Goal: Task Accomplishment & Management: Manage account settings

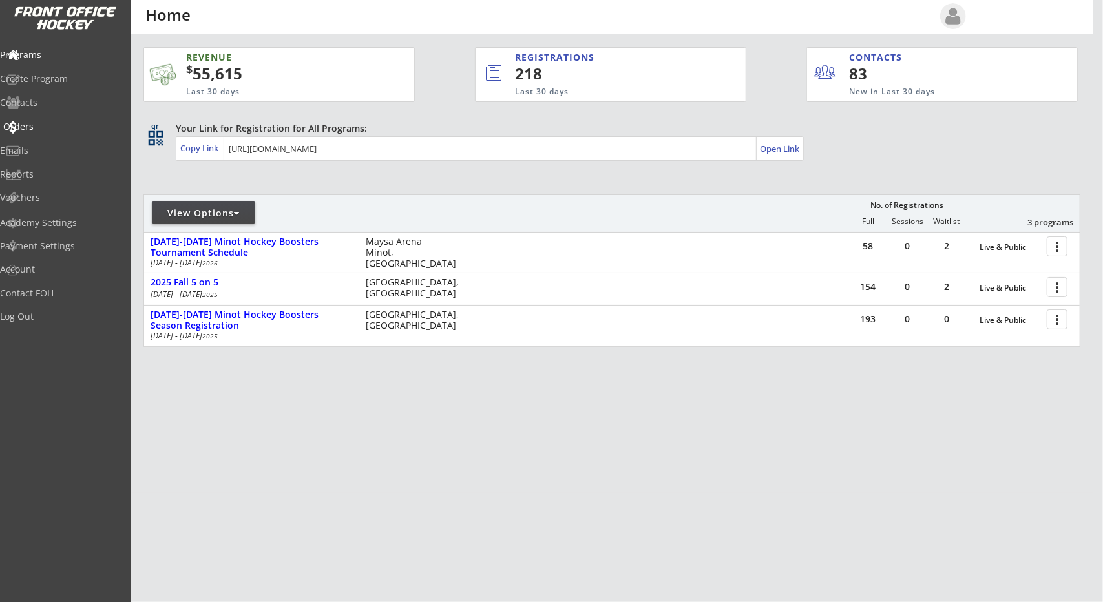
click at [43, 122] on div "Orders" at bounding box center [61, 126] width 116 height 9
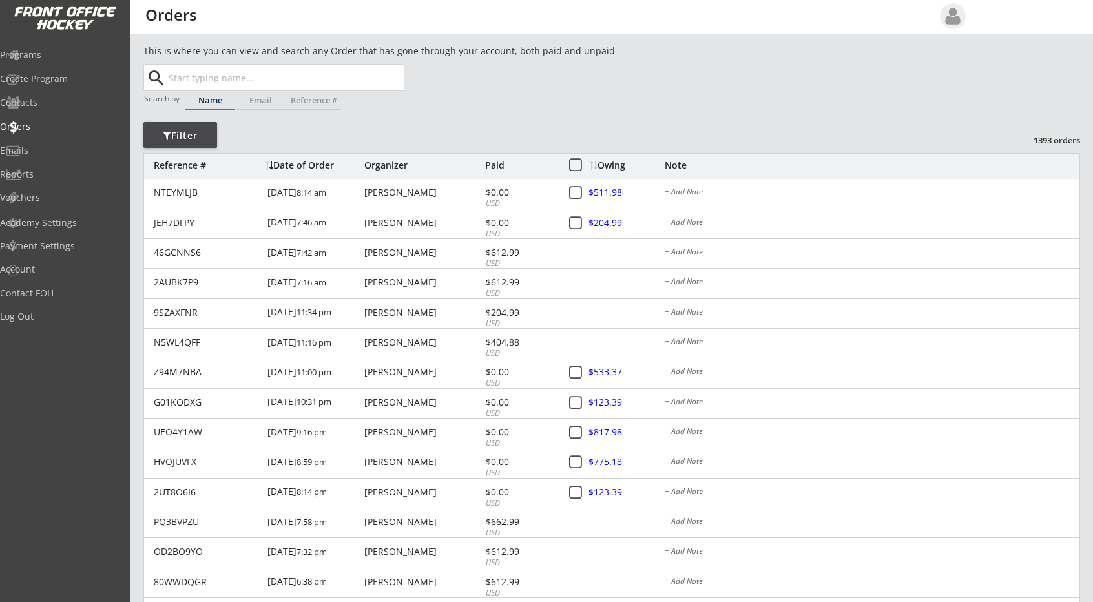
click at [607, 165] on div "Owing" at bounding box center [627, 165] width 74 height 9
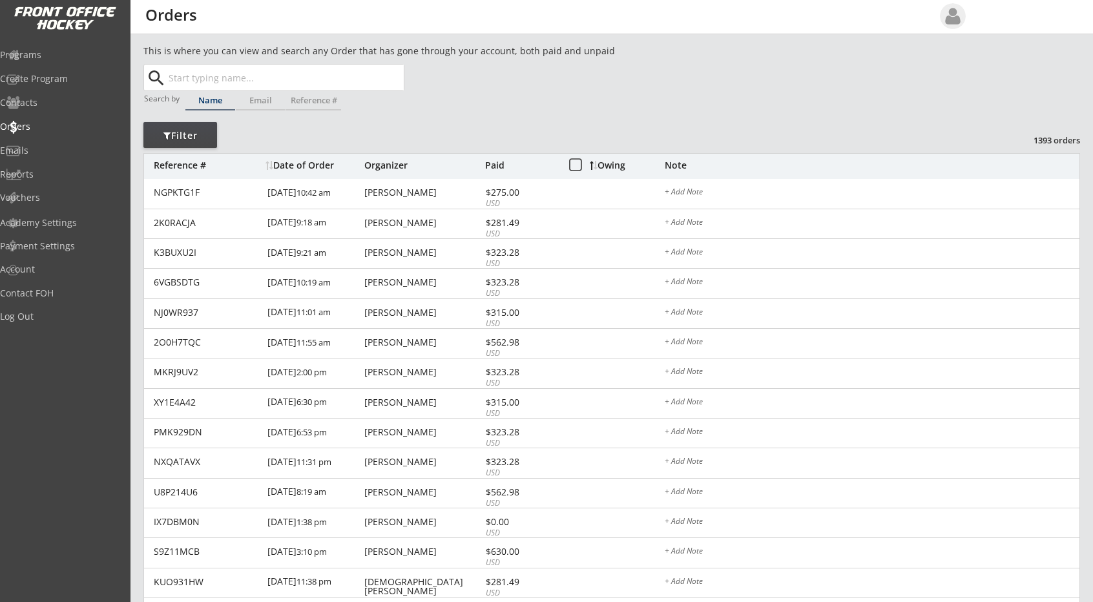
click at [607, 165] on div "Owing" at bounding box center [627, 165] width 74 height 9
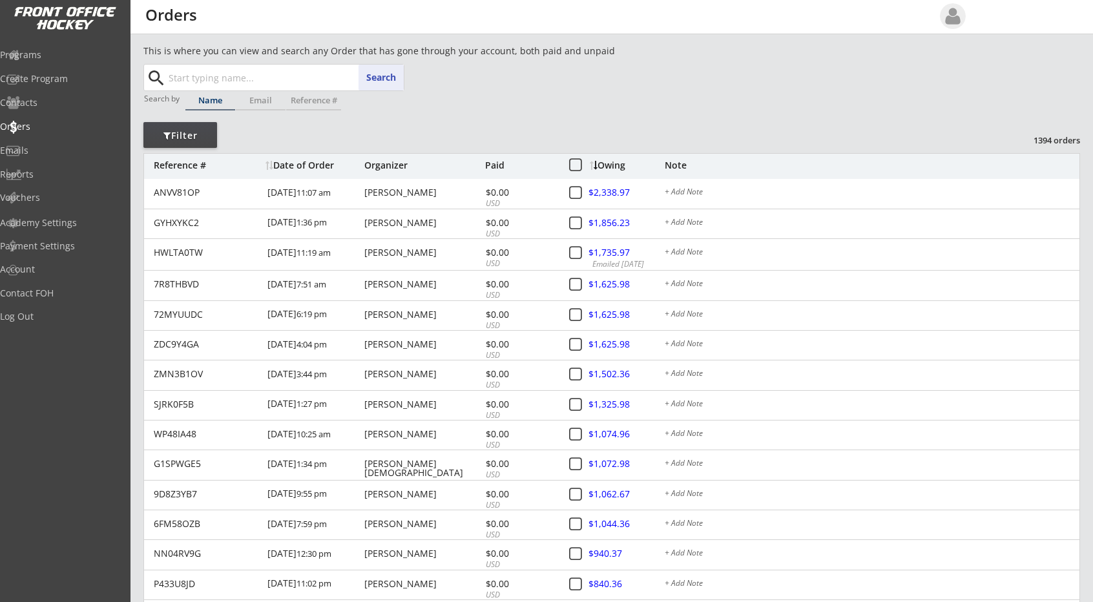
click at [249, 76] on input "text" at bounding box center [285, 78] width 238 height 26
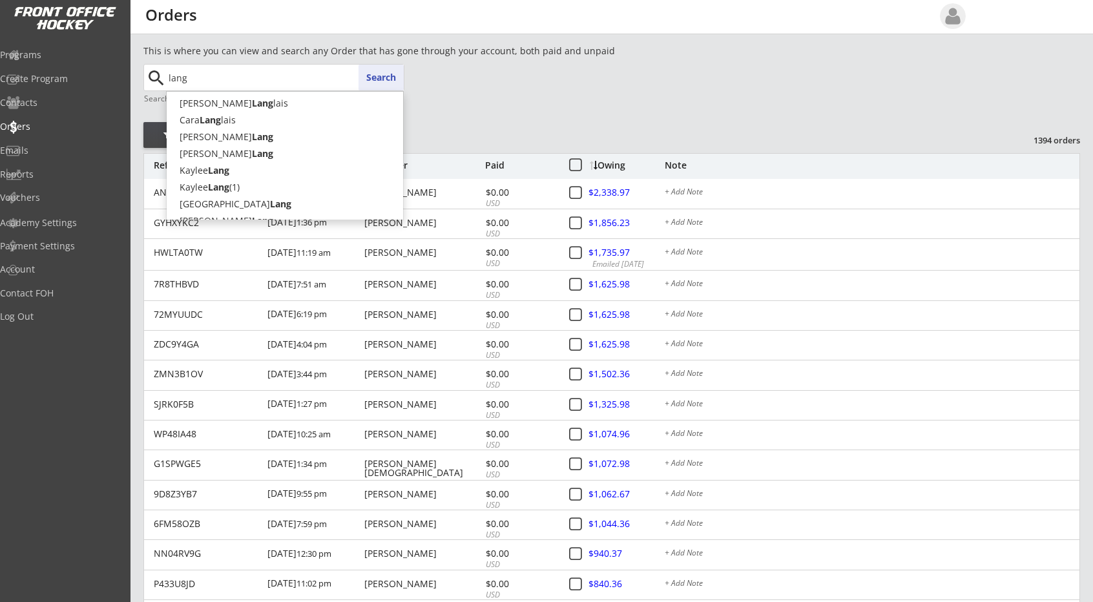
type input "lang"
click at [383, 76] on button "Search" at bounding box center [381, 78] width 45 height 26
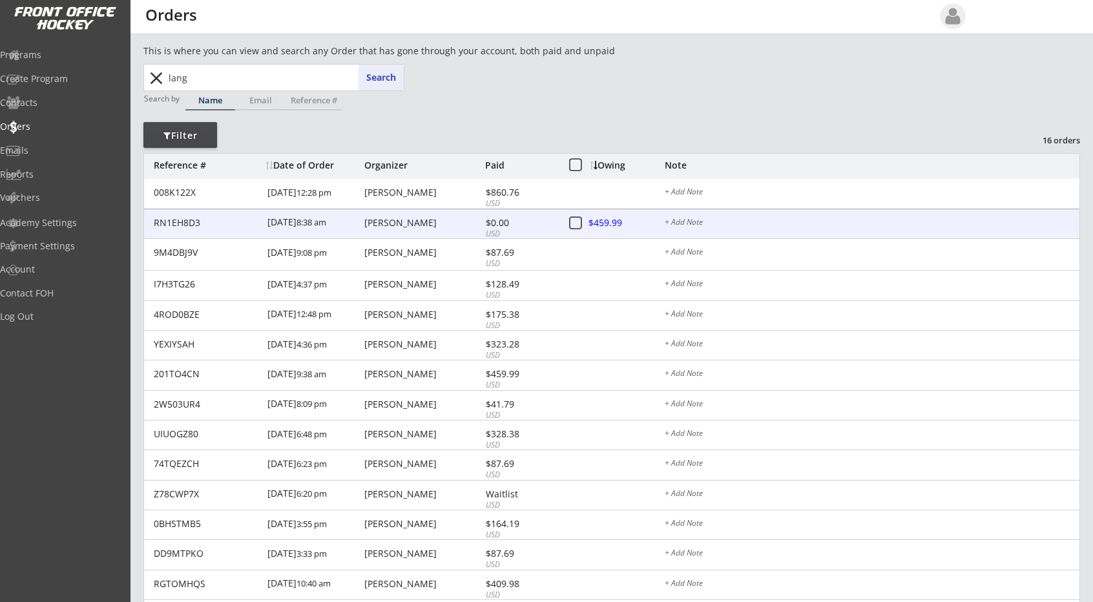
click at [398, 227] on div "Dallas Lang" at bounding box center [423, 222] width 118 height 9
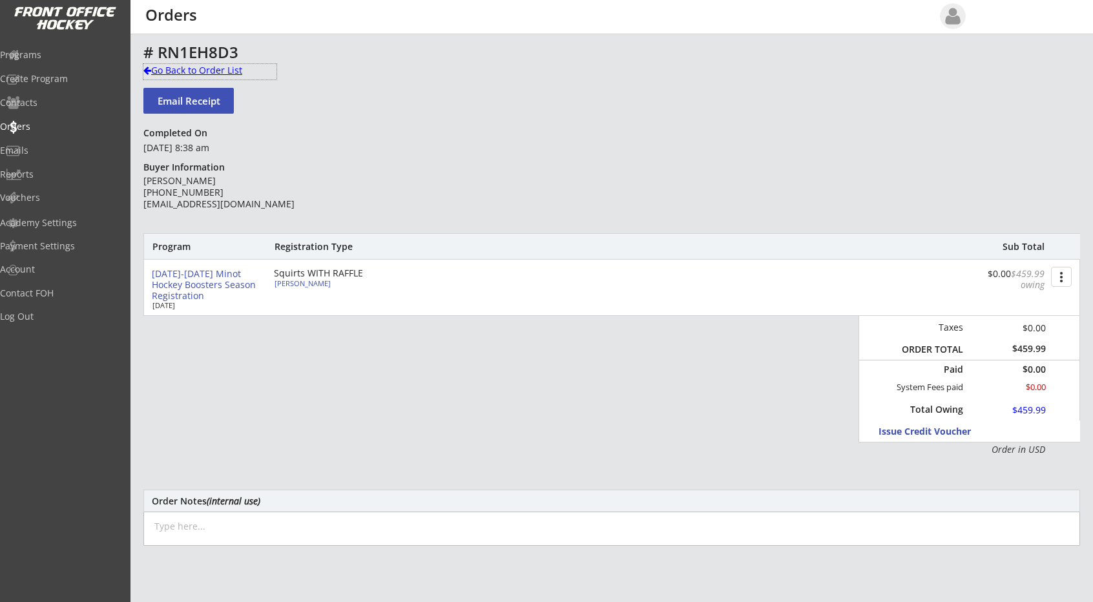
click at [147, 66] on div at bounding box center [147, 70] width 8 height 9
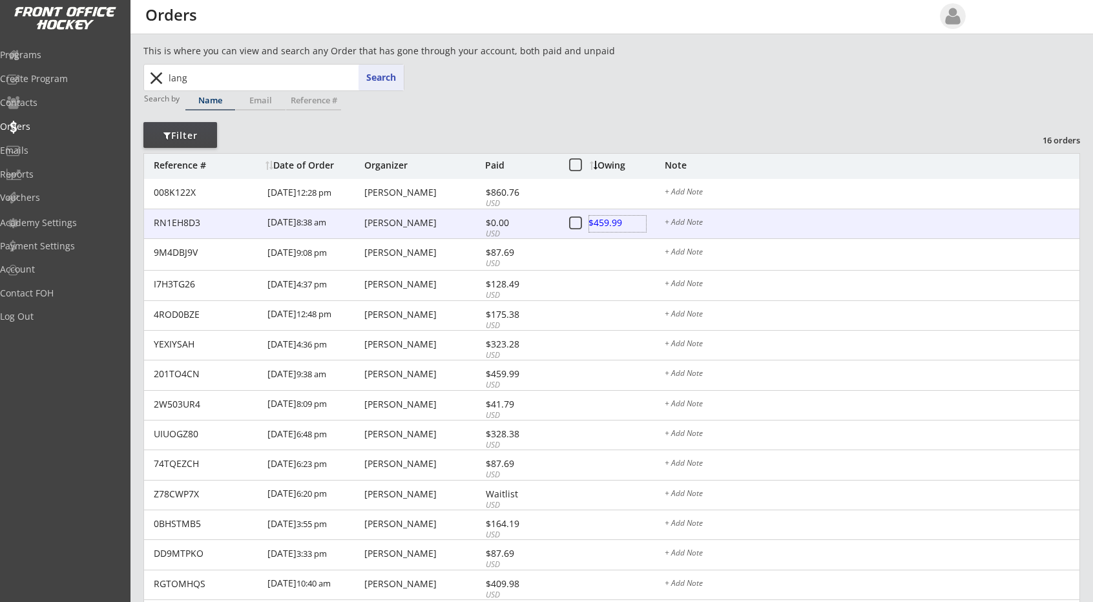
click at [610, 229] on div at bounding box center [617, 224] width 57 height 16
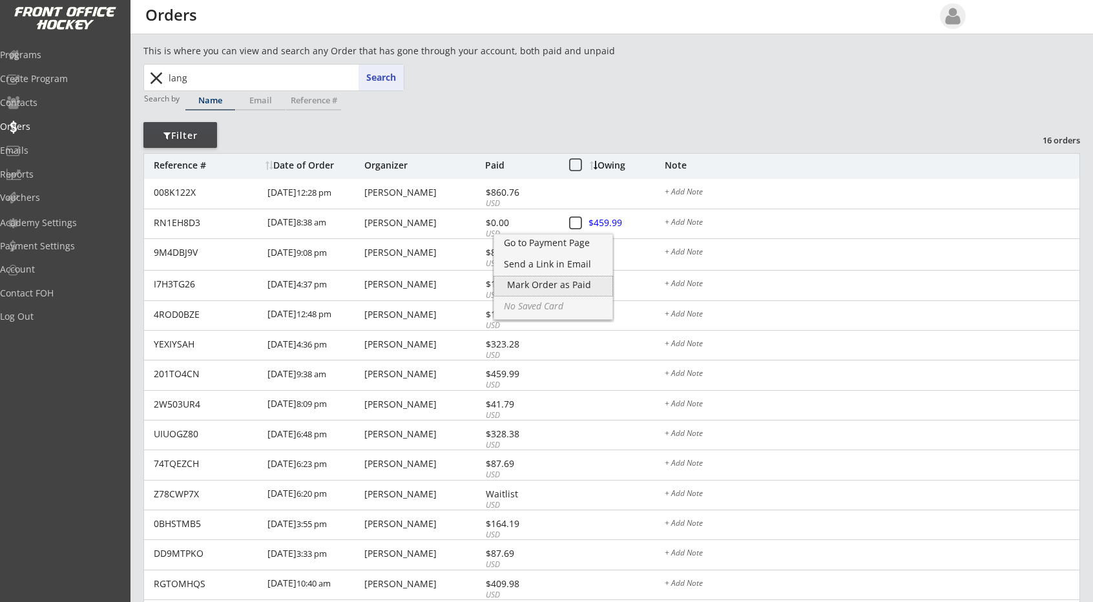
click at [562, 286] on div "Mark Order as Paid" at bounding box center [553, 284] width 92 height 9
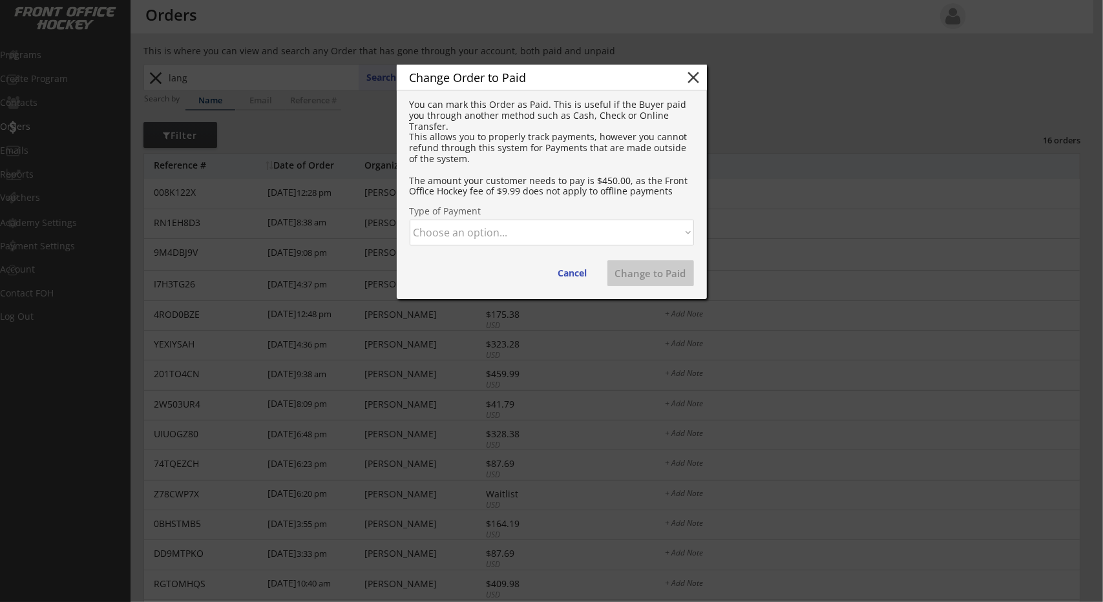
click at [536, 232] on select "Choose an option... Cash Check Credit Card Online Transfer Paypal Venmo Other" at bounding box center [552, 233] width 284 height 26
click at [410, 220] on select "Choose an option... Cash Check Credit Card Online Transfer Paypal Venmo Other" at bounding box center [552, 233] width 284 height 26
click at [640, 268] on button "Change to Paid" at bounding box center [650, 273] width 87 height 26
select select ""PLACEHOLDER_1427118222253""
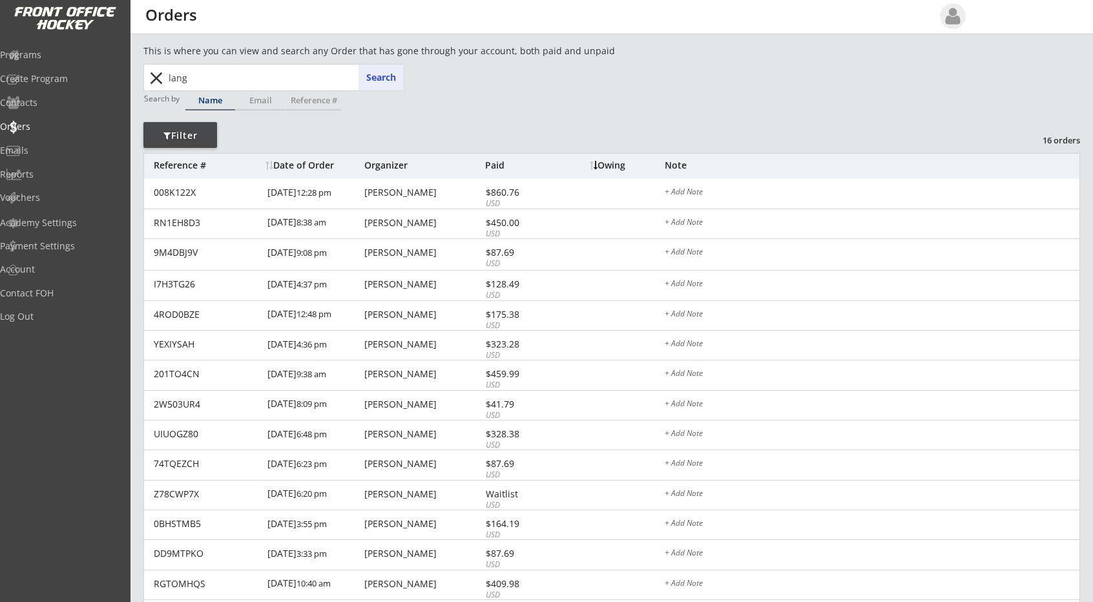
drag, startPoint x: 234, startPoint y: 68, endPoint x: 0, endPoint y: 182, distance: 260.1
click at [0, 182] on body "REVENUE $ 55,615 Last 30 days REGISTRATIONS 218 Last 30 days CONTACTS 83 New in…" at bounding box center [546, 301] width 1093 height 602
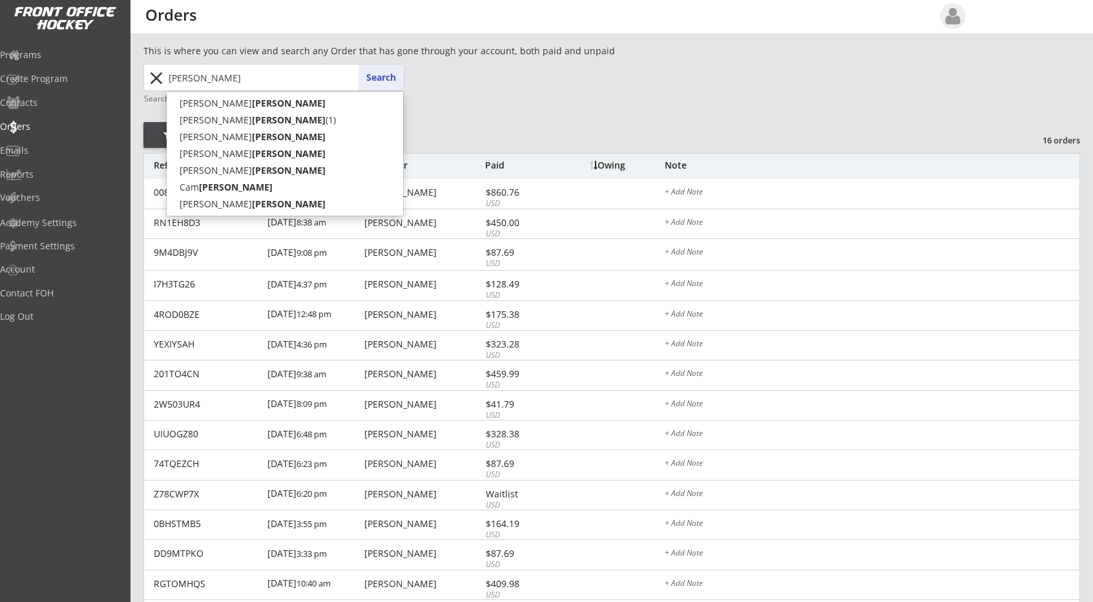
type input "schmitz"
click at [394, 67] on button "Search" at bounding box center [381, 78] width 45 height 26
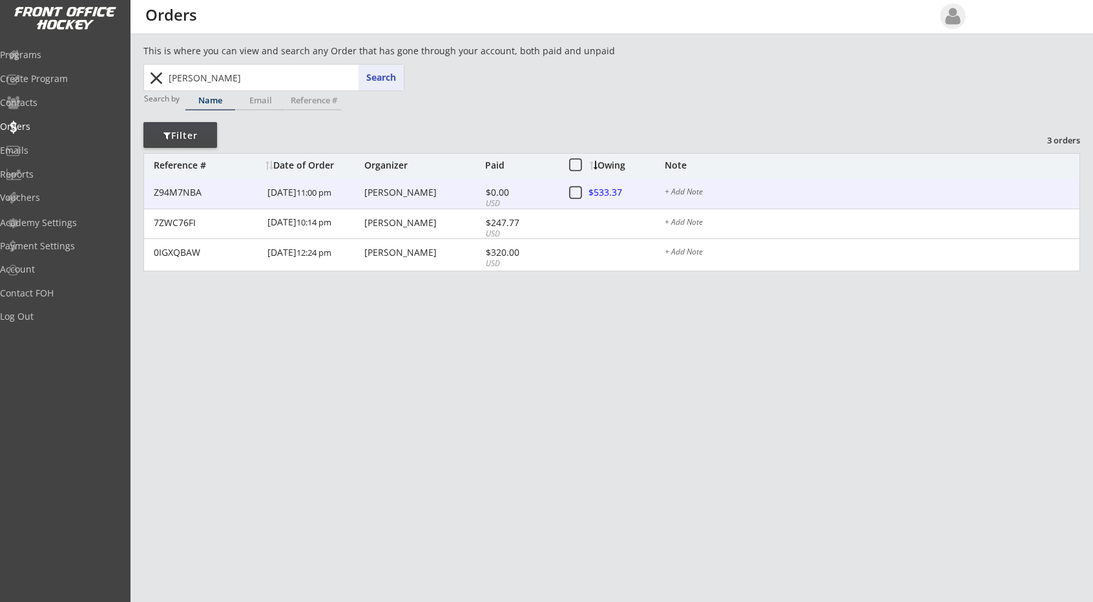
click at [617, 189] on div at bounding box center [617, 193] width 57 height 16
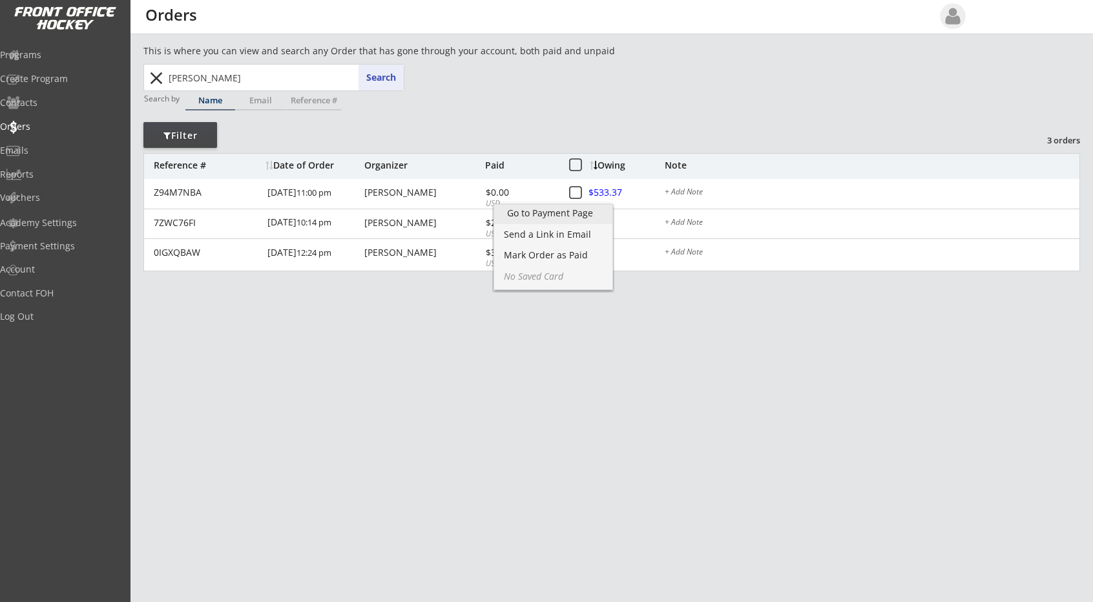
click at [578, 209] on div "Go to Payment Page" at bounding box center [553, 213] width 93 height 9
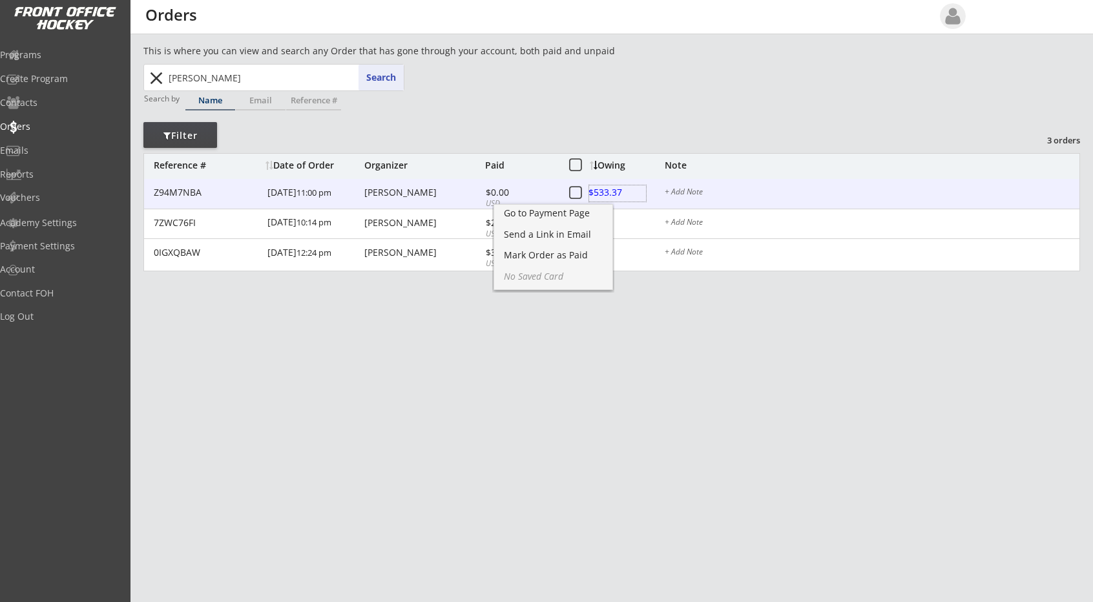
click at [610, 191] on div at bounding box center [617, 193] width 57 height 16
click at [609, 189] on div at bounding box center [617, 193] width 57 height 16
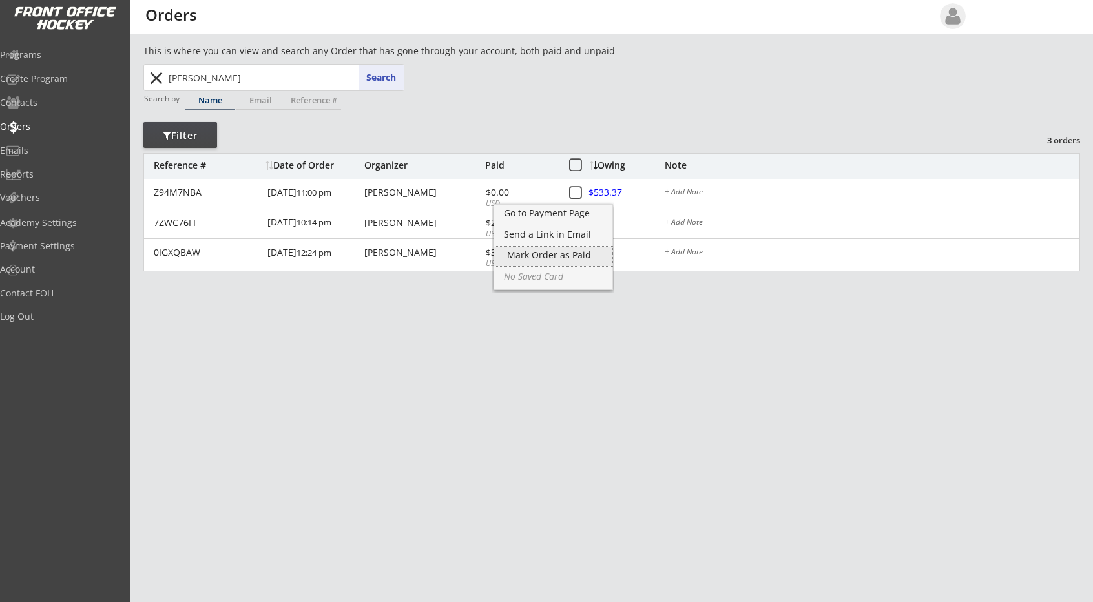
click at [554, 251] on div "Mark Order as Paid" at bounding box center [553, 255] width 92 height 9
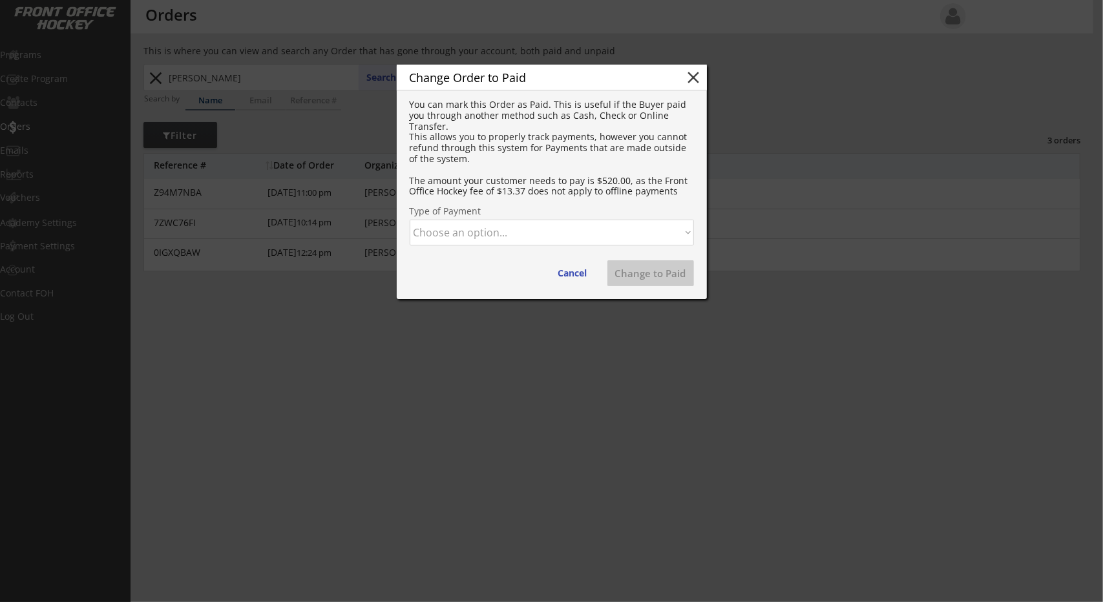
click at [523, 233] on select "Choose an option... Cash Check Credit Card Online Transfer Paypal Venmo Other" at bounding box center [552, 233] width 284 height 26
click at [410, 220] on select "Choose an option... Cash Check Credit Card Online Transfer Paypal Venmo Other" at bounding box center [552, 233] width 284 height 26
click at [632, 277] on button "Change to Paid" at bounding box center [650, 273] width 87 height 26
select select ""PLACEHOLDER_1427118222253""
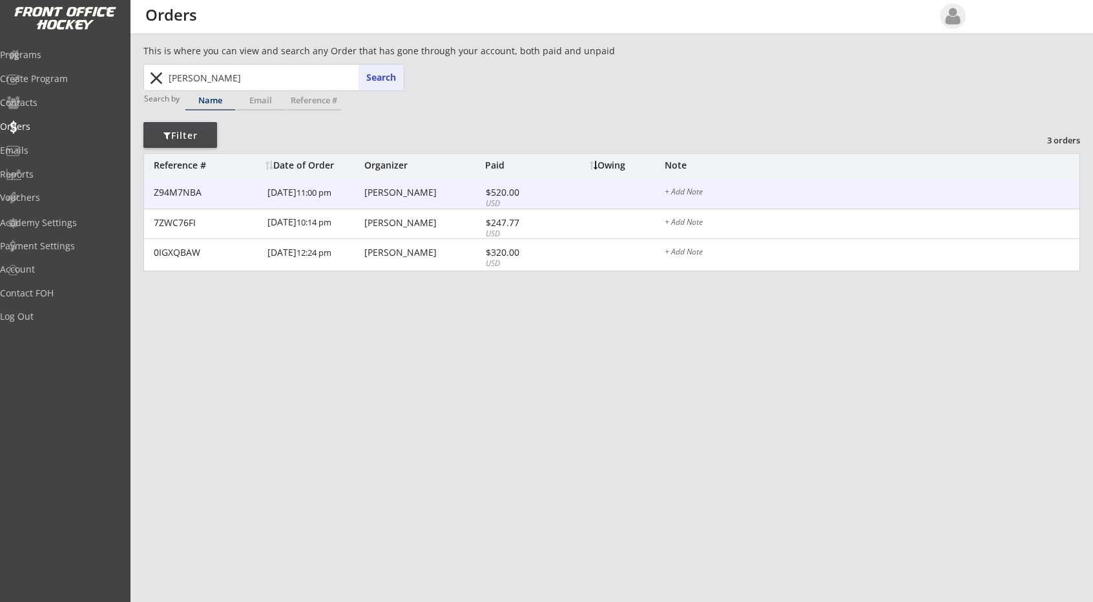
click at [421, 191] on div "Elisabeth Schmitz" at bounding box center [423, 192] width 118 height 9
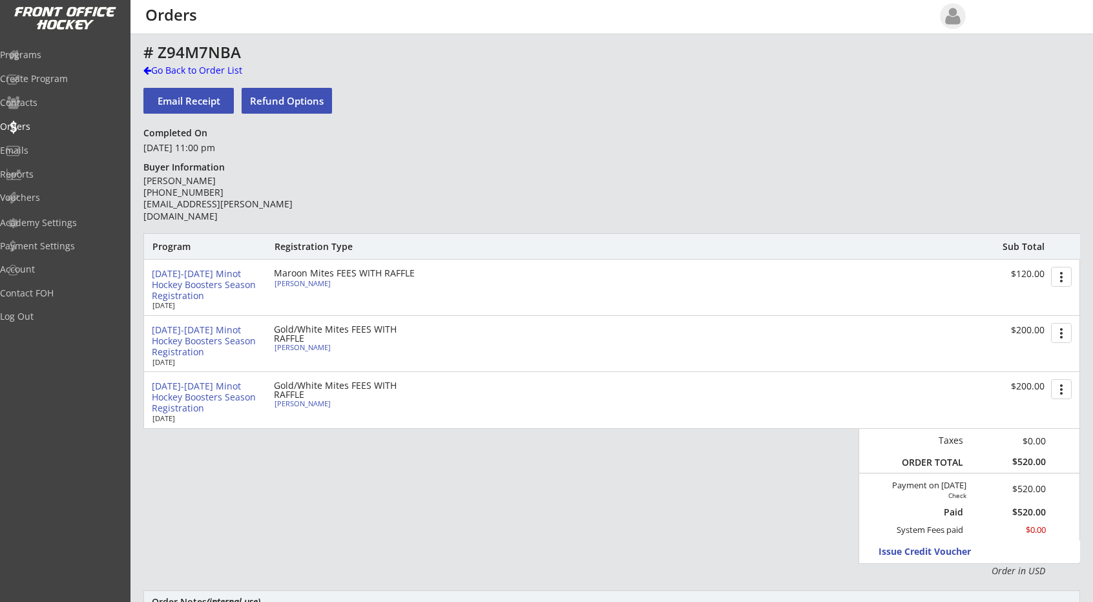
click at [152, 63] on div "# Z94M7NBA" at bounding box center [452, 53] width 619 height 19
click at [147, 68] on div at bounding box center [147, 70] width 8 height 9
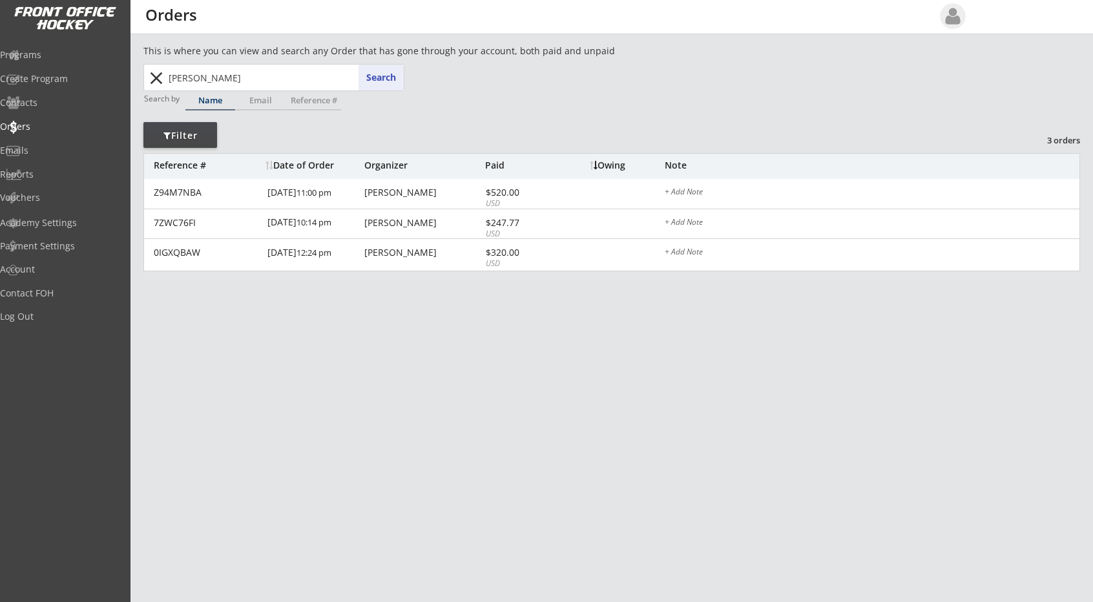
click at [155, 86] on button "close" at bounding box center [155, 78] width 21 height 21
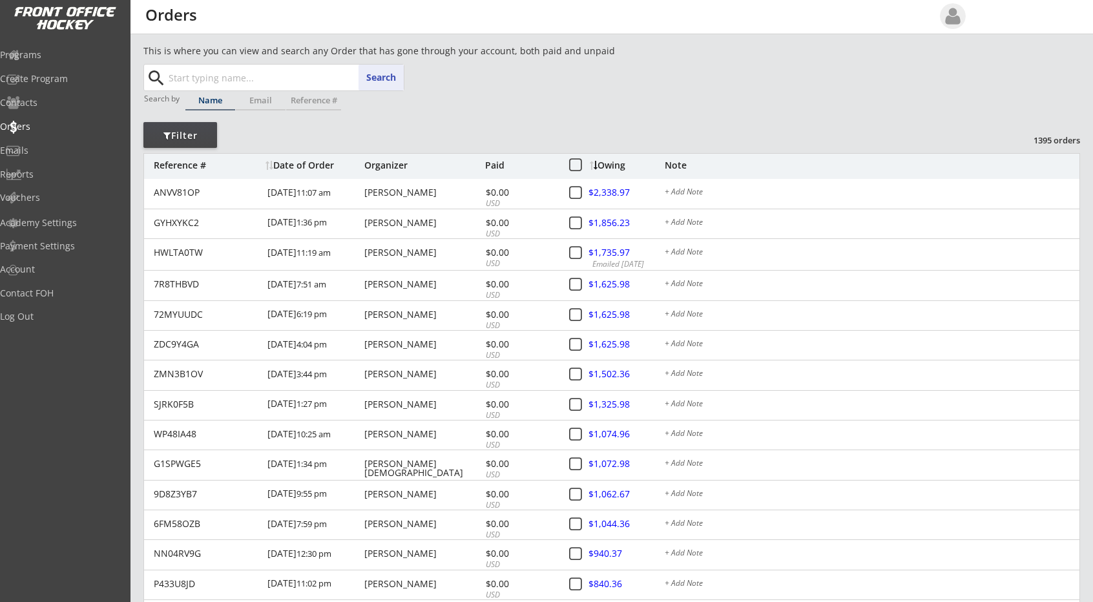
click at [222, 77] on input "text" at bounding box center [285, 78] width 238 height 26
click at [381, 76] on button "Search" at bounding box center [381, 78] width 45 height 26
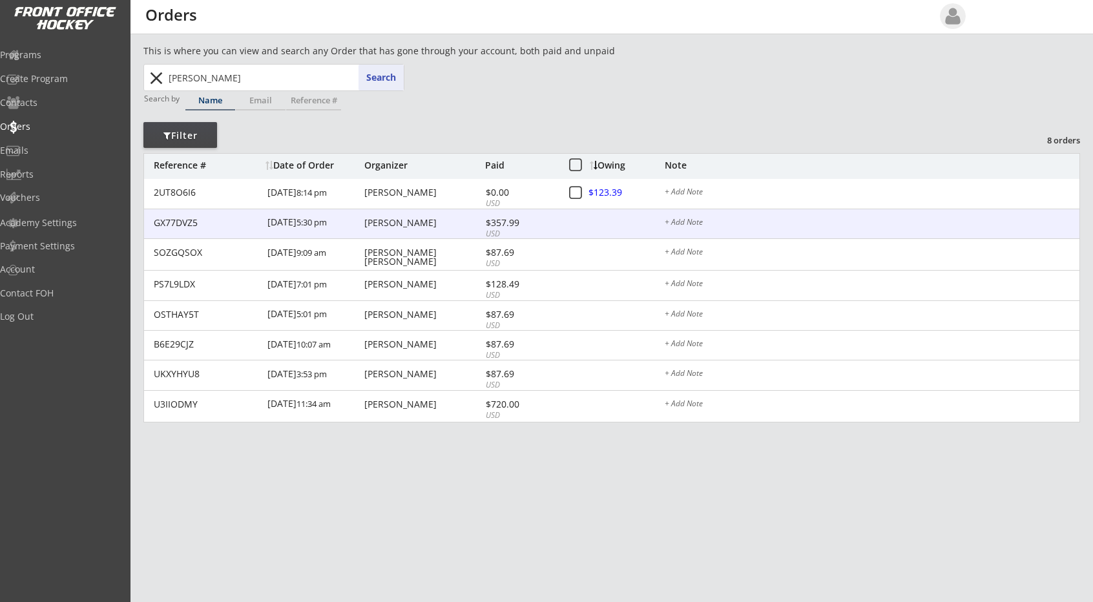
click at [405, 219] on div "Collin Smith" at bounding box center [423, 222] width 118 height 9
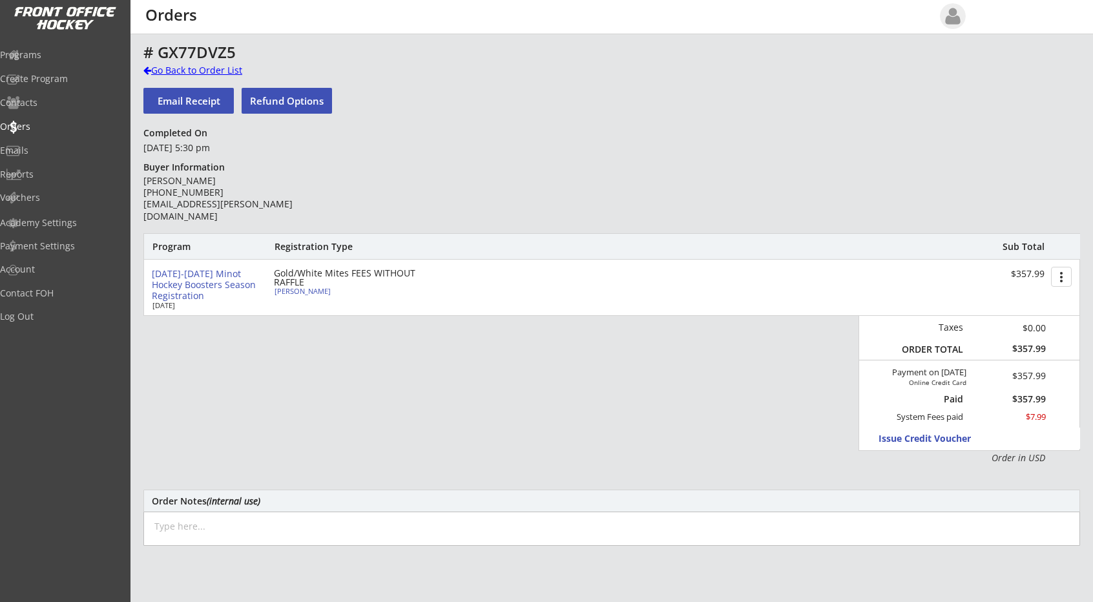
click at [145, 67] on div at bounding box center [147, 70] width 8 height 9
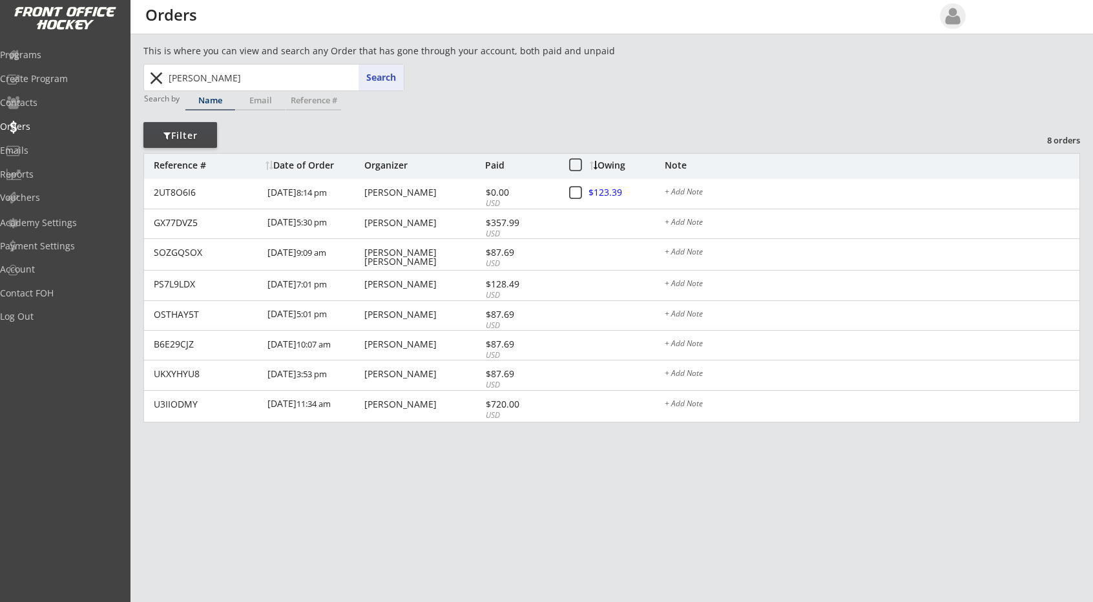
drag, startPoint x: 204, startPoint y: 78, endPoint x: 25, endPoint y: 78, distance: 179.7
click at [25, 78] on body "REVENUE $ 55,615 Last 30 days REGISTRATIONS 218 Last 30 days CONTACTS 83 New in…" at bounding box center [546, 301] width 1093 height 602
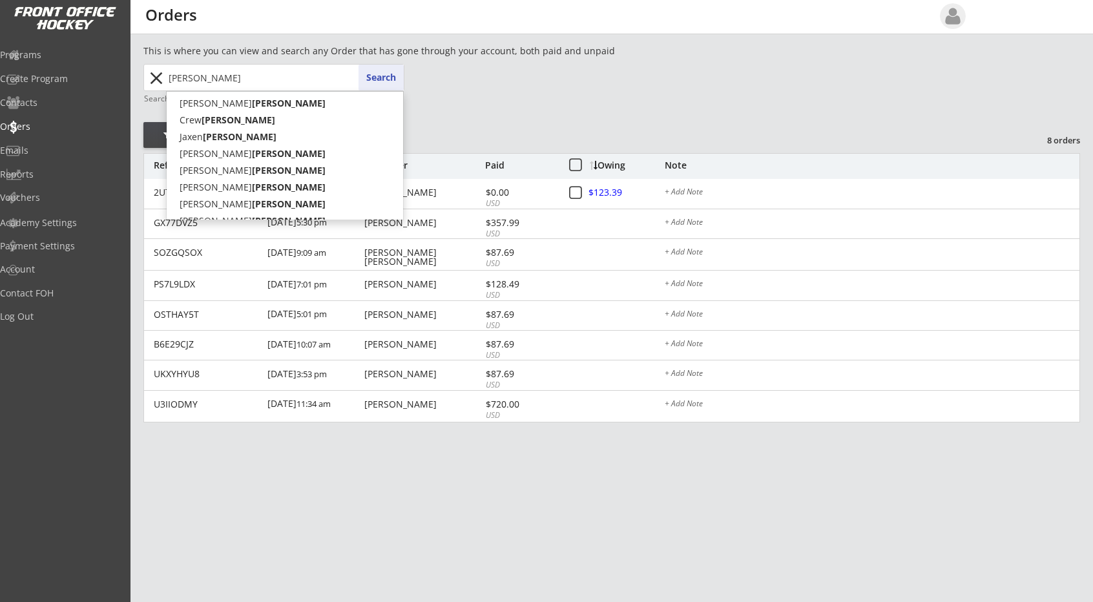
type input "samson"
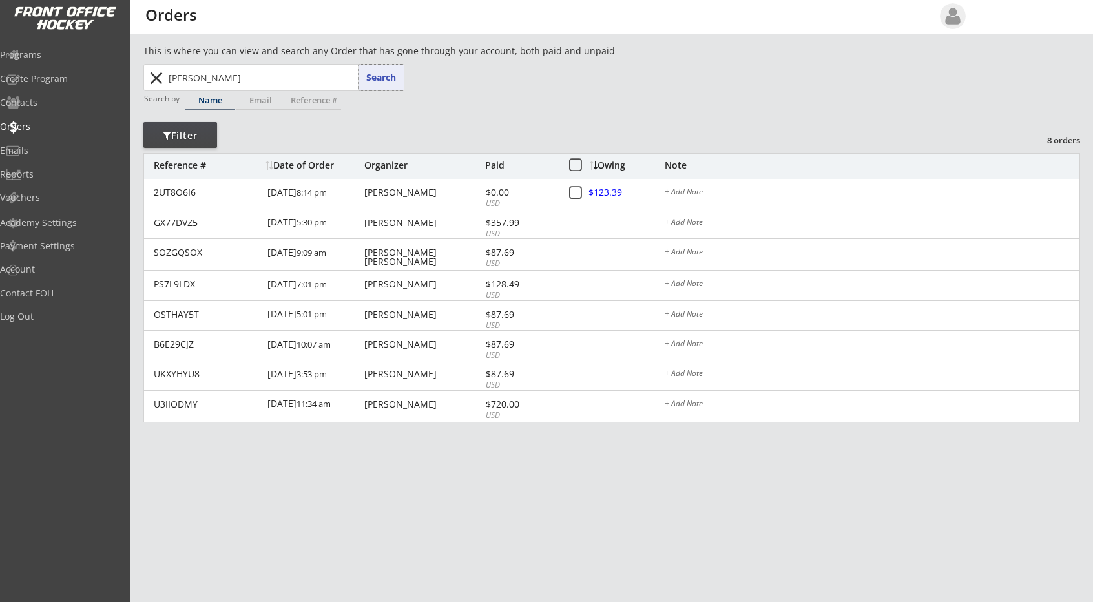
click at [385, 81] on button "Search" at bounding box center [381, 78] width 45 height 26
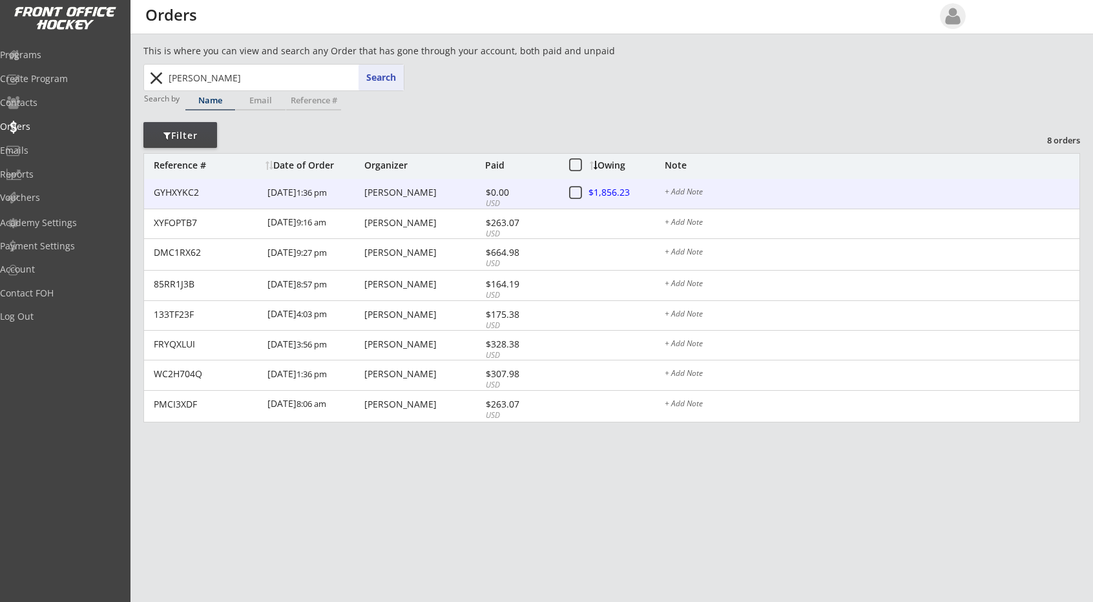
click at [613, 190] on div at bounding box center [617, 193] width 57 height 16
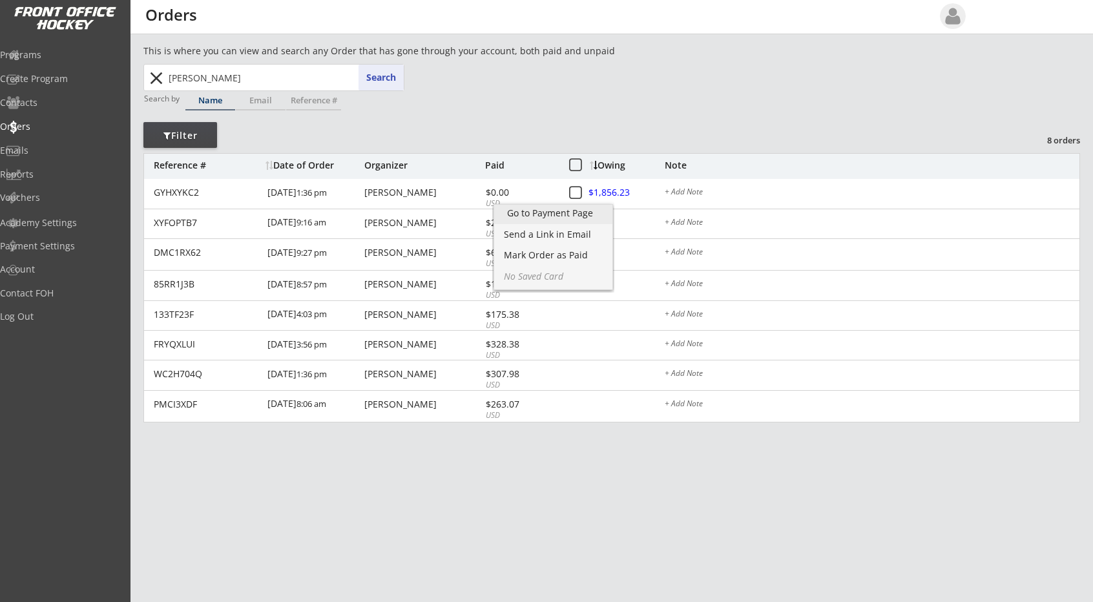
click at [582, 214] on div "Go to Payment Page" at bounding box center [553, 213] width 93 height 9
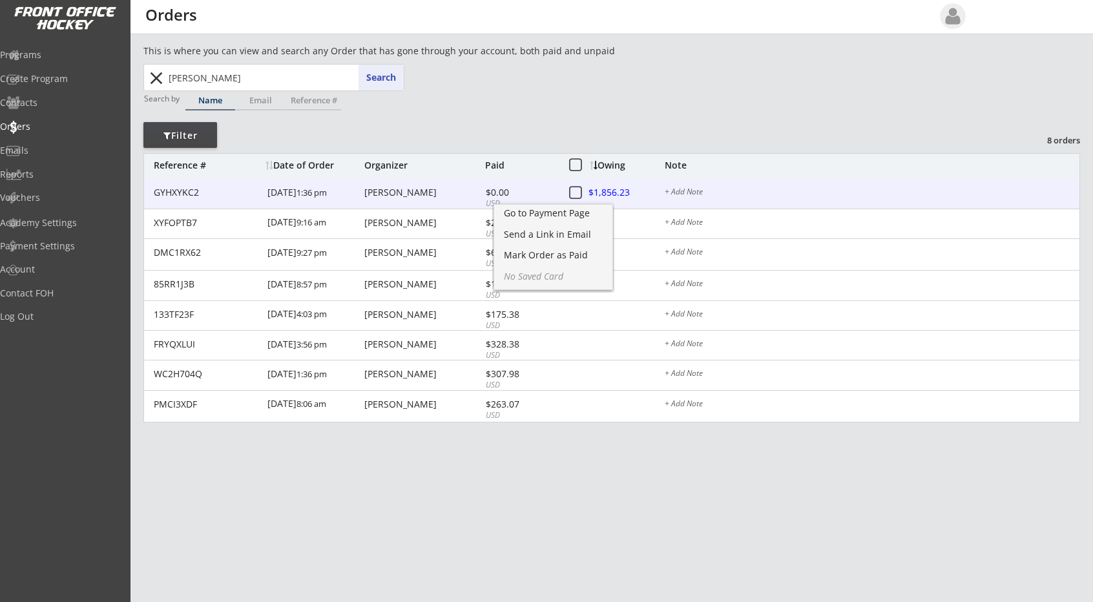
click at [416, 193] on div "Patrick Samson" at bounding box center [423, 192] width 118 height 9
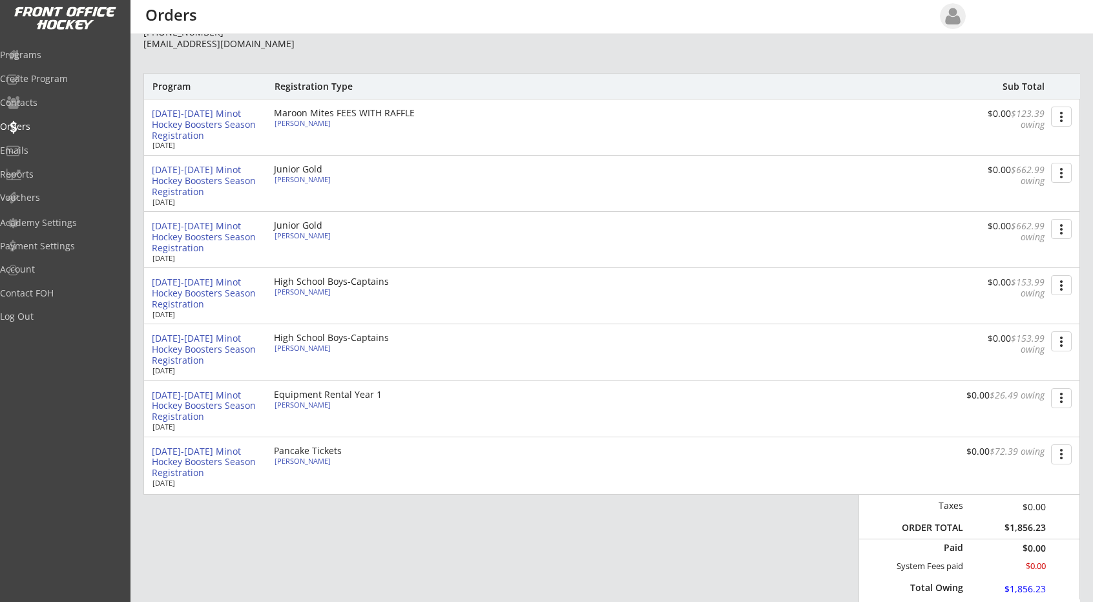
scroll to position [134, 0]
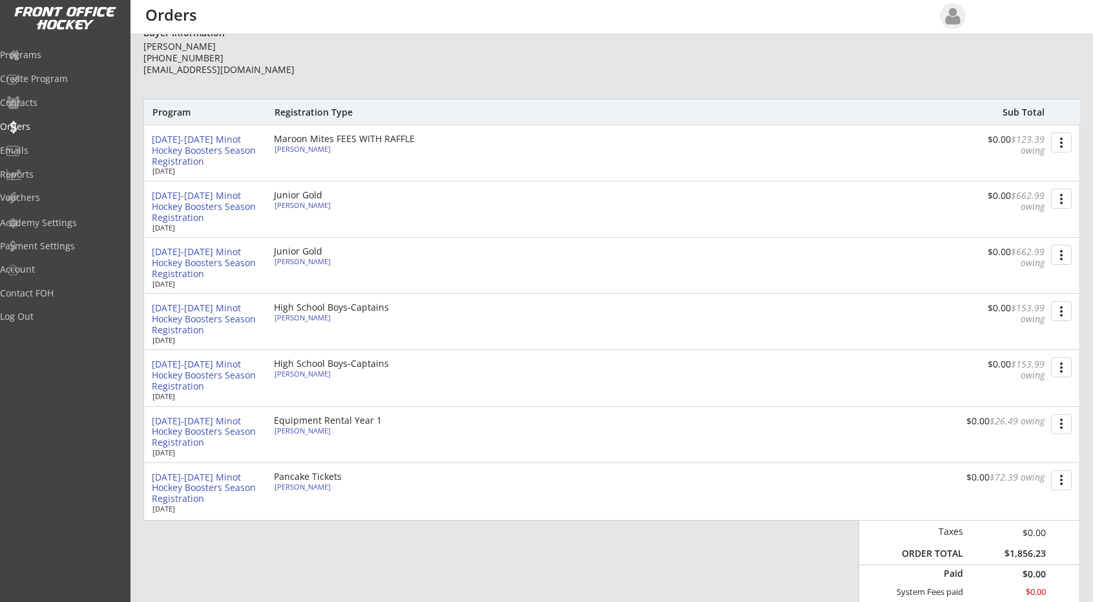
click at [1061, 142] on button "more_vert" at bounding box center [1061, 142] width 21 height 20
click at [1008, 167] on div "Change Owing" at bounding box center [1012, 166] width 93 height 9
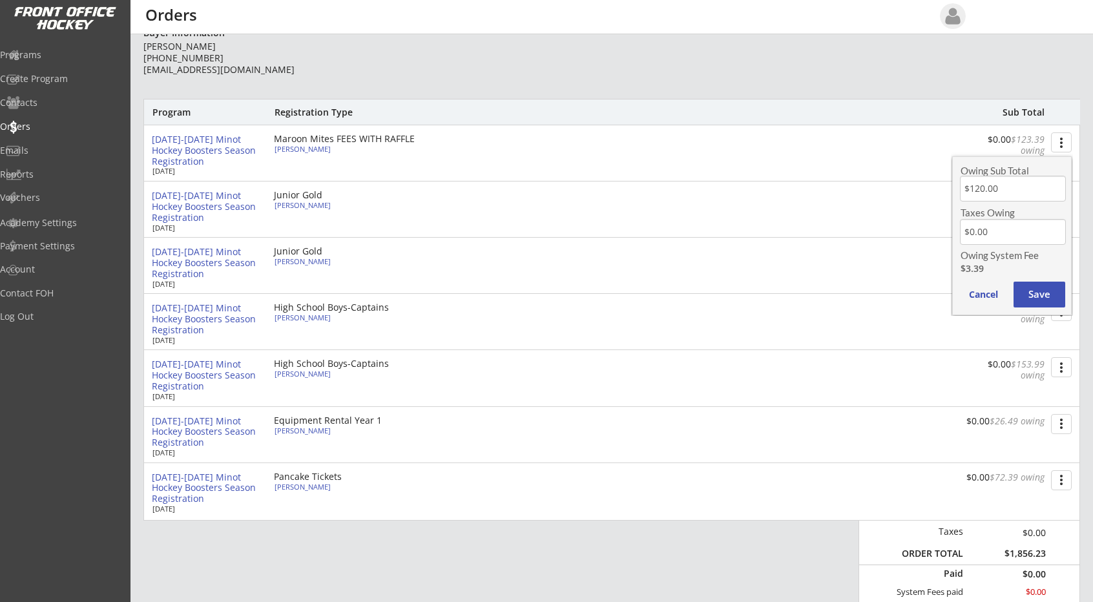
click at [1008, 167] on div "Owing Sub Total" at bounding box center [1010, 171] width 98 height 10
click at [1009, 188] on input "input" at bounding box center [1013, 189] width 106 height 26
type input "$0.00"
click at [1036, 294] on button "Save" at bounding box center [1040, 295] width 52 height 26
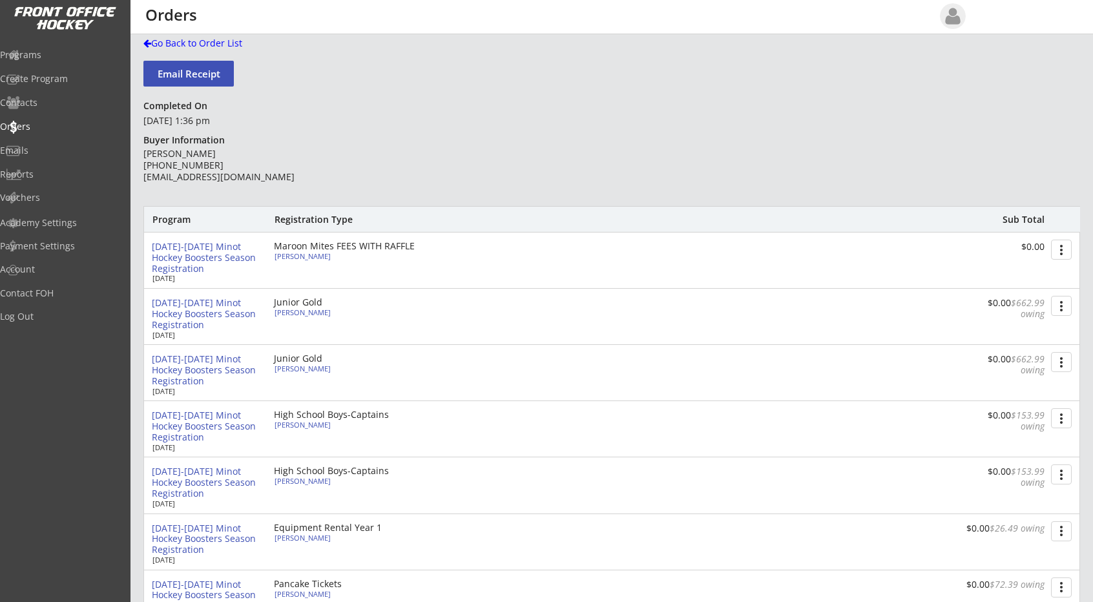
scroll to position [0, 0]
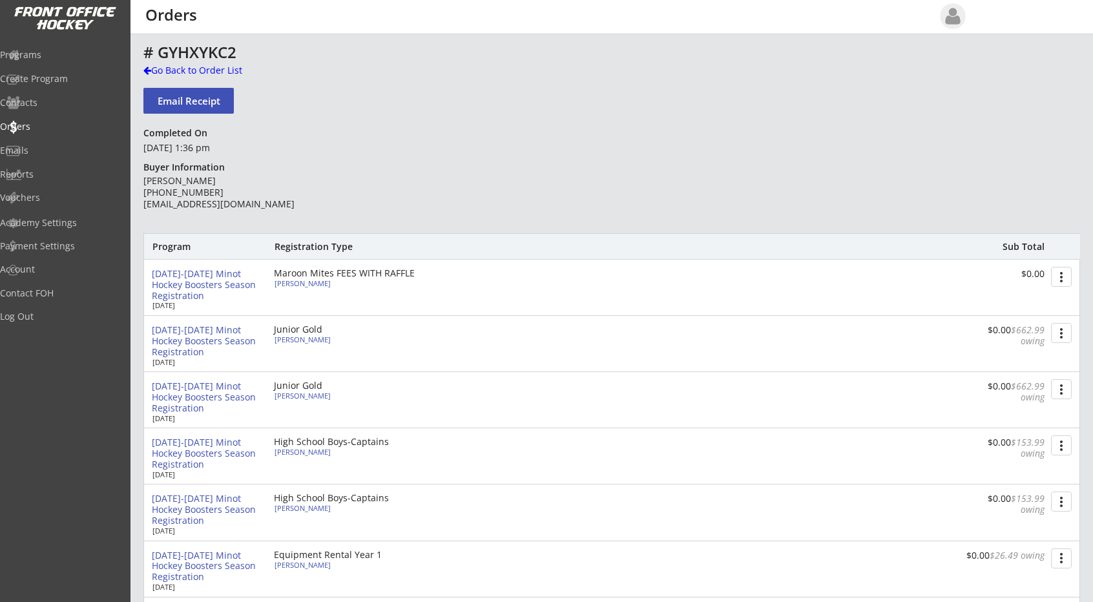
click at [250, 175] on div "Patrick Samson (847) 370-2770 pasamson@live.com" at bounding box center [236, 193] width 187 height 36
click at [149, 67] on div at bounding box center [147, 70] width 8 height 9
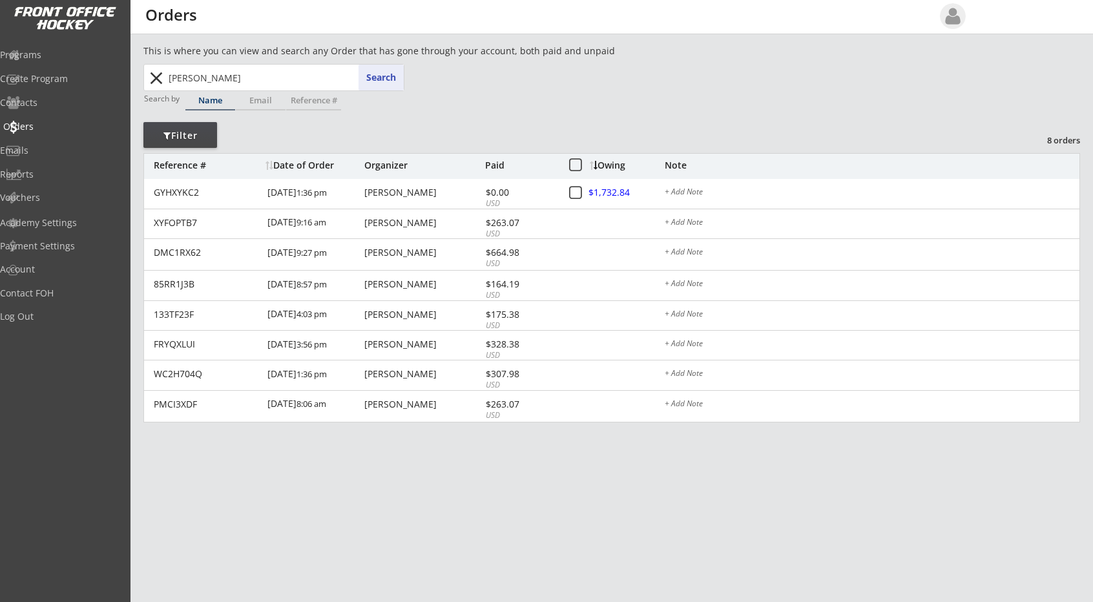
drag, startPoint x: 242, startPoint y: 85, endPoint x: 36, endPoint y: 134, distance: 211.2
click at [36, 134] on body "REVENUE $ 55,615 Last 30 days REGISTRATIONS 218 Last 30 days CONTACTS 83 New in…" at bounding box center [546, 301] width 1093 height 602
click at [381, 77] on button "Search" at bounding box center [381, 78] width 45 height 26
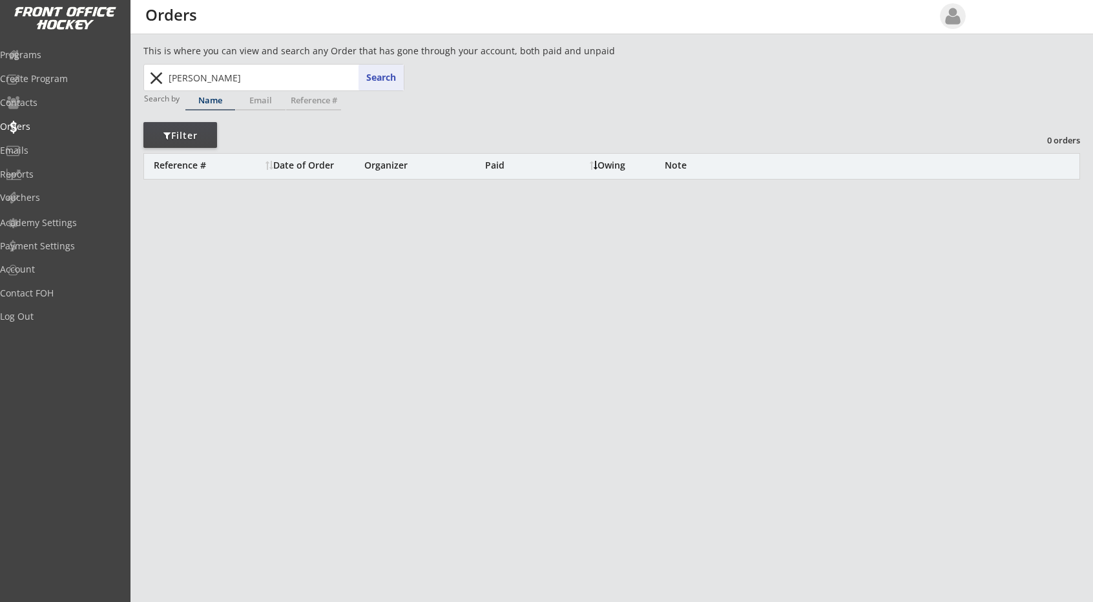
click at [257, 86] on input "mcloud" at bounding box center [285, 78] width 238 height 26
type input "mcleod"
click at [374, 79] on button "Search" at bounding box center [381, 78] width 45 height 26
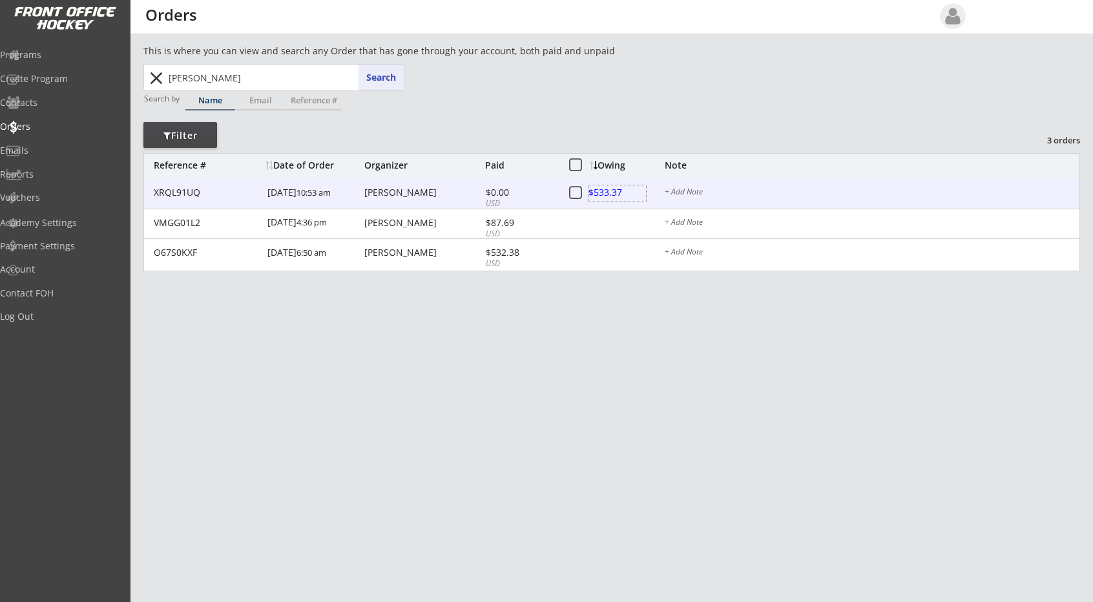
click at [613, 189] on div at bounding box center [617, 193] width 57 height 16
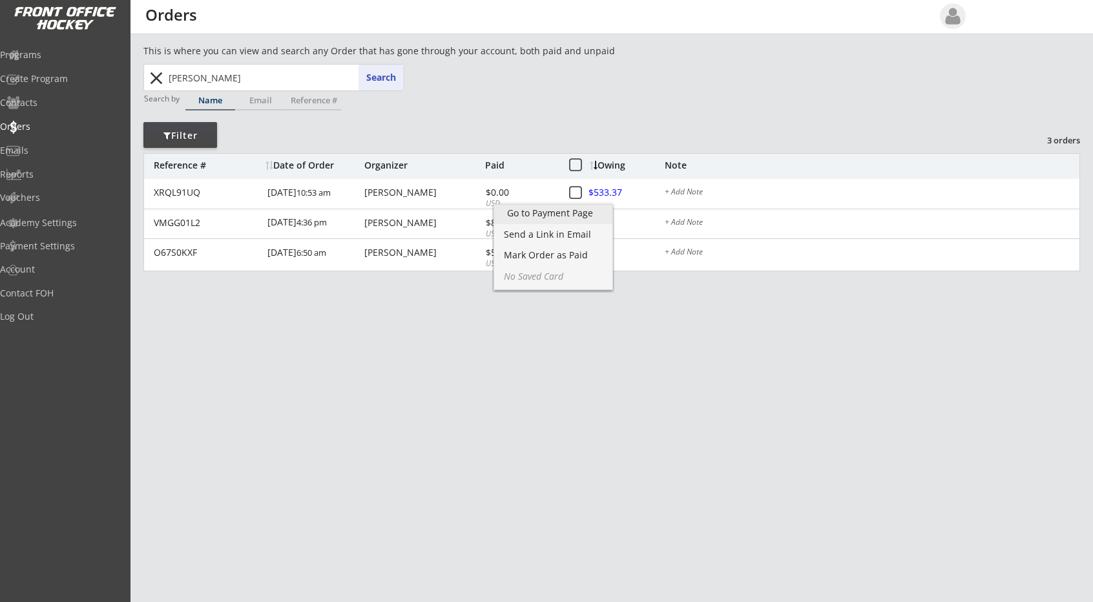
click at [587, 206] on link "Go to Payment Page" at bounding box center [553, 214] width 119 height 19
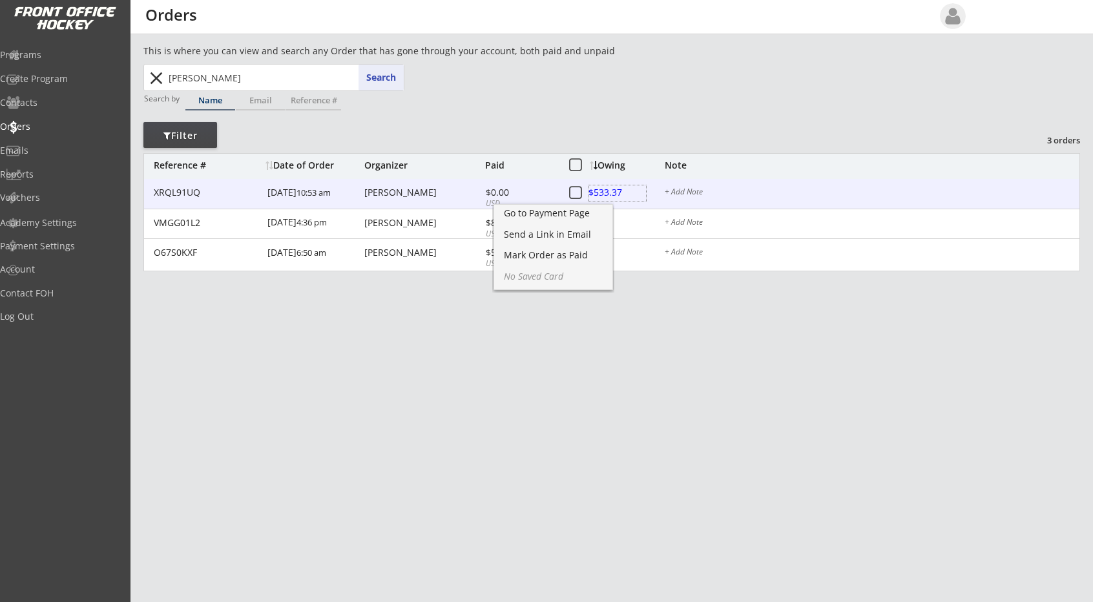
click at [604, 191] on div at bounding box center [617, 193] width 57 height 16
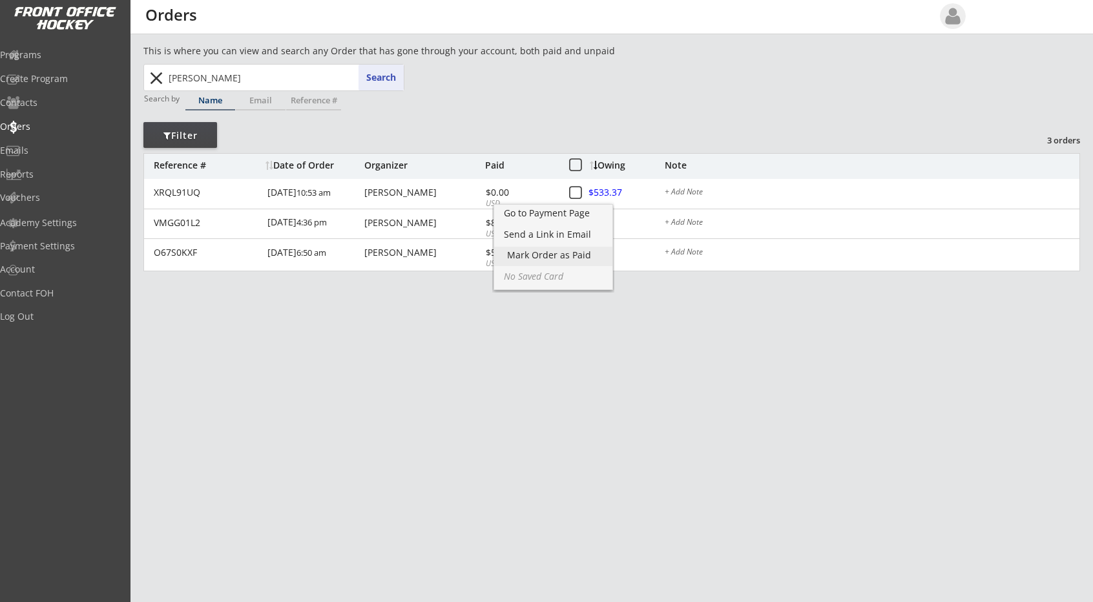
click at [546, 255] on div "Mark Order as Paid" at bounding box center [553, 255] width 92 height 9
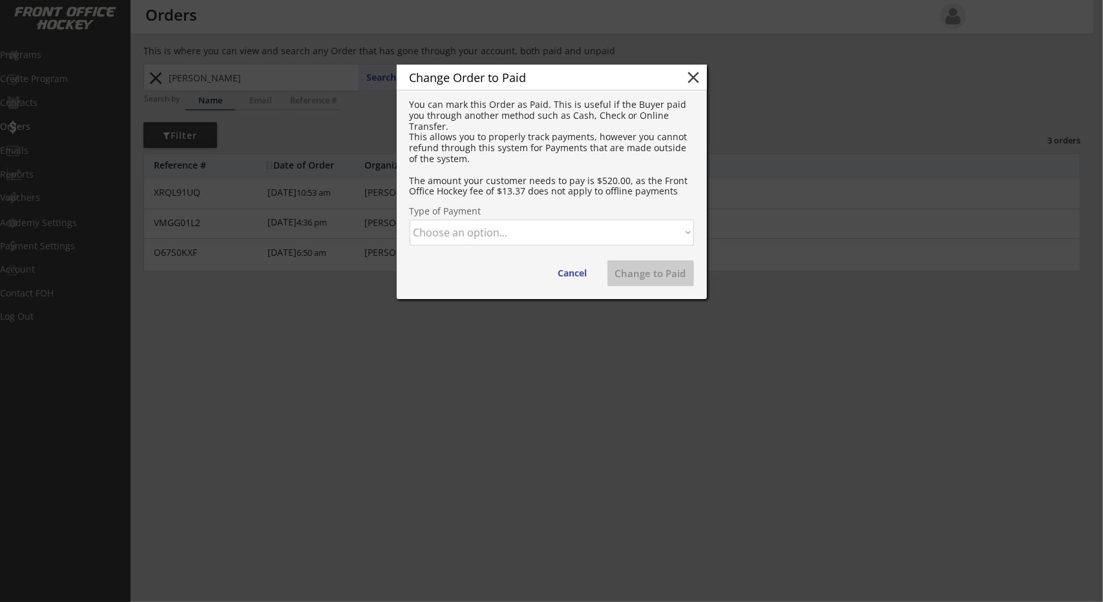
click at [554, 227] on select "Choose an option... Cash Check Credit Card Online Transfer Paypal Venmo Other" at bounding box center [552, 233] width 284 height 26
click at [410, 220] on select "Choose an option... Cash Check Credit Card Online Transfer Paypal Venmo Other" at bounding box center [552, 233] width 284 height 26
click at [636, 277] on button "Change to Paid" at bounding box center [650, 273] width 87 height 26
select select ""PLACEHOLDER_1427118222253""
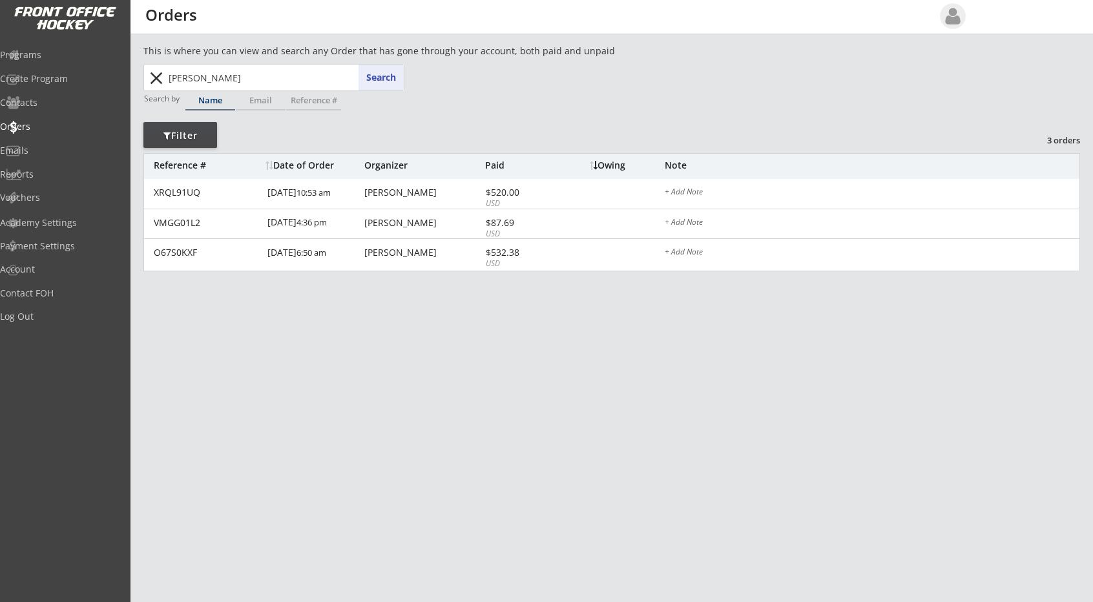
drag, startPoint x: 214, startPoint y: 80, endPoint x: 100, endPoint y: 104, distance: 116.9
click at [100, 104] on body "REVENUE $ 55,615 Last 30 days REGISTRATIONS 218 Last 30 days CONTACTS 83 New in…" at bounding box center [546, 301] width 1093 height 602
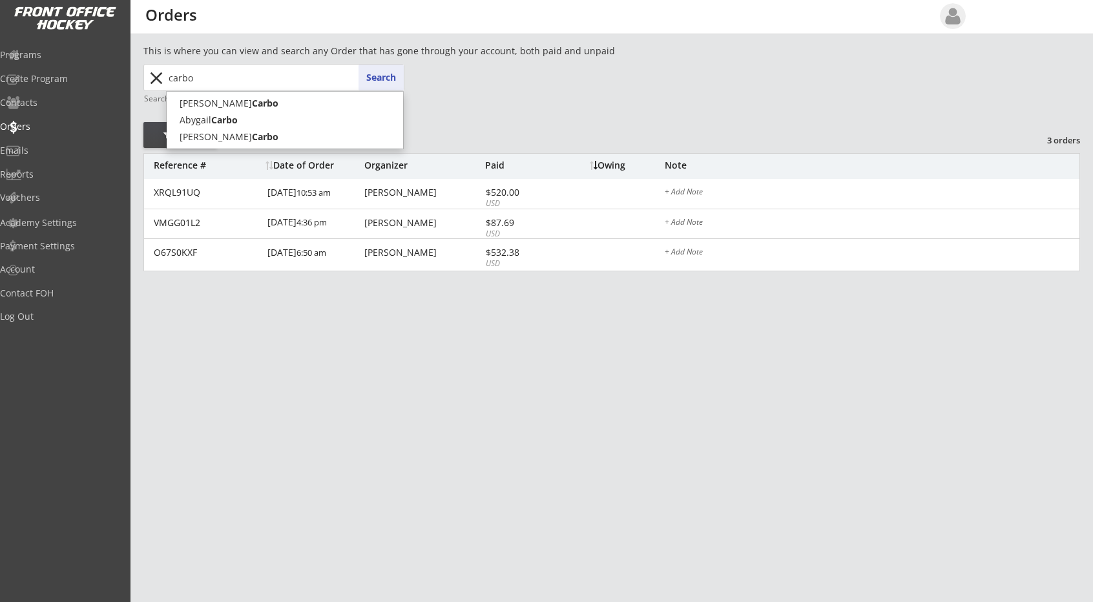
click at [385, 79] on button "Search" at bounding box center [381, 78] width 45 height 26
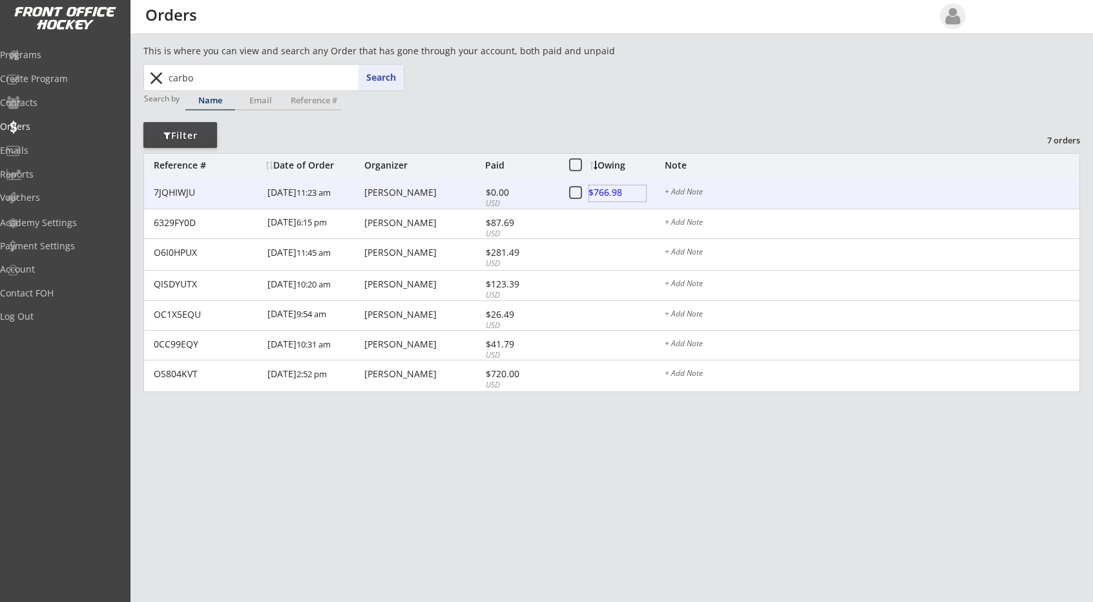
click at [609, 193] on div at bounding box center [617, 193] width 57 height 16
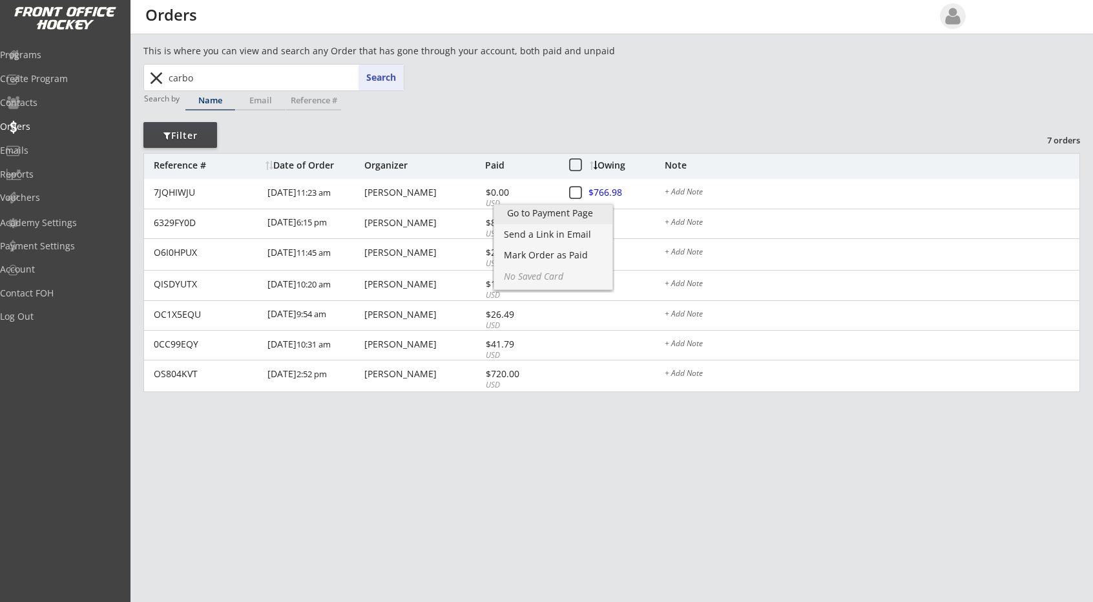
click at [594, 212] on div "Go to Payment Page" at bounding box center [553, 213] width 93 height 9
drag, startPoint x: 231, startPoint y: 85, endPoint x: 140, endPoint y: 89, distance: 91.2
click at [140, 89] on div "This is where you can view and search any Order that has gone through your acco…" at bounding box center [612, 586] width 963 height 1084
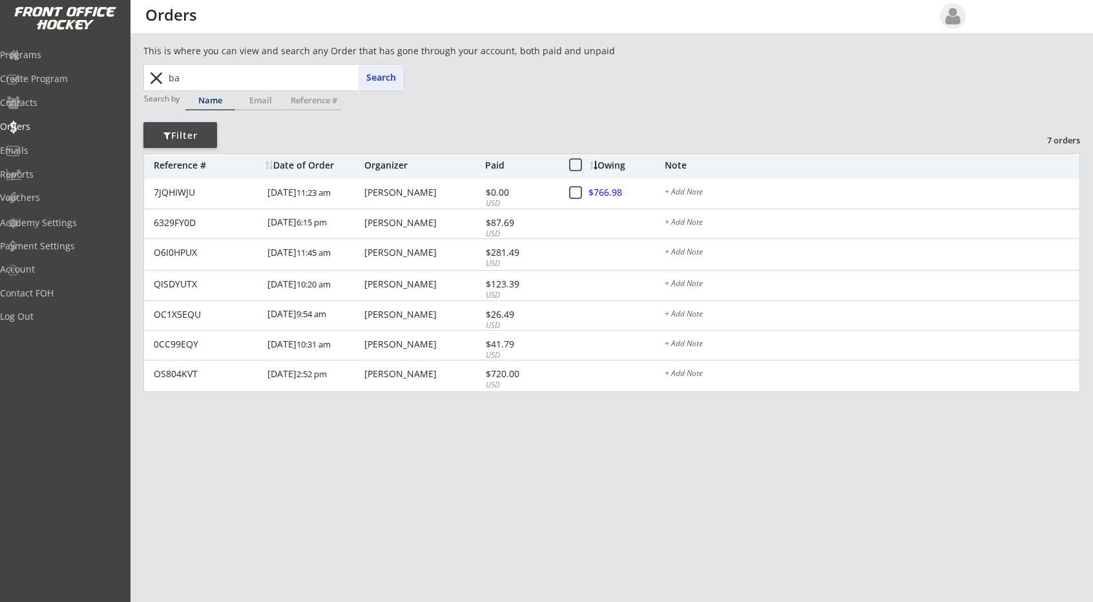
type input "bar"
type input "barrett Zapf"
type input "barb"
type input "barb Knutson"
type input "bar"
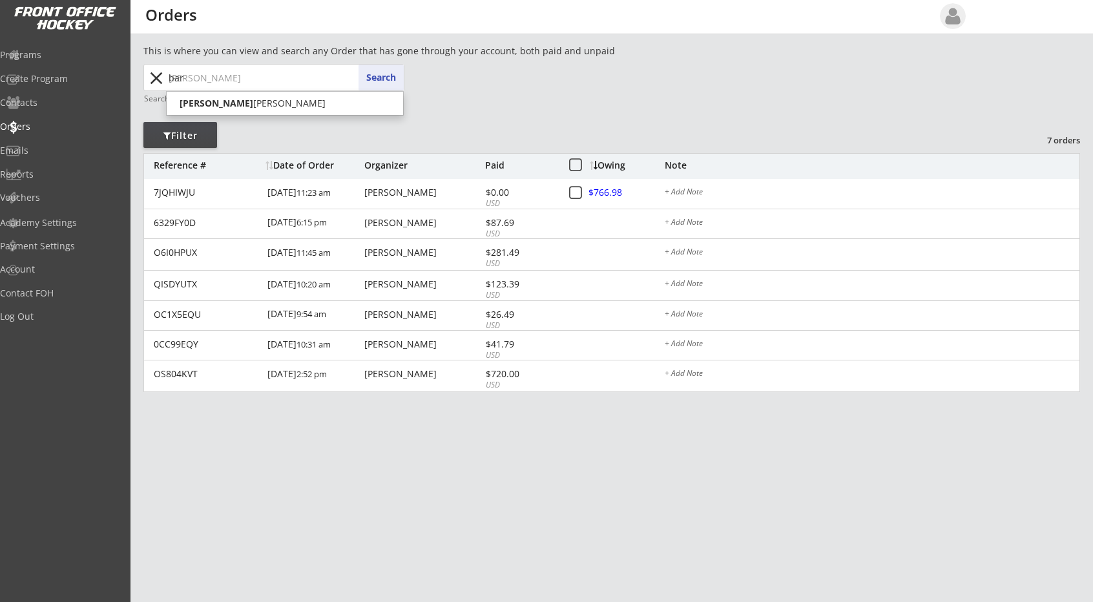
type input "barrett Zapf"
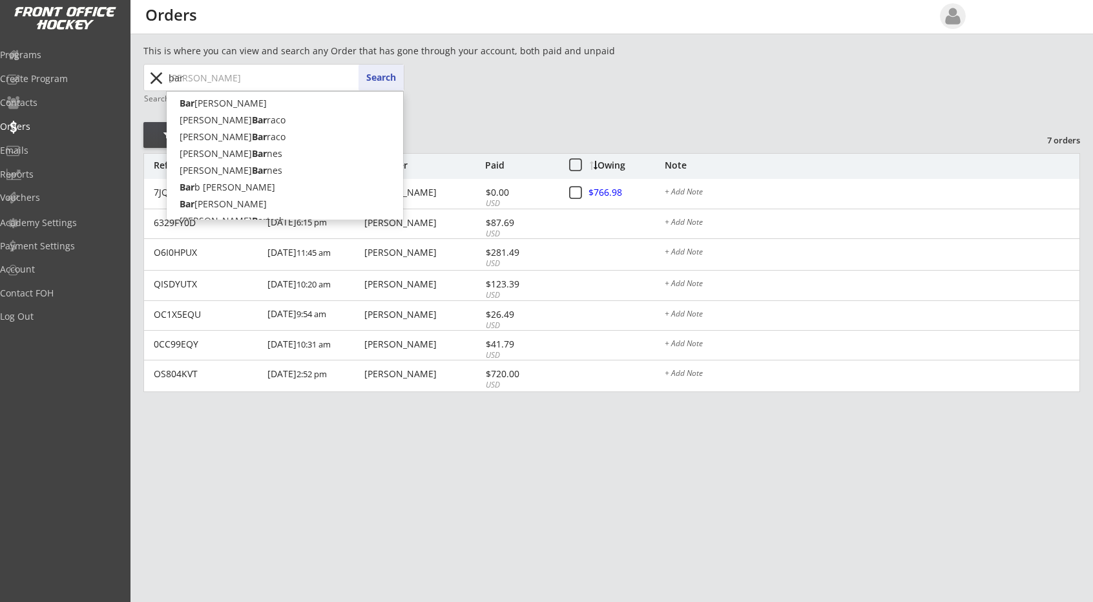
type input "ba"
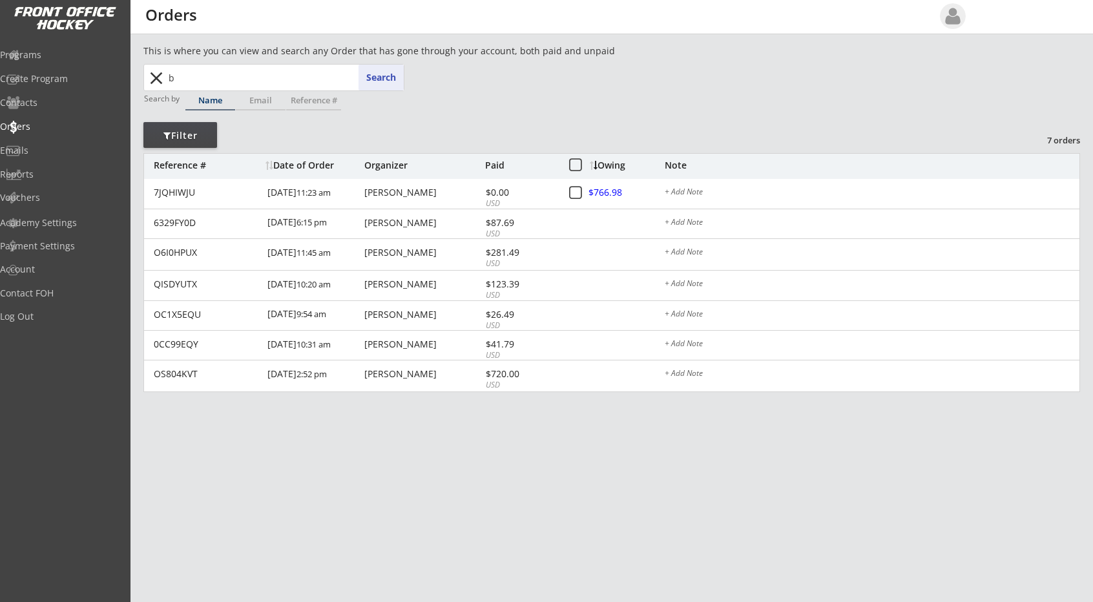
type input "br"
type input "brian Bauman"
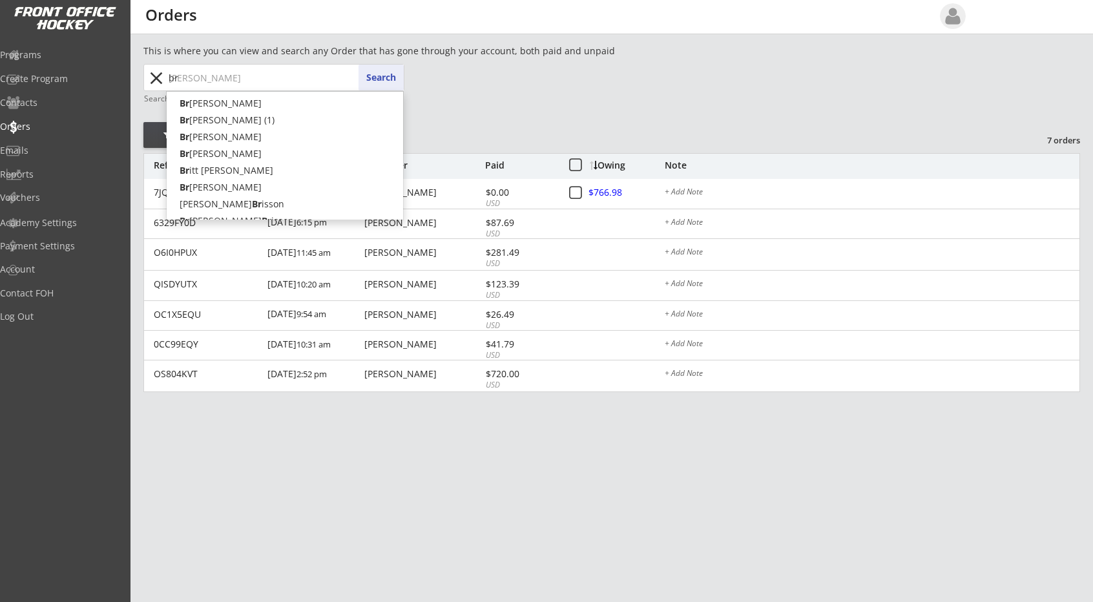
type input "bra"
type input "brantlee Romans"
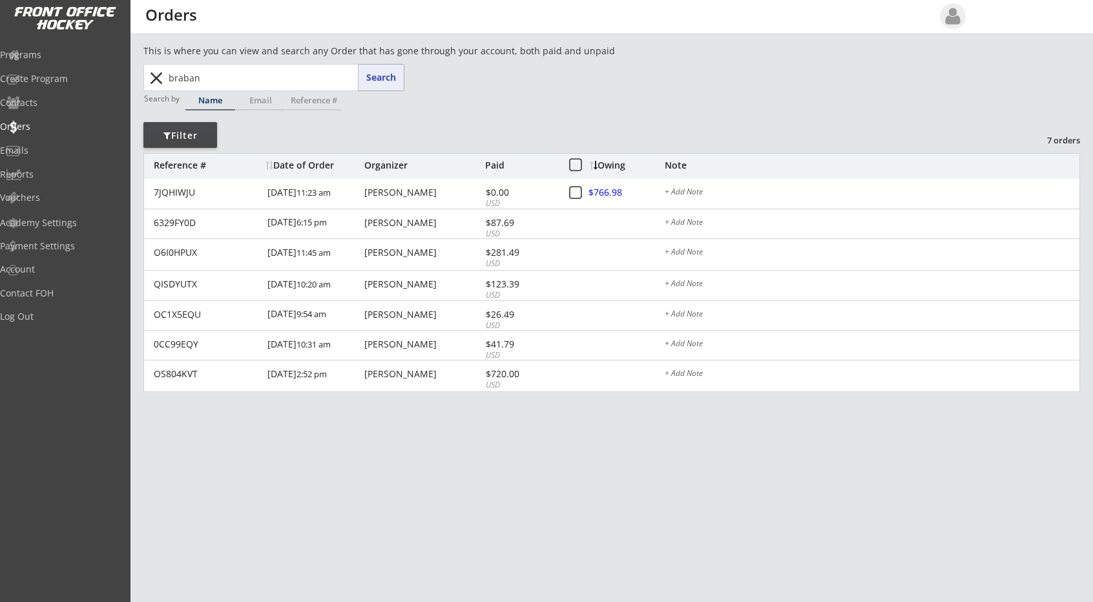
click at [390, 72] on button "Search" at bounding box center [381, 78] width 45 height 26
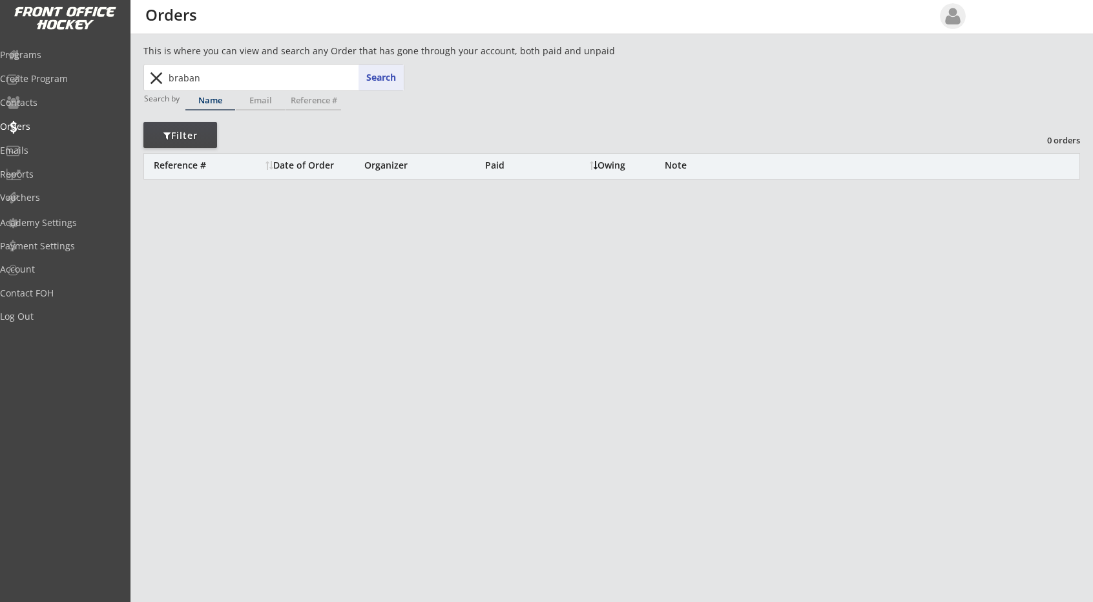
drag, startPoint x: 233, startPoint y: 71, endPoint x: 93, endPoint y: 94, distance: 142.1
click at [93, 94] on body "REVENUE $ 55,615 Last 30 days REGISTRATIONS 218 Last 30 days CONTACTS 83 New in…" at bounding box center [546, 301] width 1093 height 602
type input "r"
type input "br"
type input "brian Bauman"
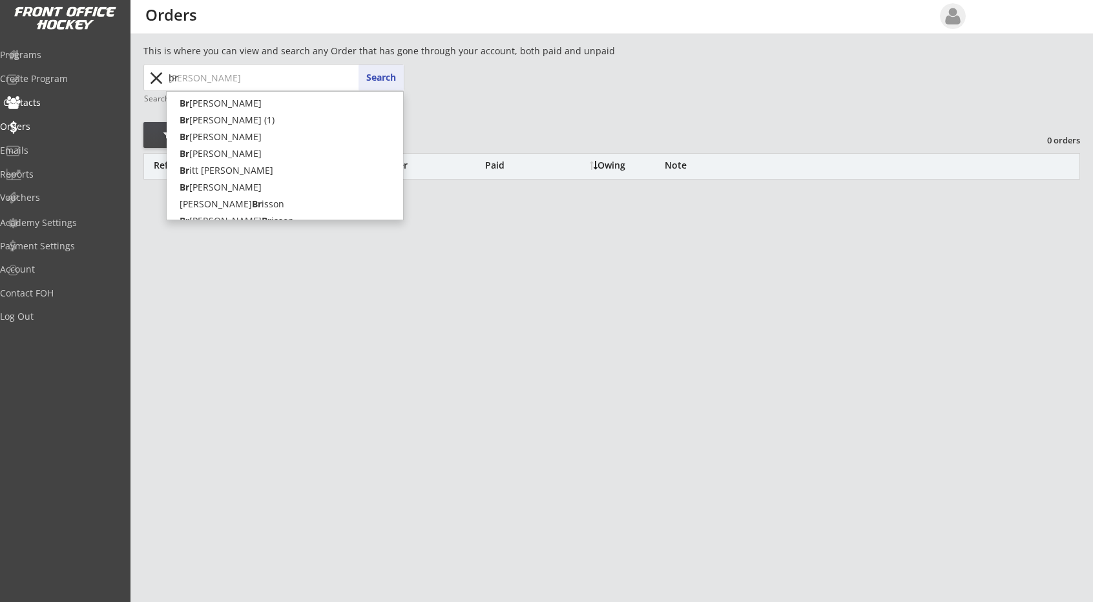
type input "bra"
type input "brantlee Romans"
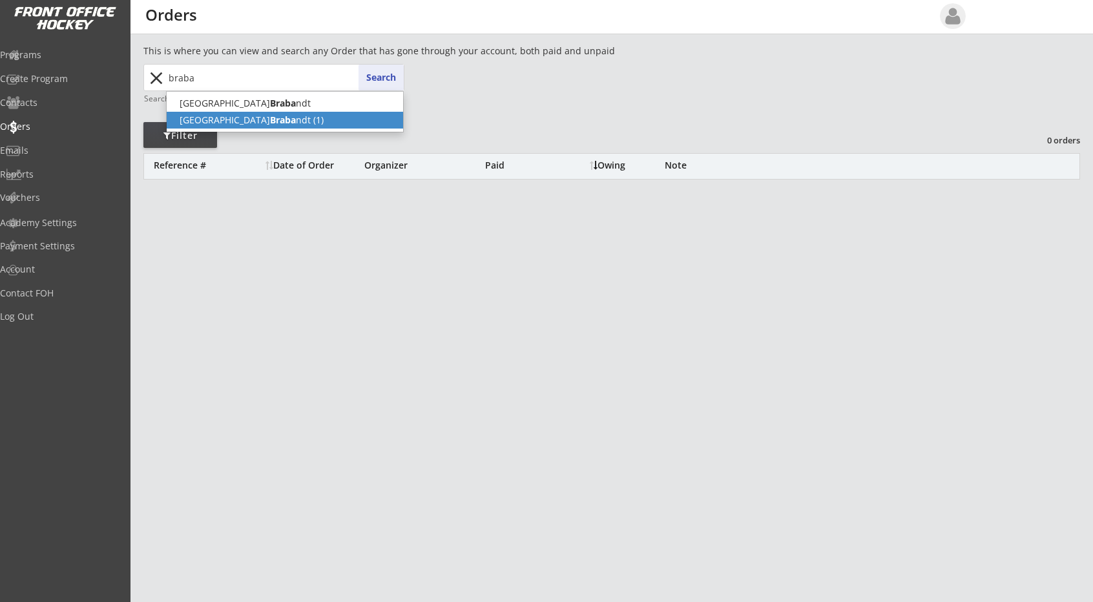
click at [270, 123] on strong "Braba" at bounding box center [283, 120] width 26 height 12
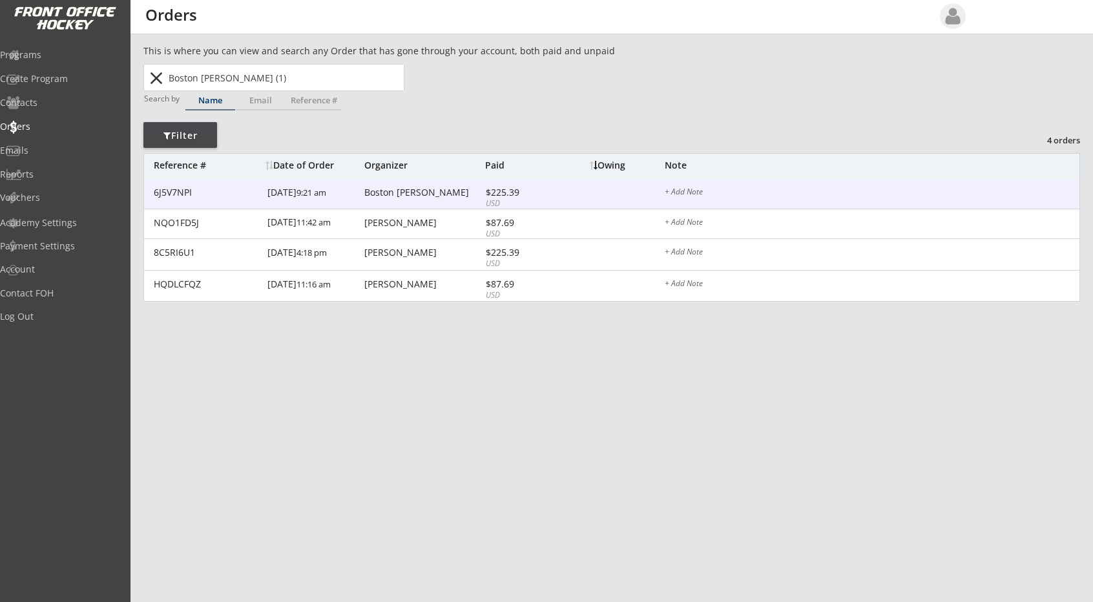
type input "Boston Brabandt (1)"
click at [503, 191] on div "$225.39" at bounding box center [520, 192] width 69 height 9
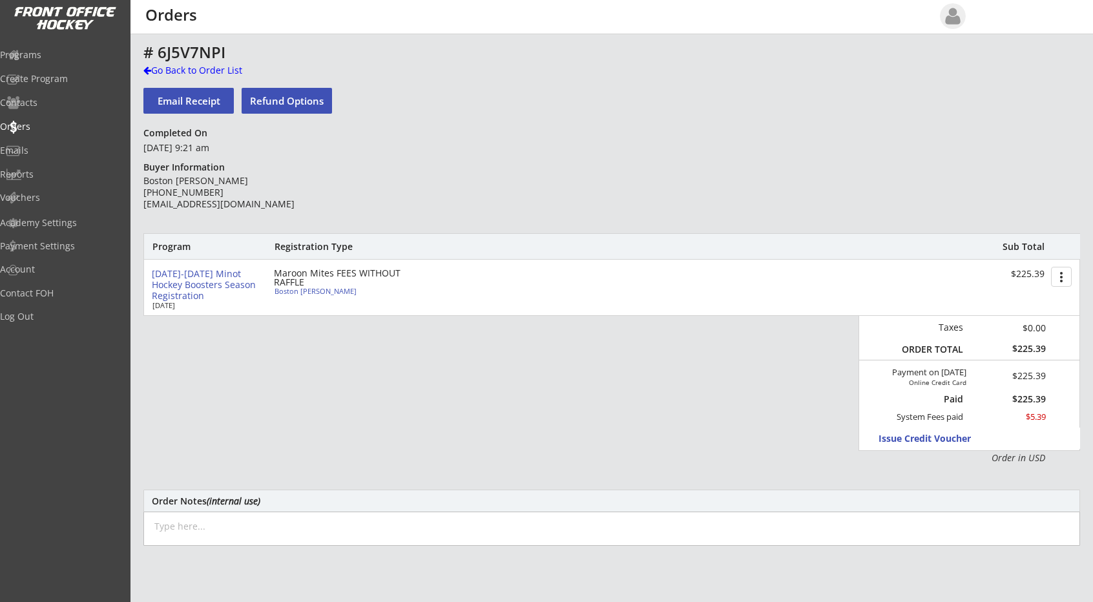
click at [350, 278] on div "Maroon Mites FEES WITHOUT RAFFLE" at bounding box center [348, 278] width 149 height 18
select select ""Maroon Mites""
select select ""Adult Medium""
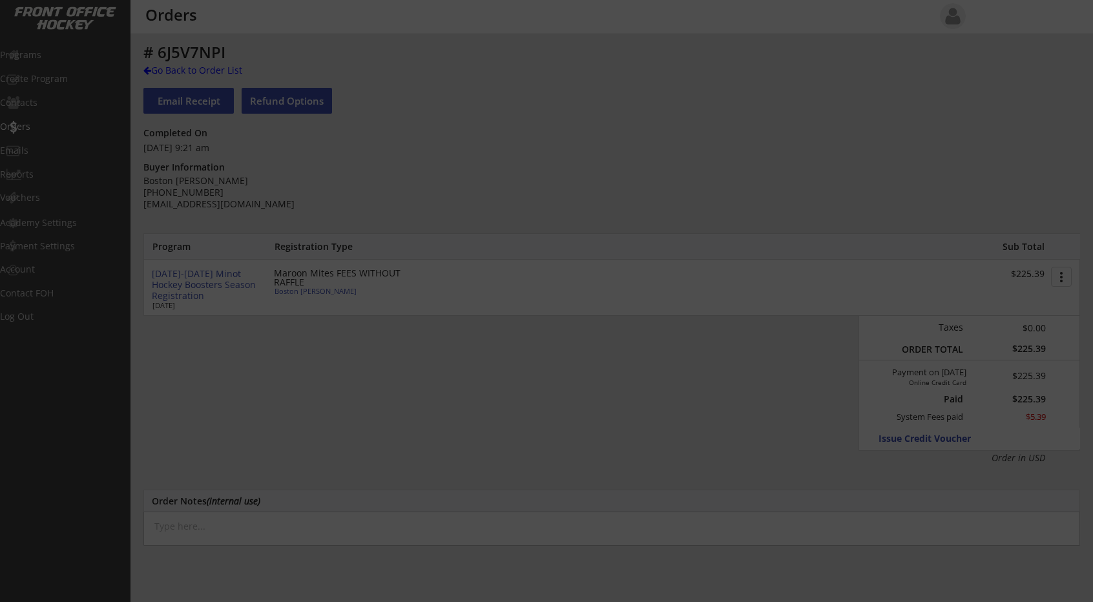
type input "Male"
select select ""Yes""
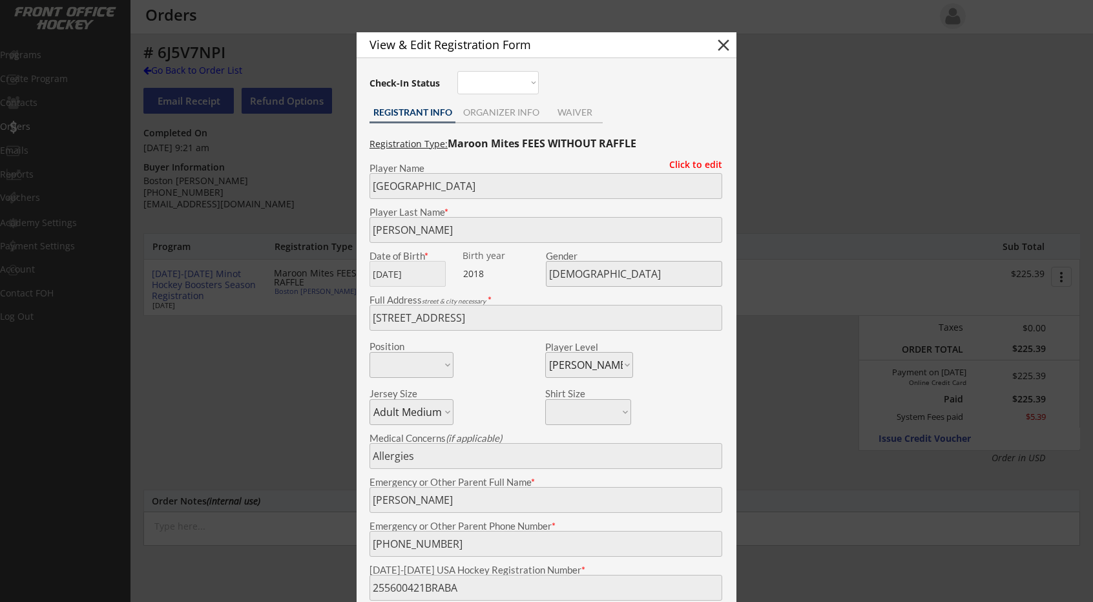
click at [723, 41] on button "close" at bounding box center [723, 45] width 19 height 19
select select ""PLACEHOLDER_1427118222253""
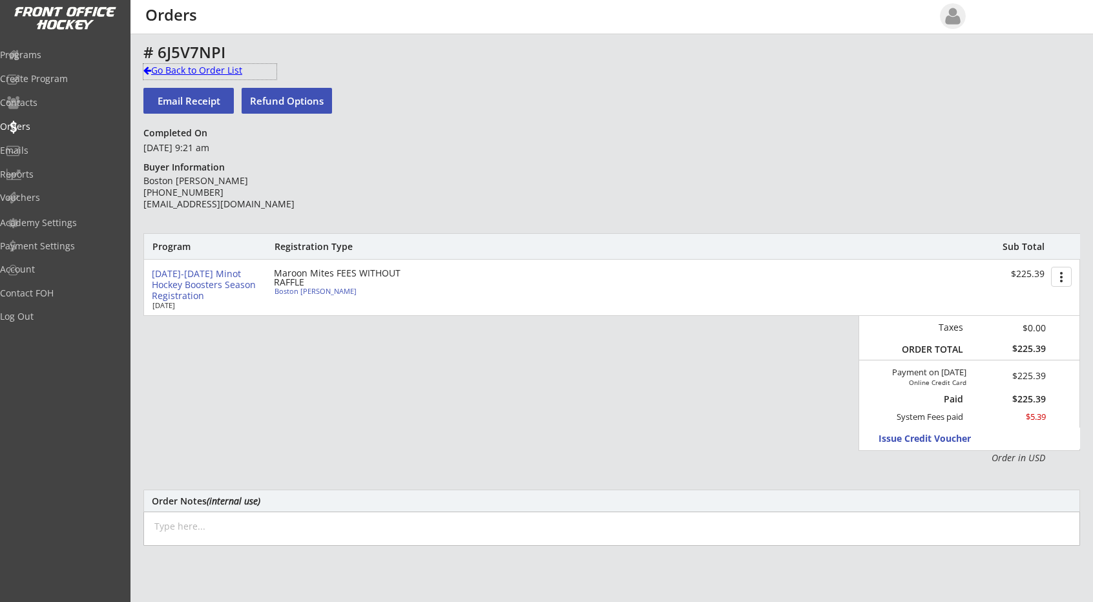
click at [147, 65] on div "Go Back to Order List" at bounding box center [209, 70] width 133 height 13
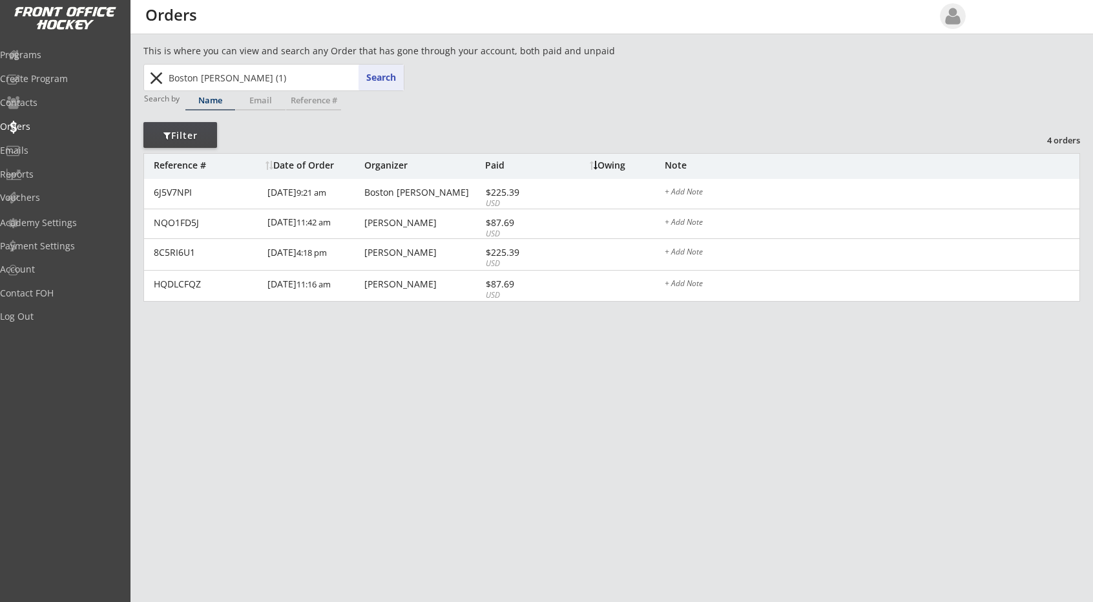
click at [280, 78] on input "Boston Brabandt (1)" at bounding box center [285, 78] width 238 height 26
drag, startPoint x: 280, startPoint y: 78, endPoint x: 0, endPoint y: 143, distance: 287.2
click at [0, 143] on body "REVENUE $ 55,615 Last 30 days REGISTRATIONS 218 Last 30 days CONTACTS 83 New in…" at bounding box center [546, 301] width 1093 height 602
type input "br"
type input "brian Bauman"
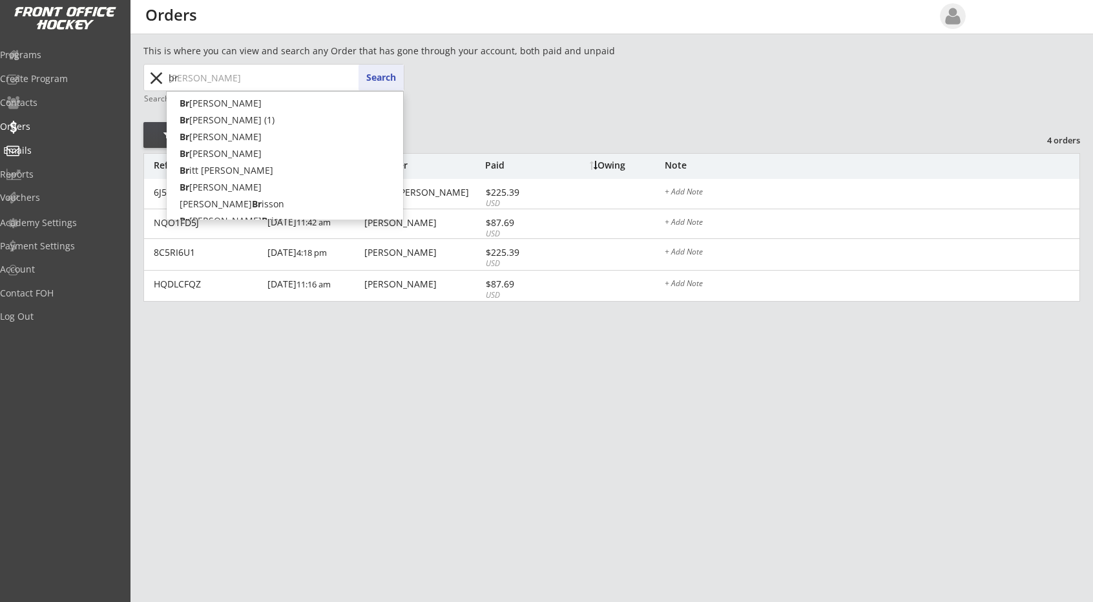
type input "bra"
type input "brantlee Romans"
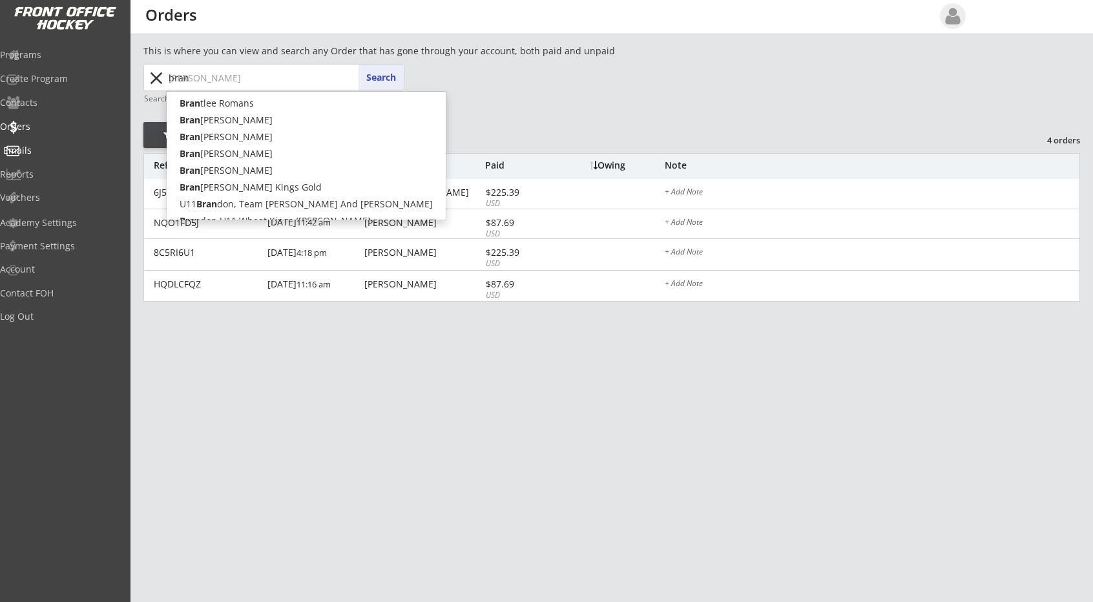
type input "bra"
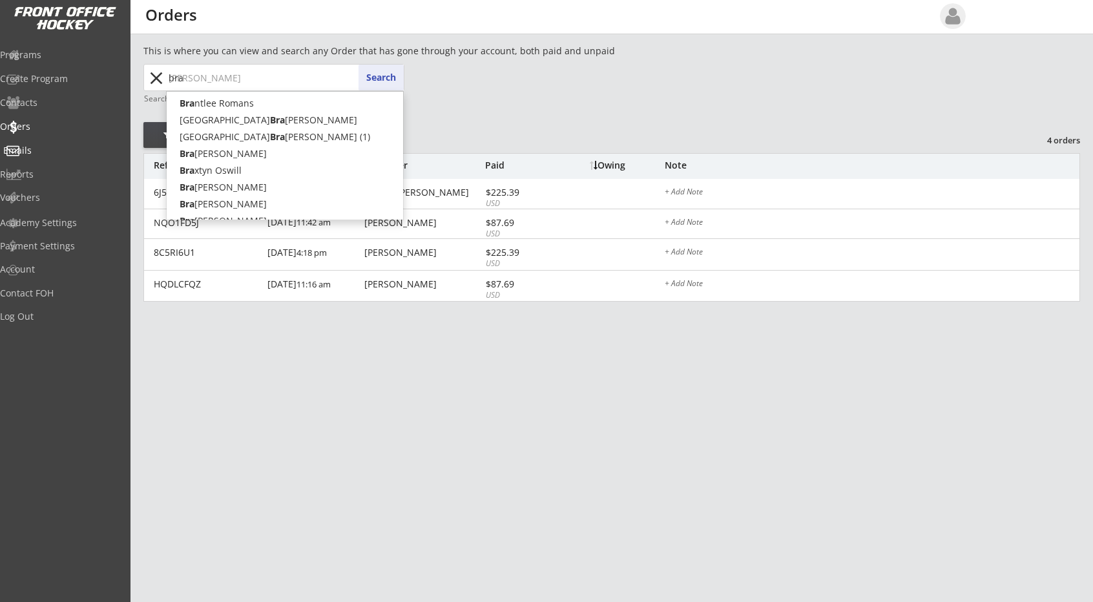
type input "brad"
type input "brady Beda"
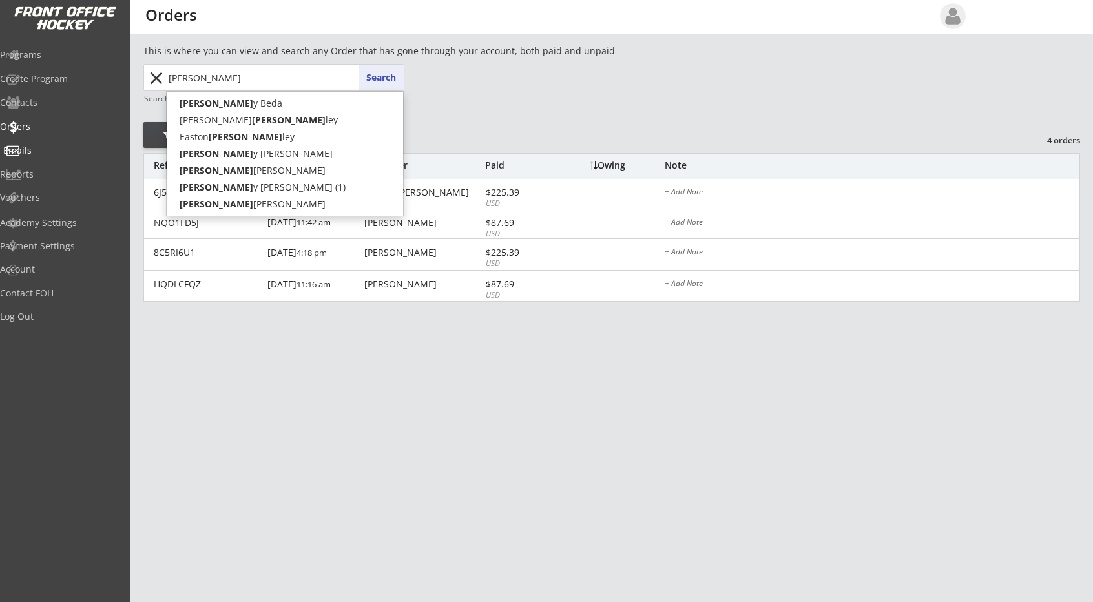
type input "bra"
type input "brantlee Romans"
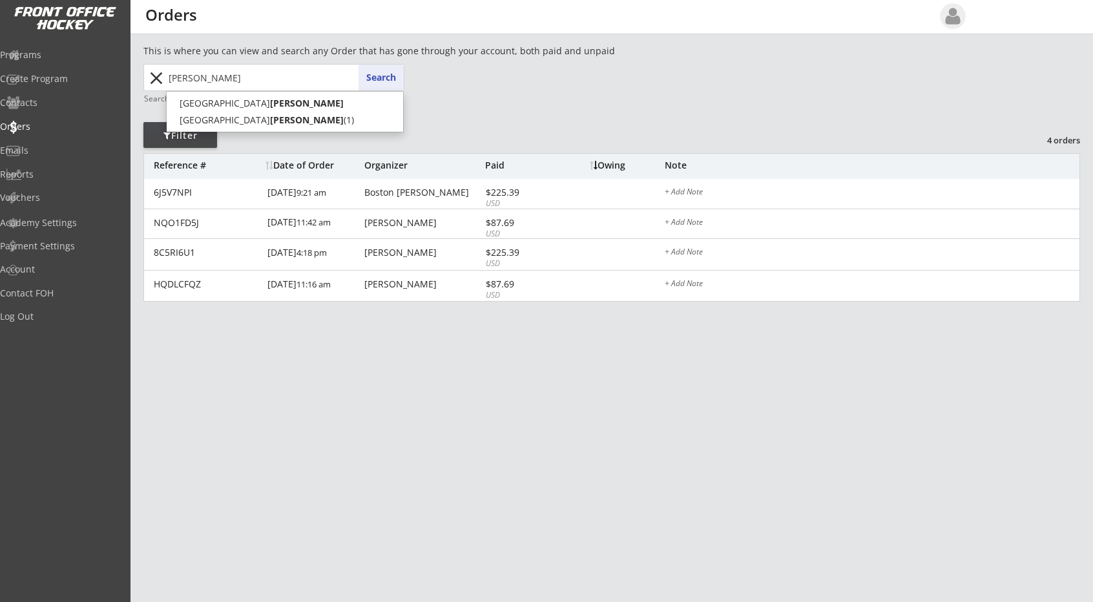
type input "brabandt"
click at [381, 78] on button "Search" at bounding box center [381, 78] width 45 height 26
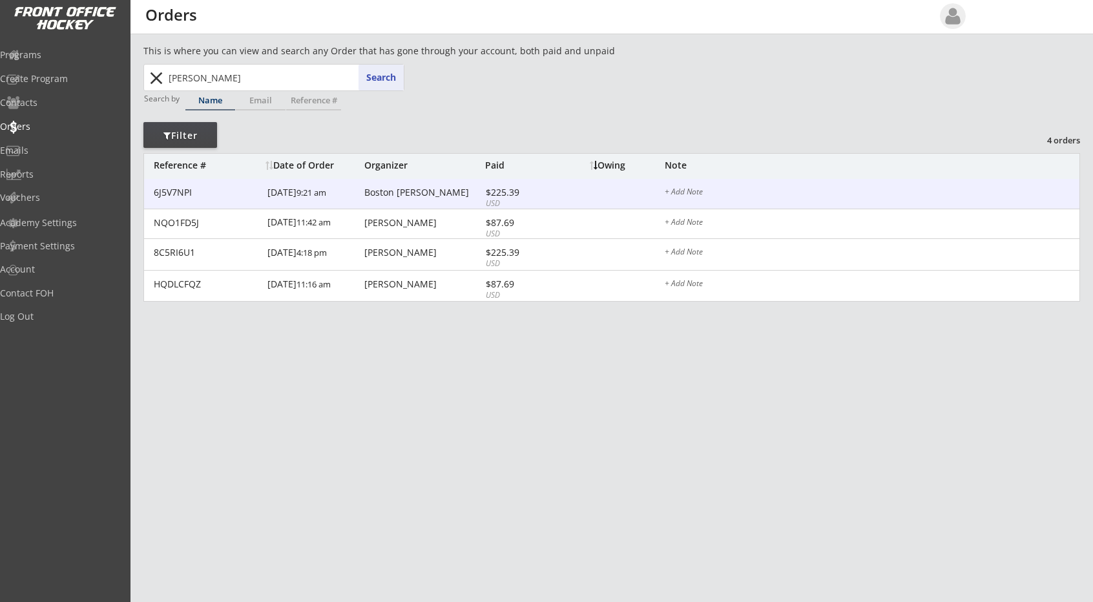
click at [500, 189] on div "$225.39" at bounding box center [520, 192] width 69 height 9
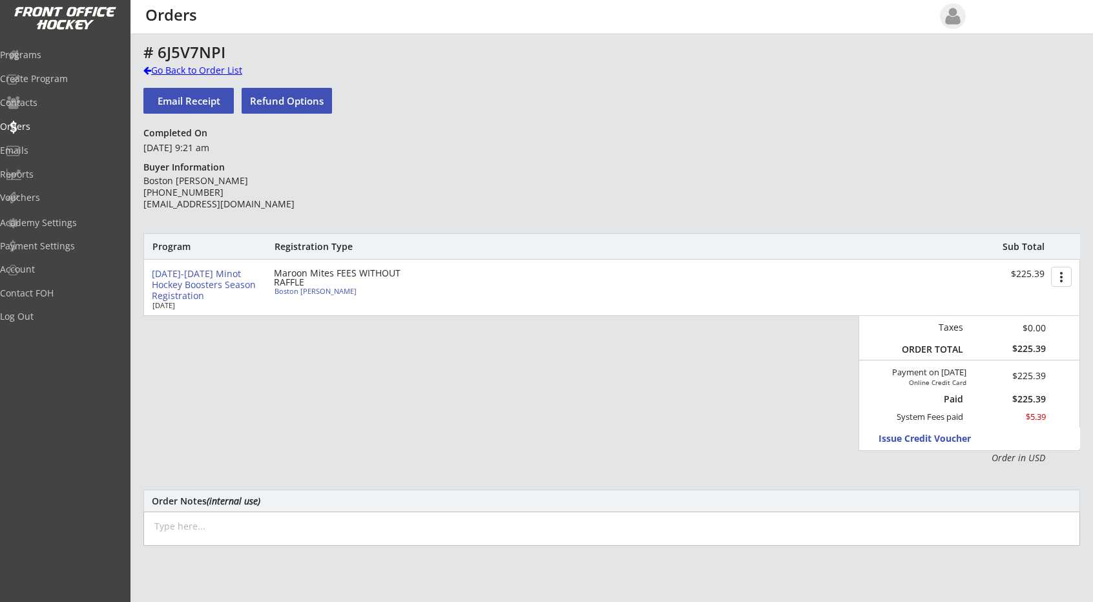
click at [149, 68] on div at bounding box center [147, 70] width 8 height 9
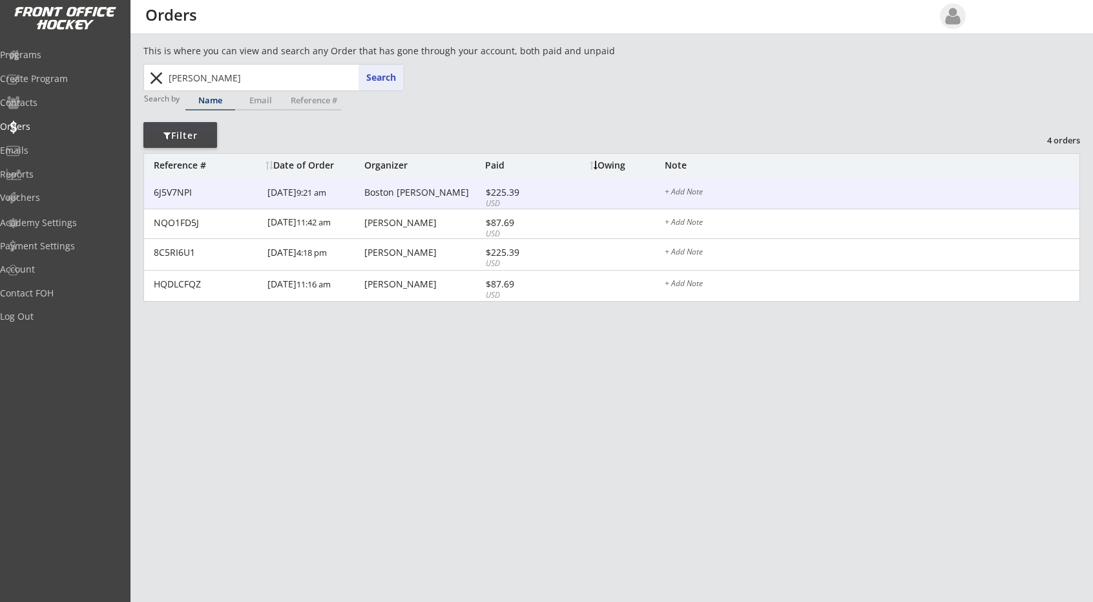
click at [508, 195] on div "$225.39" at bounding box center [520, 192] width 69 height 9
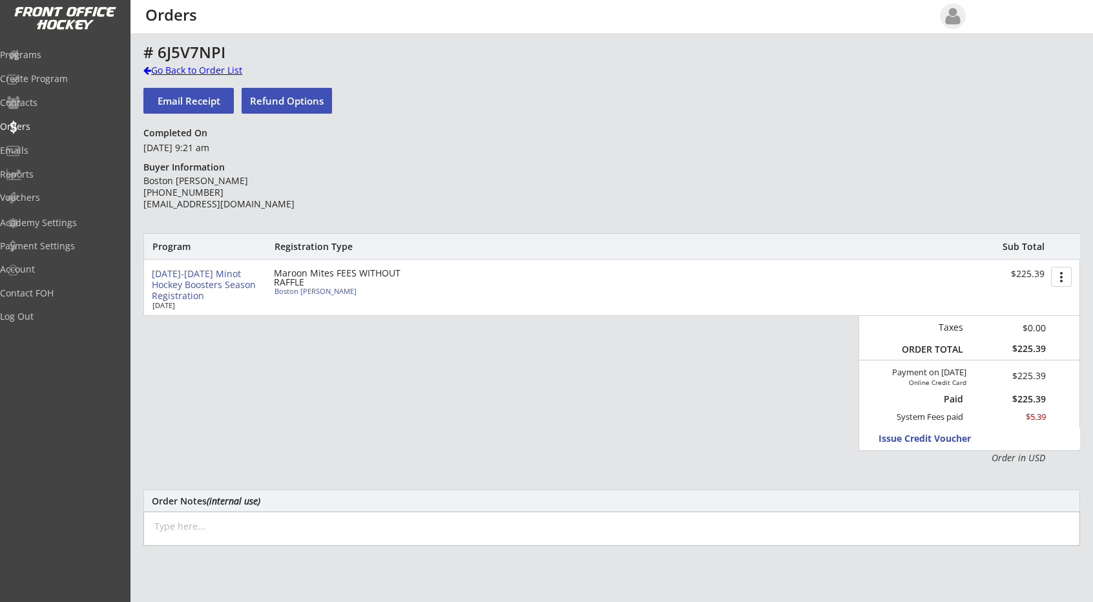
click at [146, 70] on div at bounding box center [147, 70] width 8 height 9
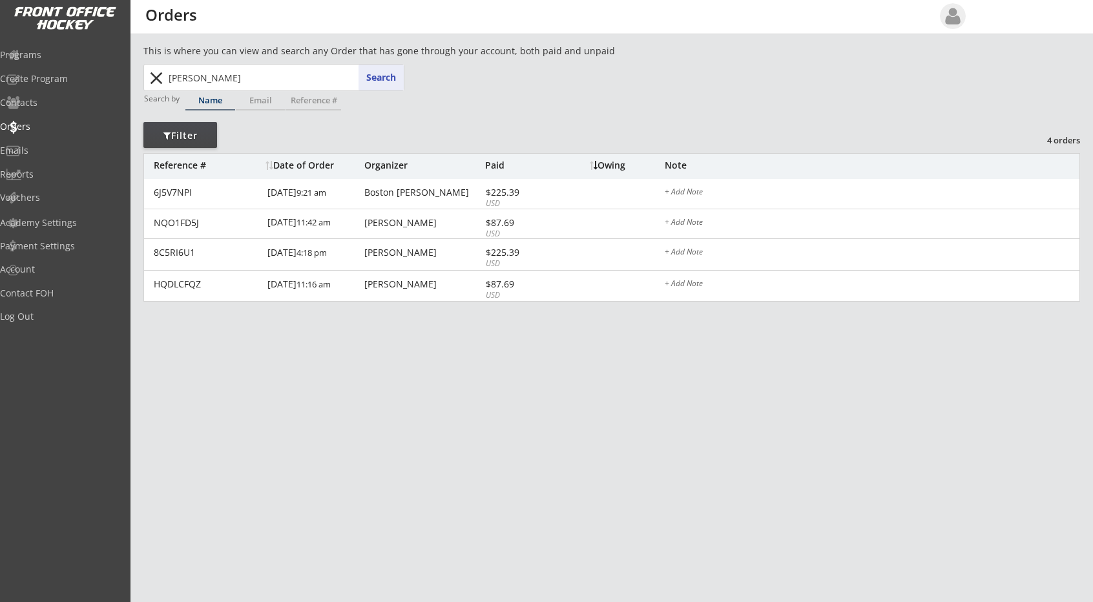
click at [155, 78] on button "close" at bounding box center [155, 78] width 21 height 21
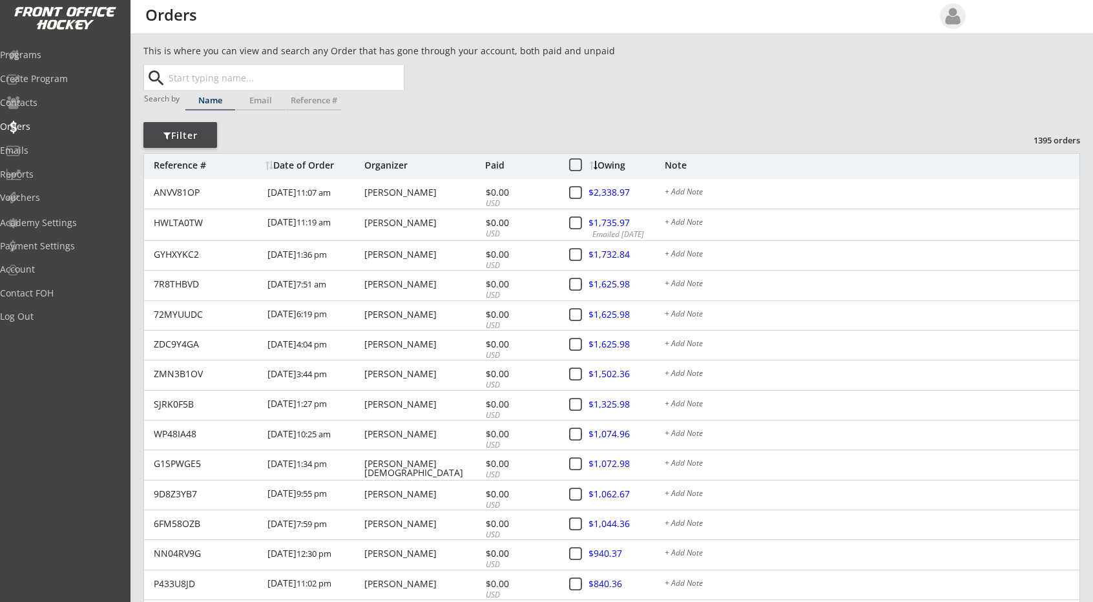
click at [191, 72] on input "text" at bounding box center [285, 78] width 238 height 26
type input "br"
type input "brian Bauman"
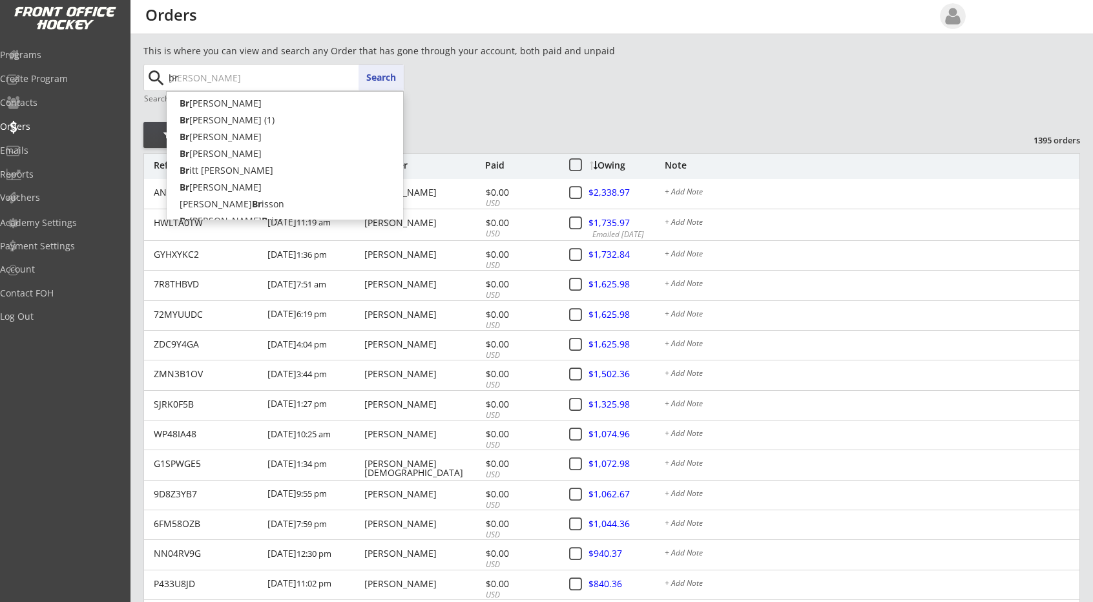
type input "bra"
type input "brantlee Romans"
type input "bra"
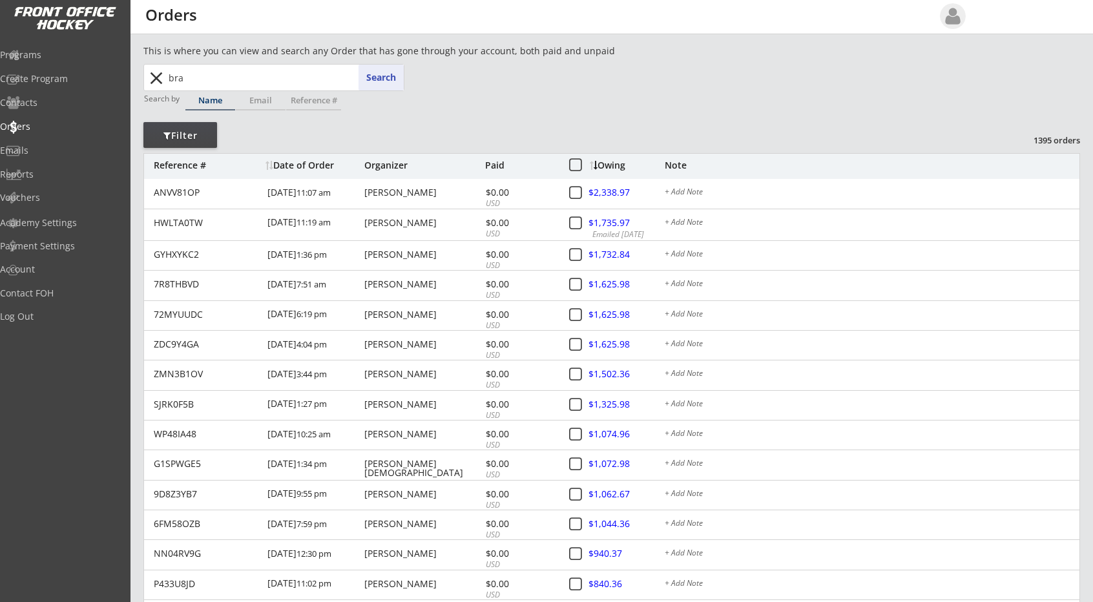
drag, startPoint x: 235, startPoint y: 75, endPoint x: 61, endPoint y: 100, distance: 176.3
click at [61, 100] on body "REVENUE $ 55,615 Last 30 days REGISTRATIONS 218 Last 30 days CONTACTS 83 New in…" at bounding box center [546, 301] width 1093 height 602
type input "holl"
type input "holly Johnson"
click at [383, 79] on button "Search" at bounding box center [381, 78] width 45 height 26
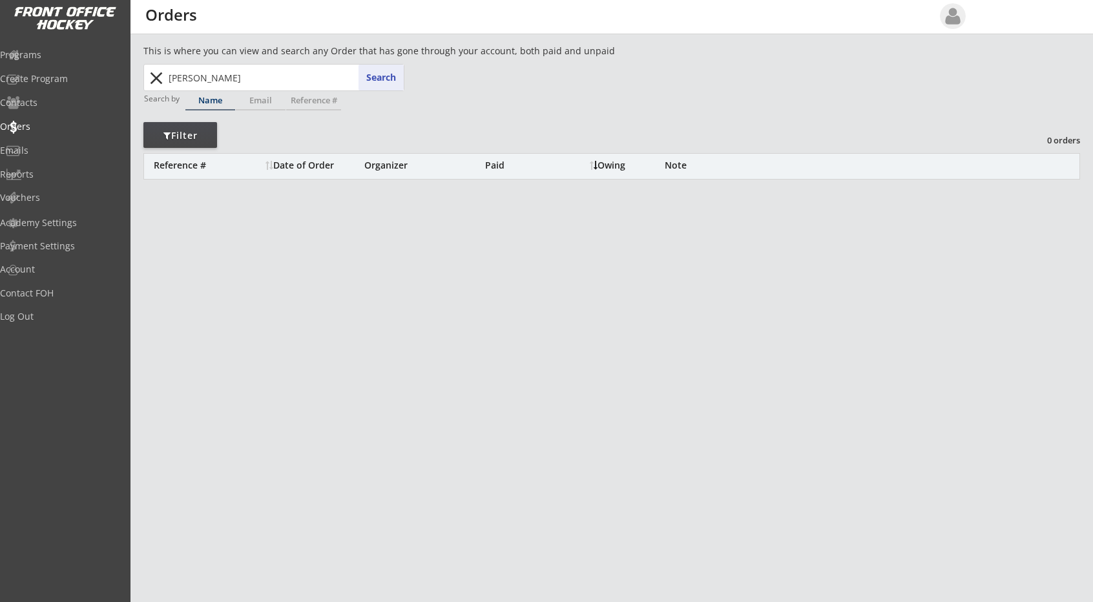
drag, startPoint x: 250, startPoint y: 76, endPoint x: 25, endPoint y: 112, distance: 228.3
click at [25, 112] on body "REVENUE $ 55,615 Last 30 days REGISTRATIONS 218 Last 30 days CONTACTS 83 New in…" at bounding box center [546, 301] width 1093 height 602
type input "ho"
type input "holden Axtmann"
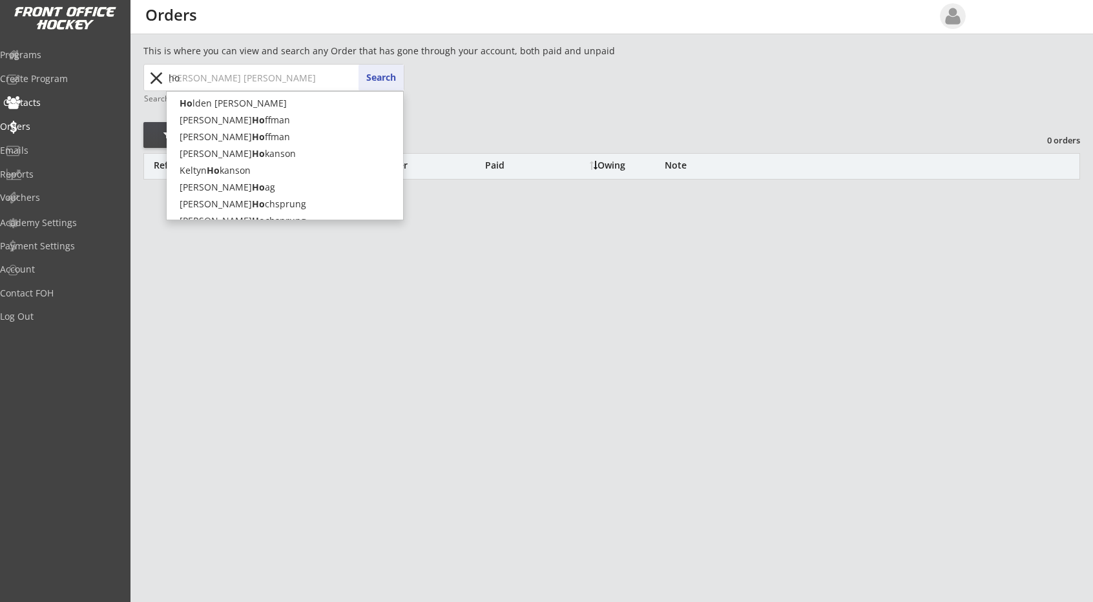
type input "hol"
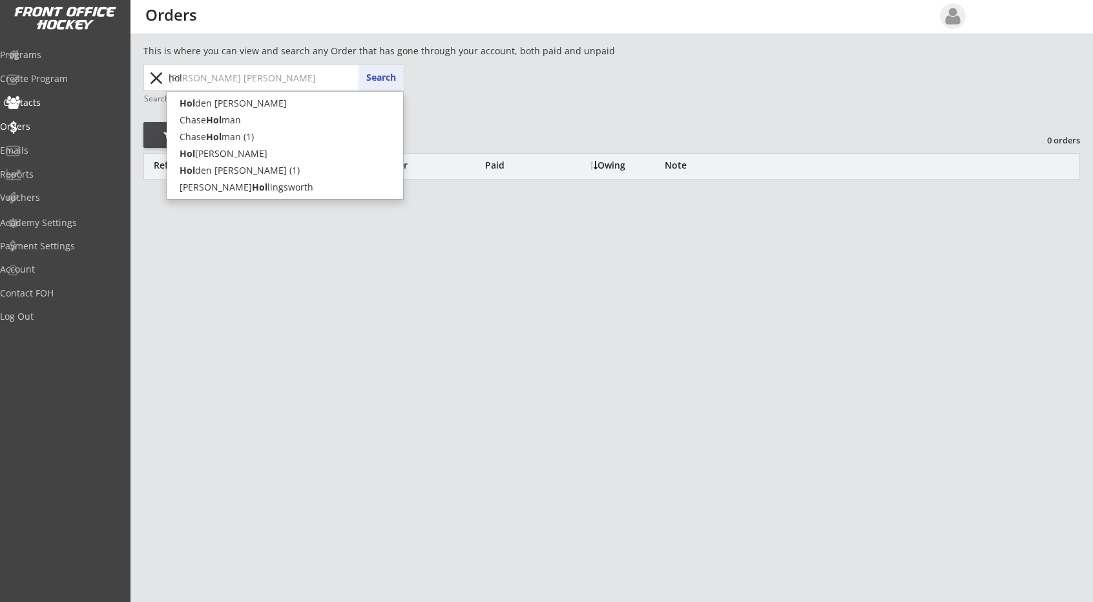
type input "holl"
type input "holly Johnson"
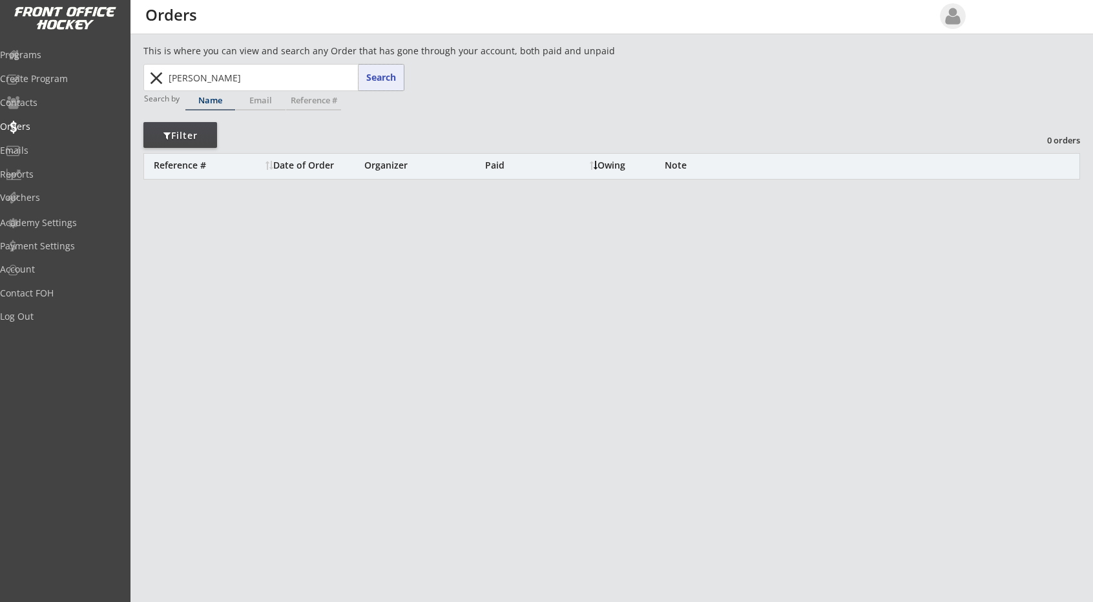
click at [385, 72] on button "Search" at bounding box center [381, 78] width 45 height 26
click at [383, 74] on button "Search" at bounding box center [381, 78] width 45 height 26
click at [309, 82] on input "hollingsworth" at bounding box center [285, 78] width 238 height 26
drag, startPoint x: 305, startPoint y: 72, endPoint x: 0, endPoint y: 123, distance: 309.3
click at [0, 123] on body "REVENUE $ 55,615 Last 30 days REGISTRATIONS 218 Last 30 days CONTACTS 83 New in…" at bounding box center [546, 301] width 1093 height 602
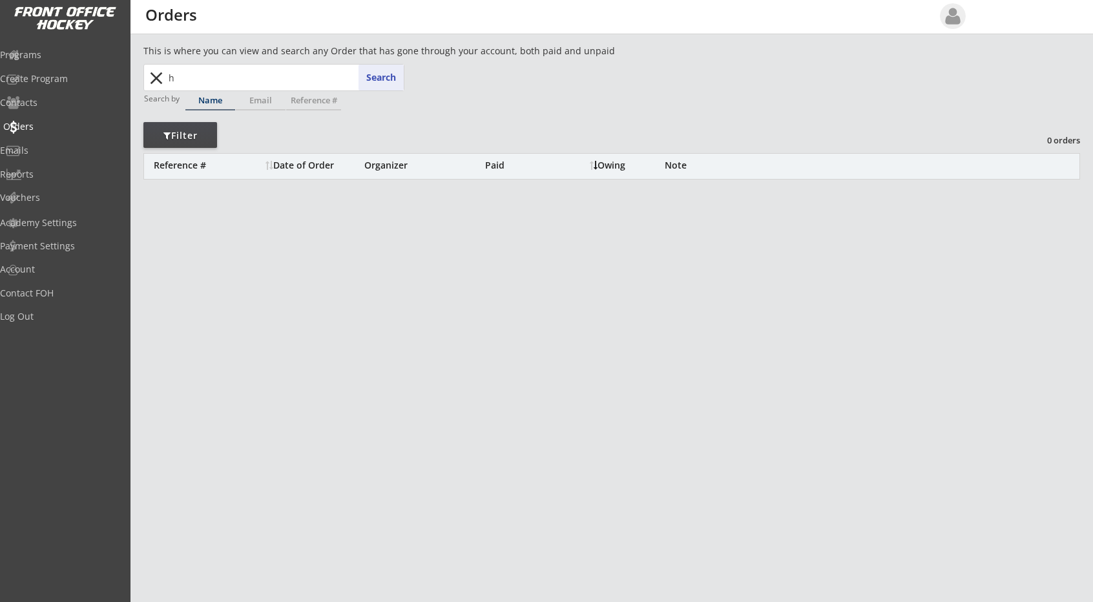
type input "ho"
type input "holden Axtmann"
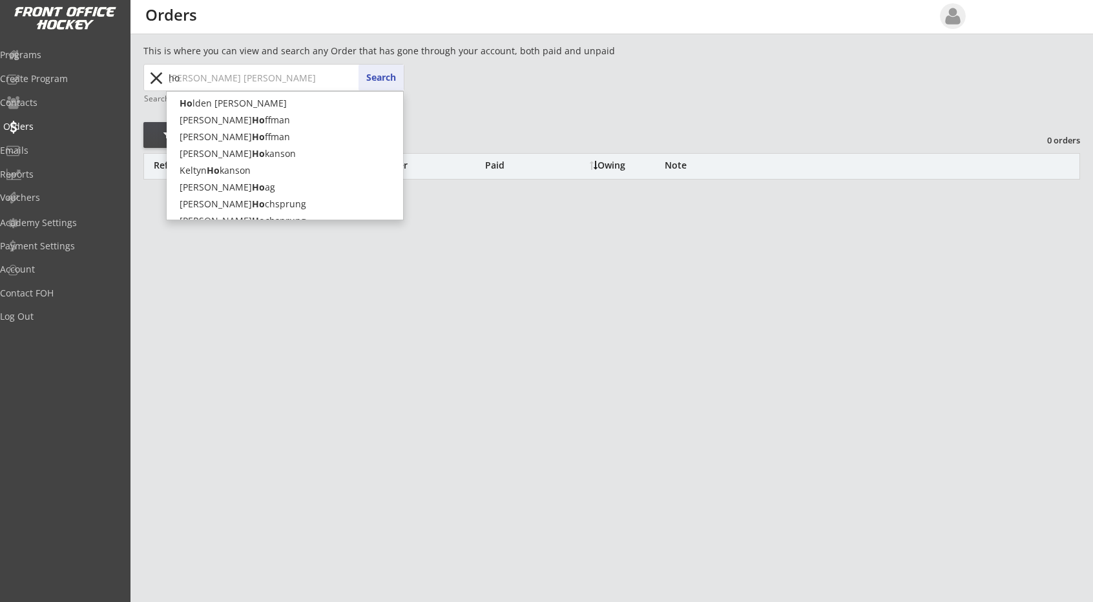
type input "hol"
type input "holl"
type input "holly Johnson"
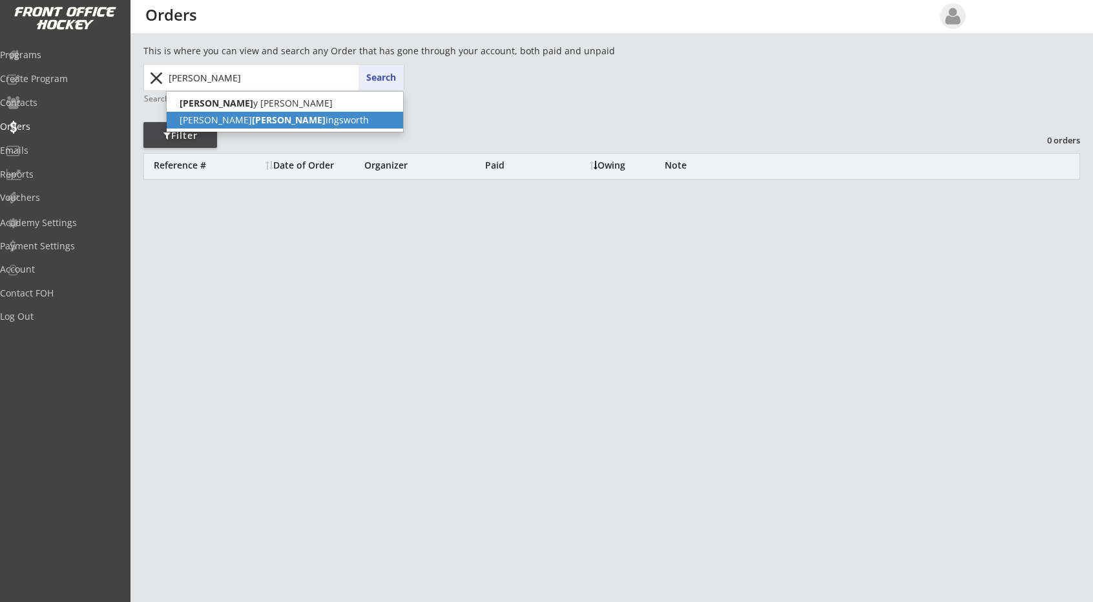
click at [200, 114] on p "Eloise Holl ingsworth" at bounding box center [285, 120] width 237 height 17
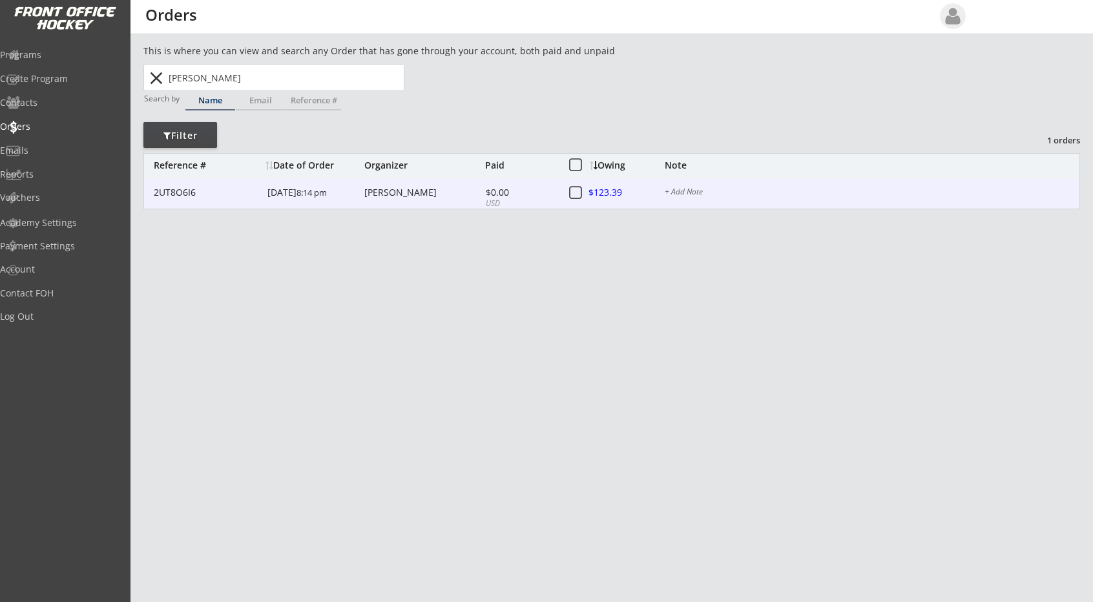
type input "Eloise Hollingsworth"
click at [611, 189] on div at bounding box center [617, 193] width 57 height 16
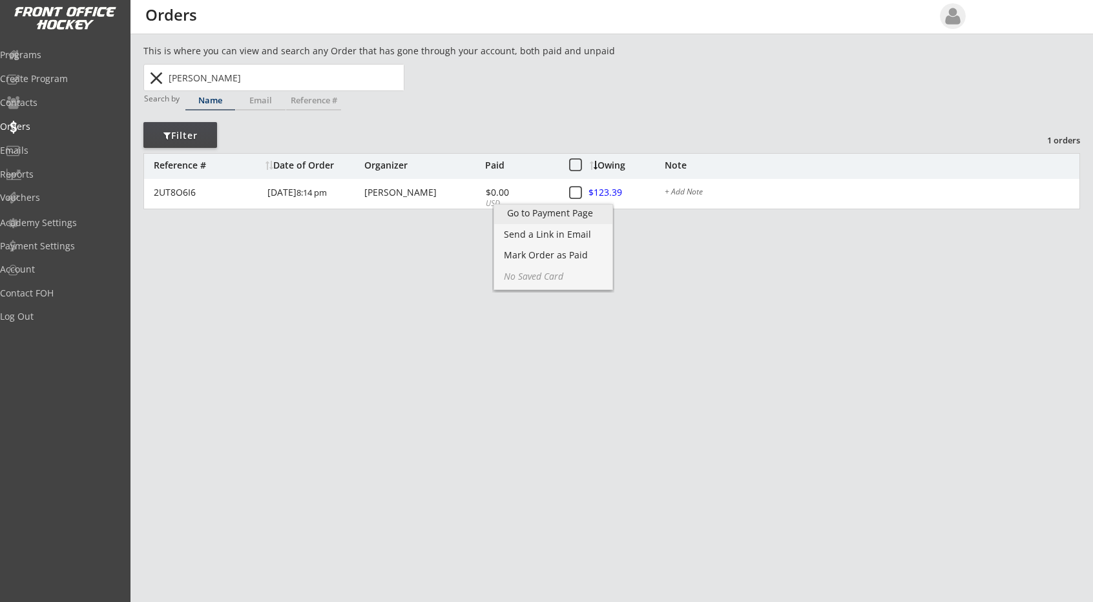
click at [573, 216] on div "Go to Payment Page" at bounding box center [553, 213] width 93 height 9
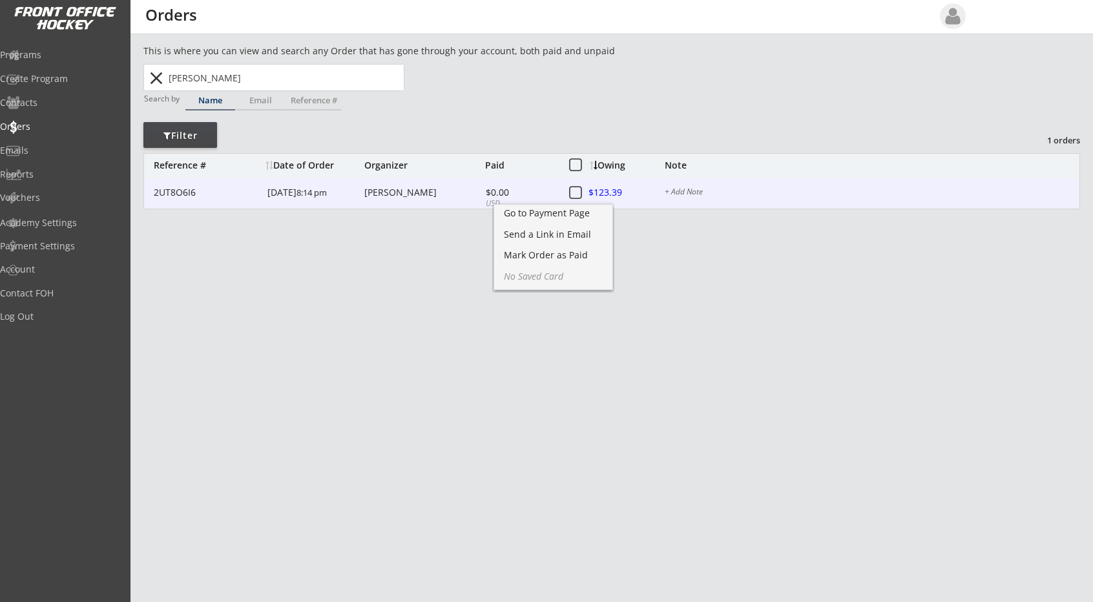
click at [609, 192] on div at bounding box center [617, 193] width 57 height 16
click at [603, 187] on div at bounding box center [617, 193] width 57 height 16
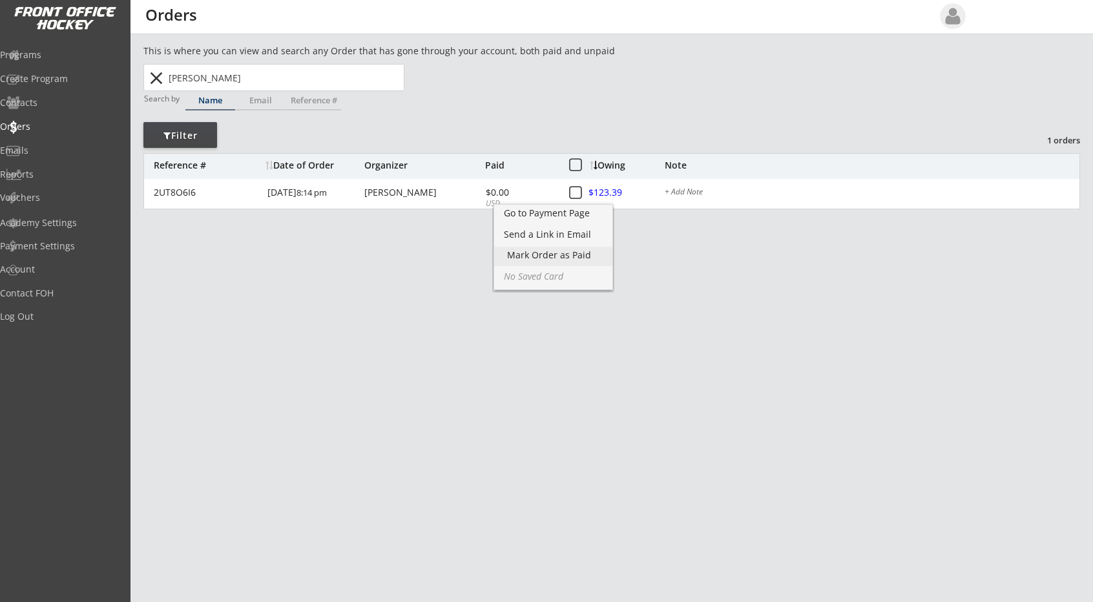
click at [545, 253] on div "Mark Order as Paid" at bounding box center [553, 255] width 92 height 9
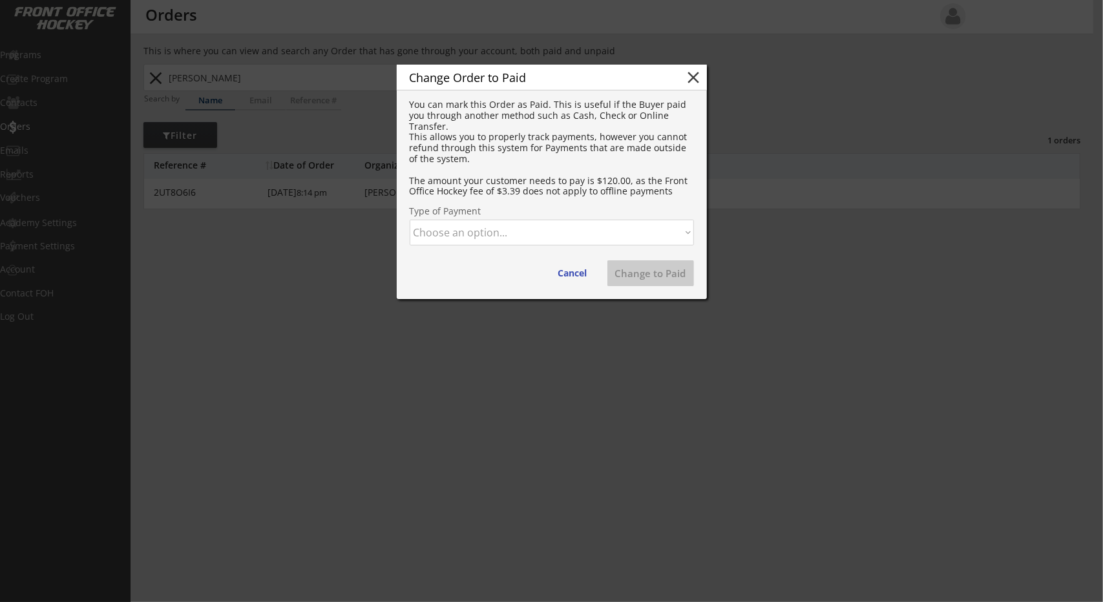
click at [517, 231] on select "Choose an option... Cash Check Credit Card Online Transfer Paypal Venmo Other" at bounding box center [552, 233] width 284 height 26
click at [410, 220] on select "Choose an option... Cash Check Credit Card Online Transfer Paypal Venmo Other" at bounding box center [552, 233] width 284 height 26
click at [637, 272] on button "Change to Paid" at bounding box center [650, 273] width 87 height 26
select select ""PLACEHOLDER_1427118222253""
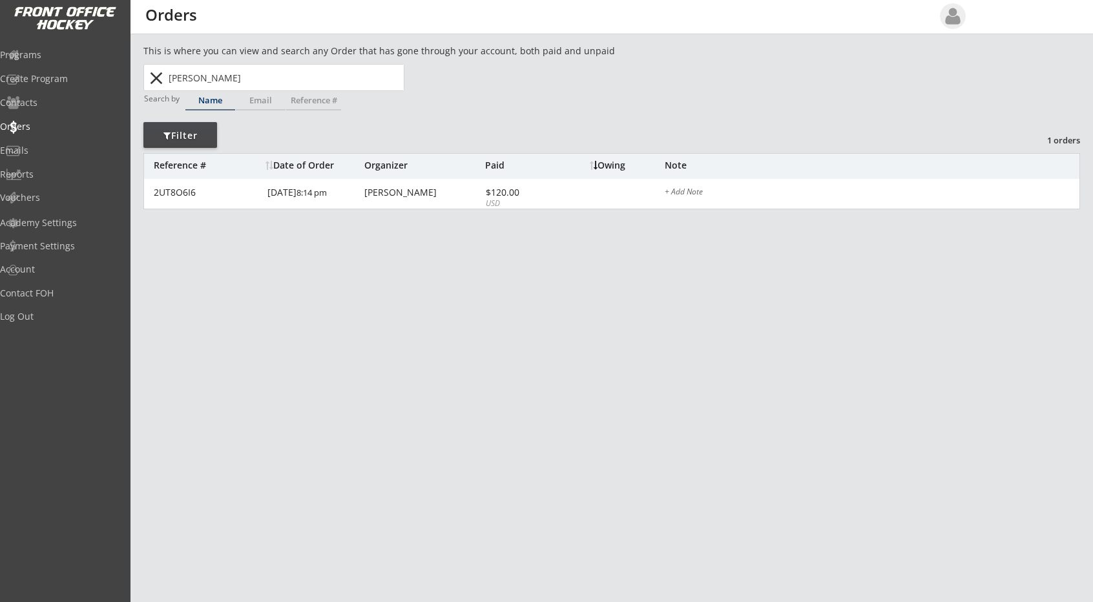
click at [158, 78] on button "close" at bounding box center [155, 78] width 21 height 21
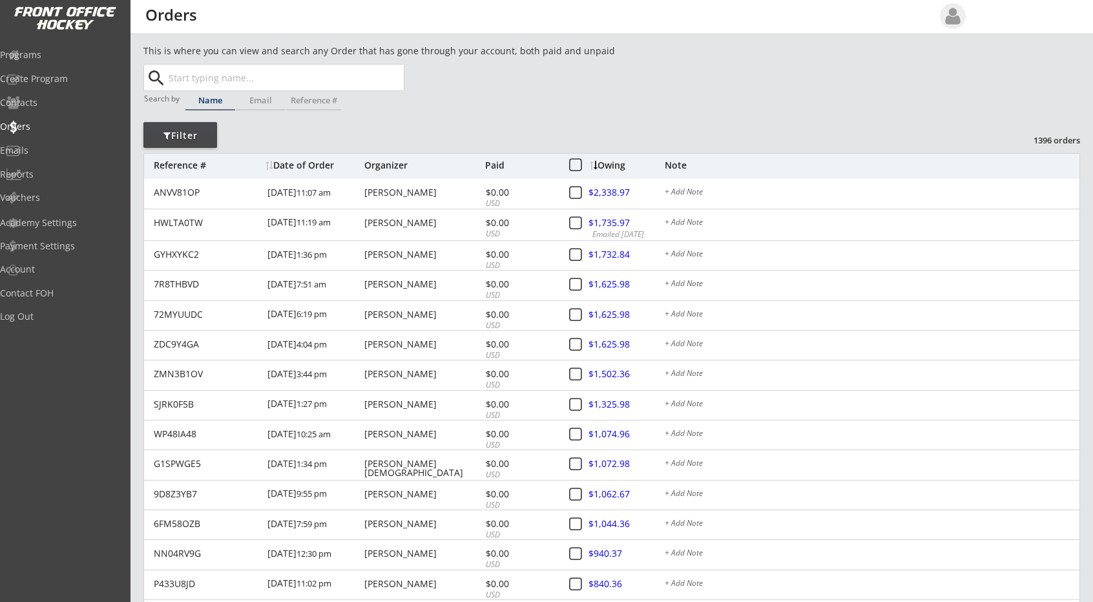
click at [198, 75] on input "text" at bounding box center [285, 78] width 238 height 26
type input "ca"
type input "cameron Berdahl"
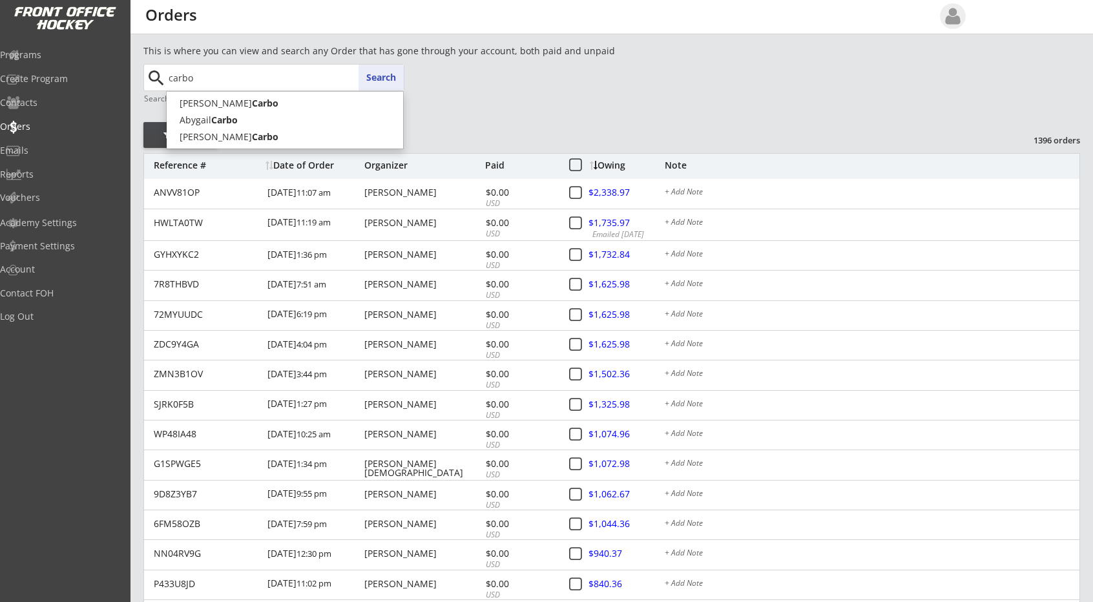
type input "carbo"
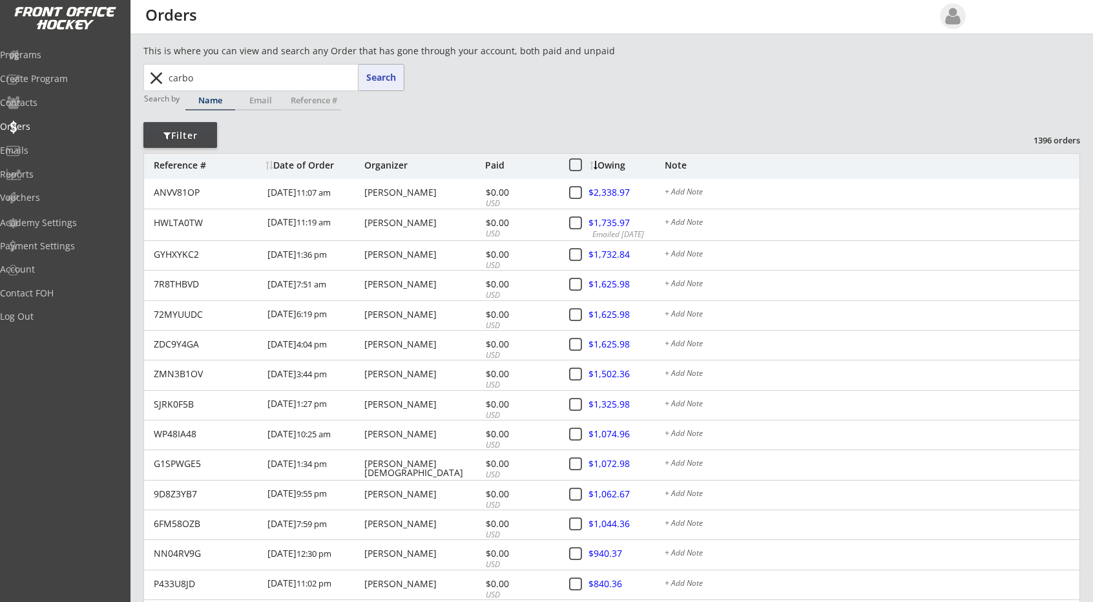
click at [377, 77] on button "Search" at bounding box center [381, 78] width 45 height 26
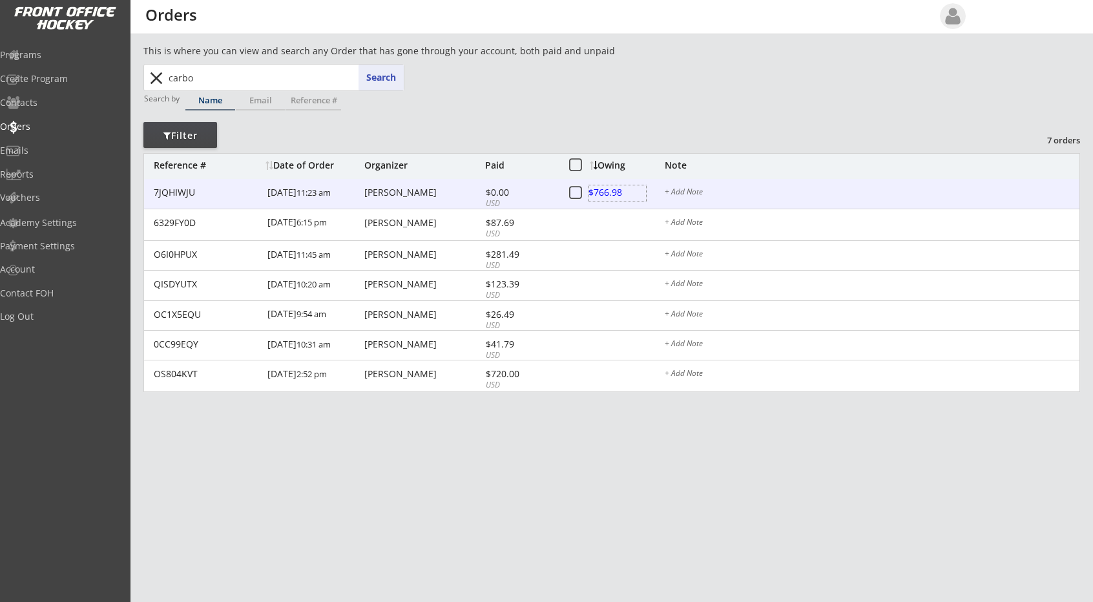
click at [600, 189] on div at bounding box center [617, 193] width 57 height 16
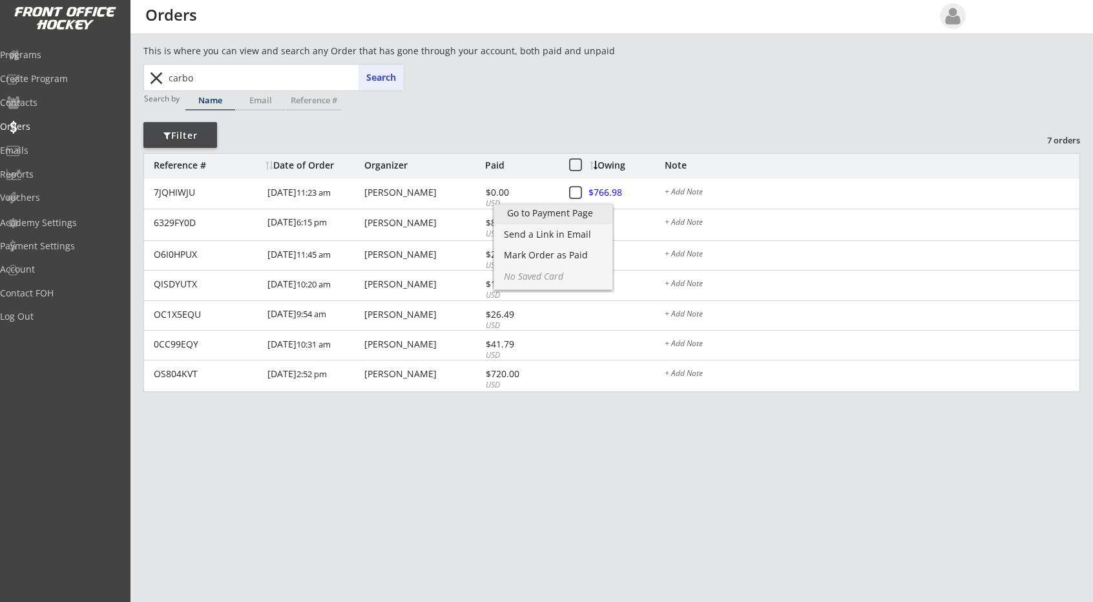
click at [558, 211] on div "Go to Payment Page" at bounding box center [553, 213] width 93 height 9
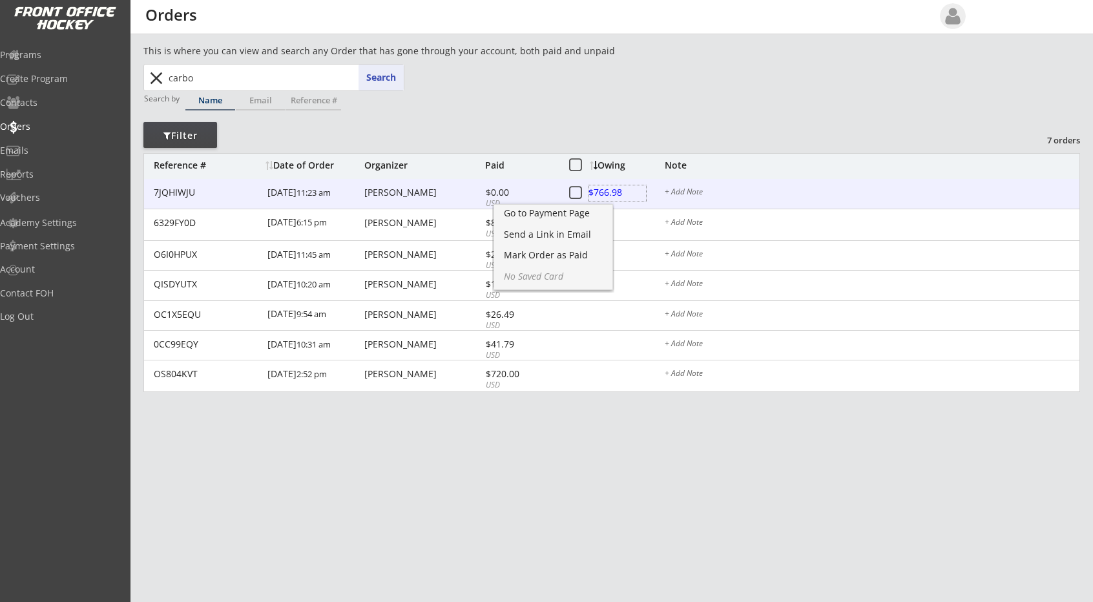
click at [615, 185] on div at bounding box center [617, 193] width 57 height 16
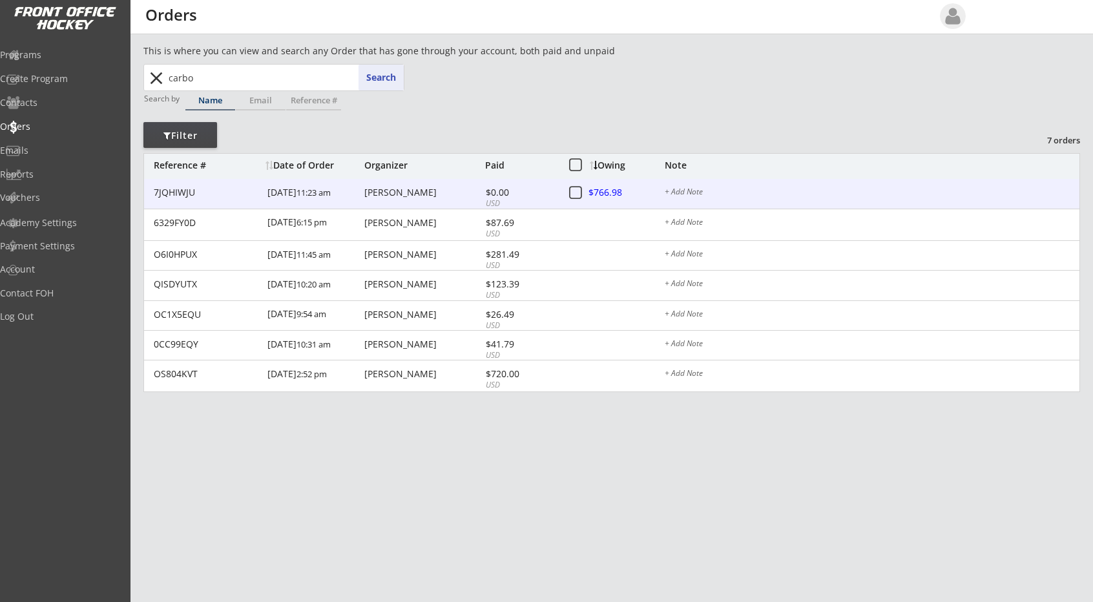
click at [602, 189] on div at bounding box center [617, 193] width 57 height 16
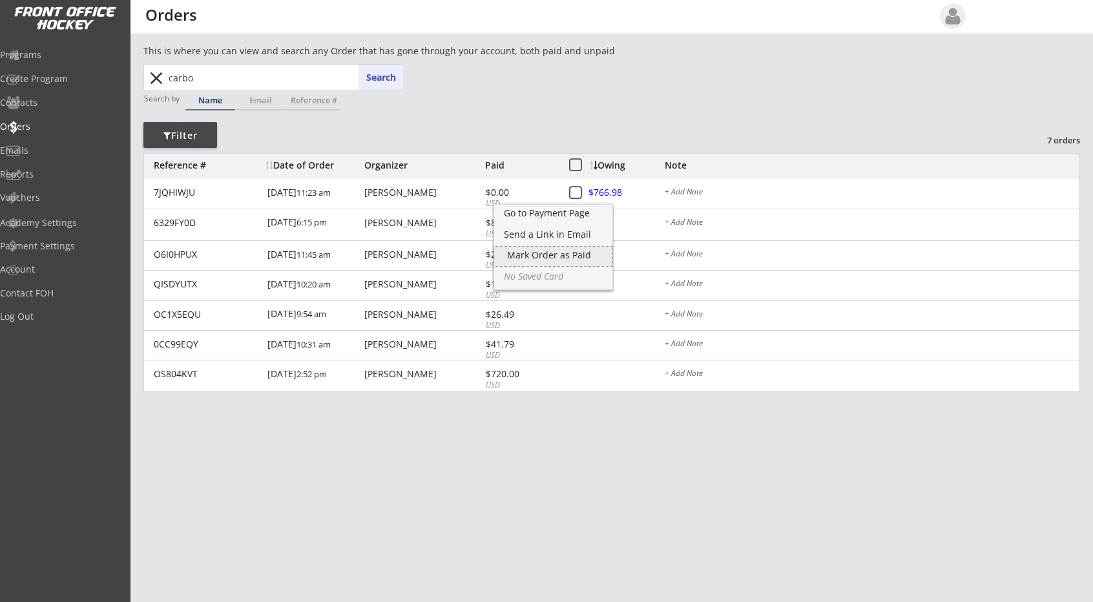
click at [553, 257] on div "Mark Order as Paid" at bounding box center [553, 255] width 92 height 9
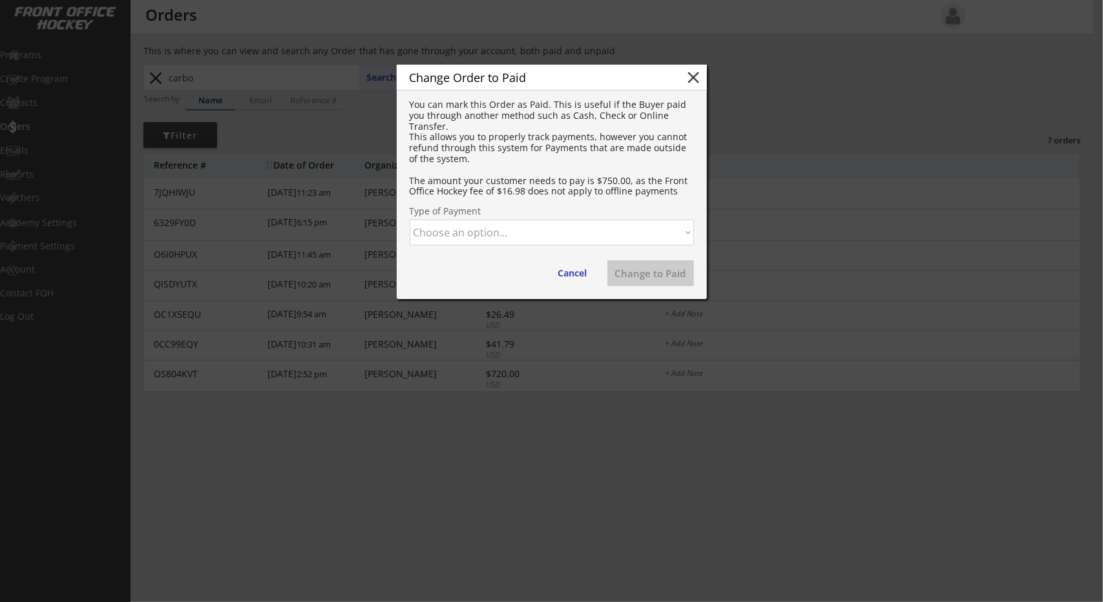
click at [589, 232] on select "Choose an option... Cash Check Credit Card Online Transfer Paypal Venmo Other" at bounding box center [552, 233] width 284 height 26
click at [410, 220] on select "Choose an option... Cash Check Credit Card Online Transfer Paypal Venmo Other" at bounding box center [552, 233] width 284 height 26
click at [675, 275] on button "Change to Paid" at bounding box center [650, 273] width 87 height 26
select select ""PLACEHOLDER_1427118222253""
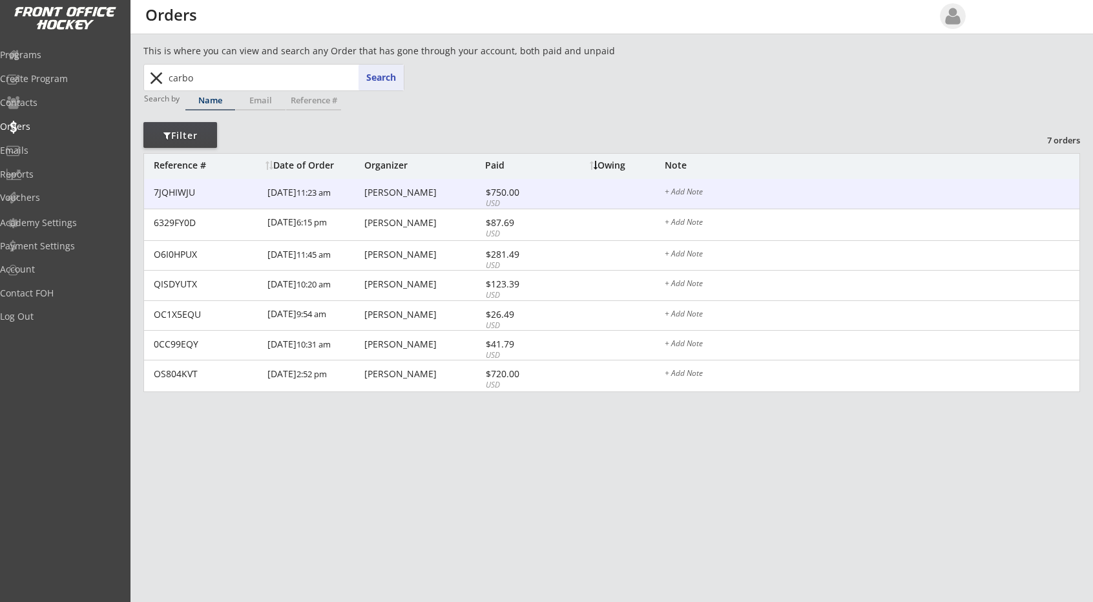
click at [406, 189] on div "Shelly Carbo" at bounding box center [423, 192] width 118 height 9
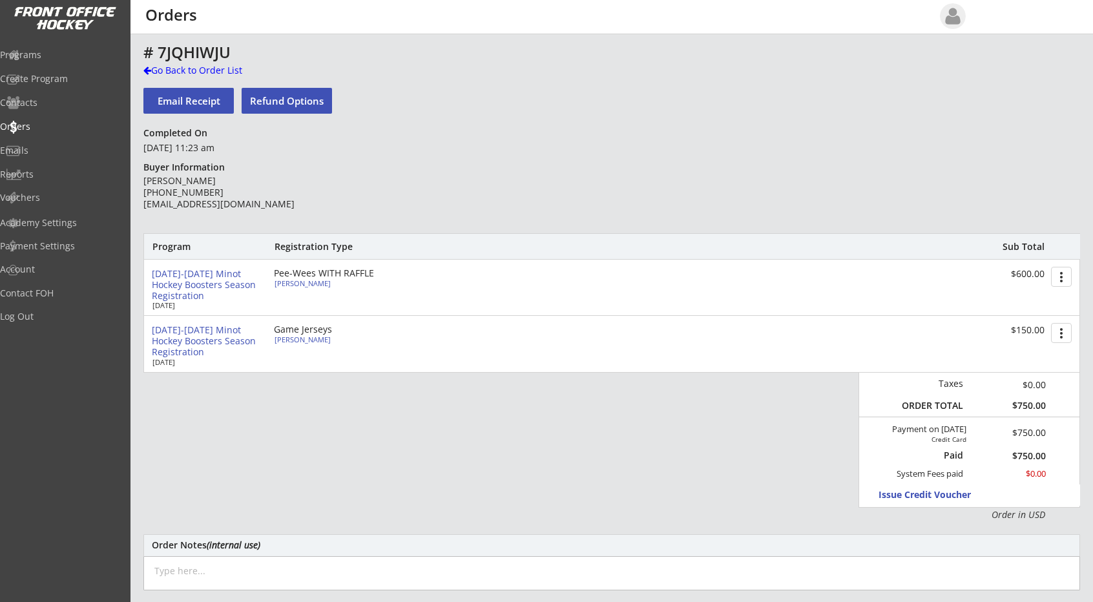
click at [232, 48] on div "# 7JQHIWJU" at bounding box center [452, 53] width 619 height 16
click at [147, 72] on div at bounding box center [147, 70] width 8 height 9
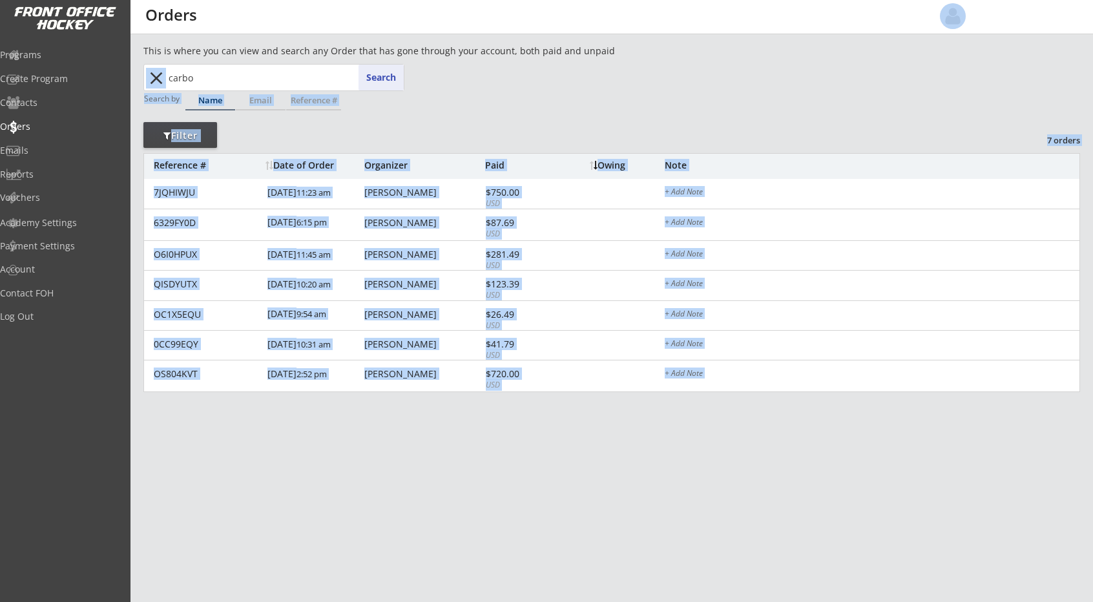
click at [147, 72] on div "This is where you can view and search any Order that has gone through your acco…" at bounding box center [611, 444] width 937 height 800
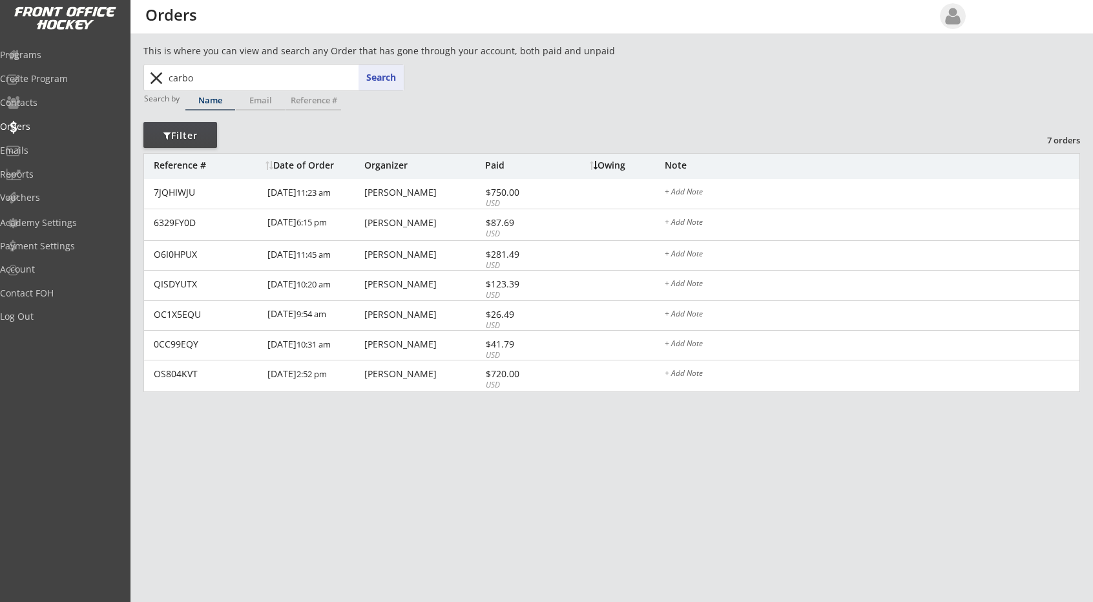
click at [206, 67] on input "carbo" at bounding box center [285, 78] width 238 height 26
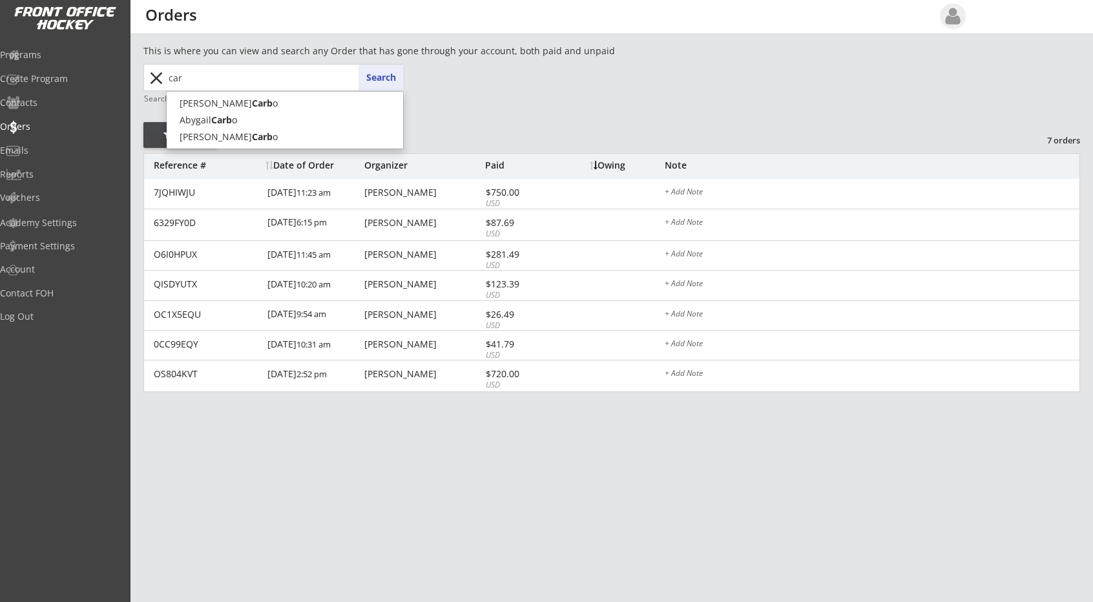
type input "ca"
type input "cameron Berdahl"
type input "c"
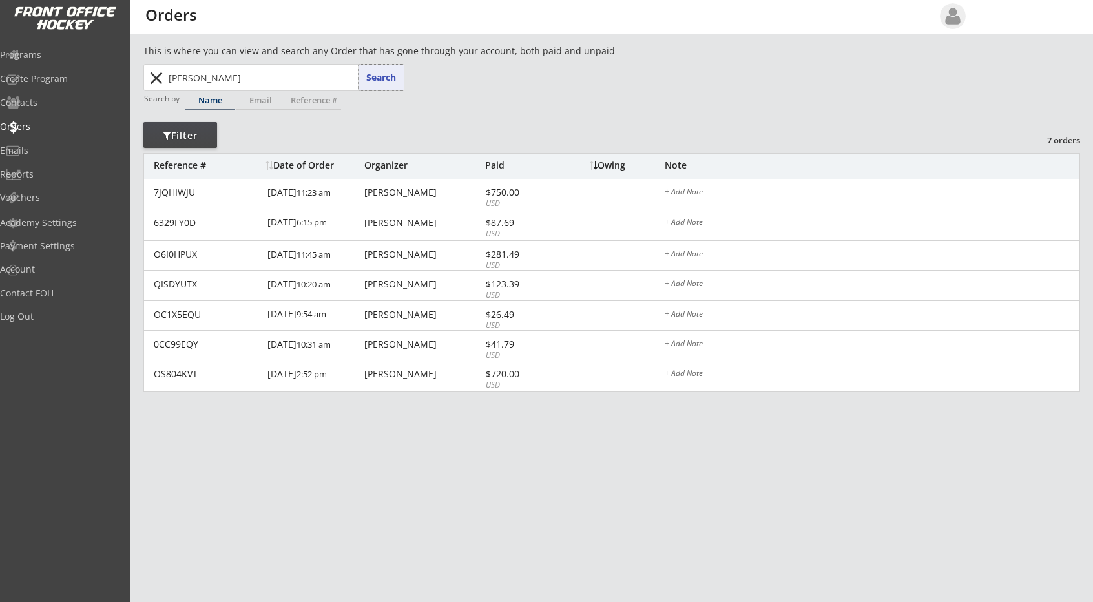
click at [386, 77] on button "Search" at bounding box center [381, 78] width 45 height 26
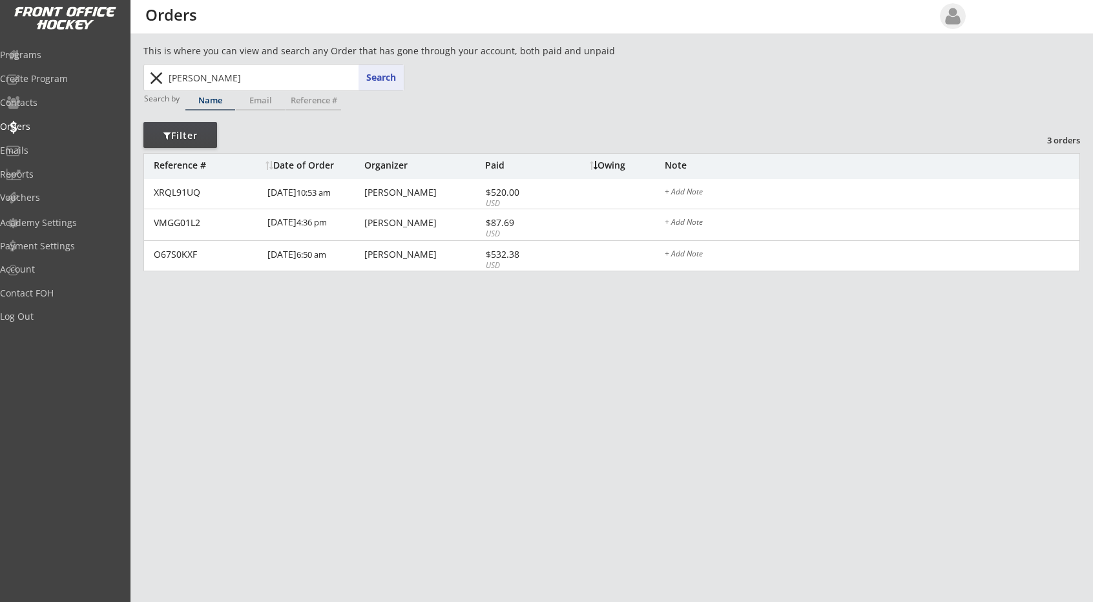
click at [385, 75] on button "Search" at bounding box center [381, 78] width 45 height 26
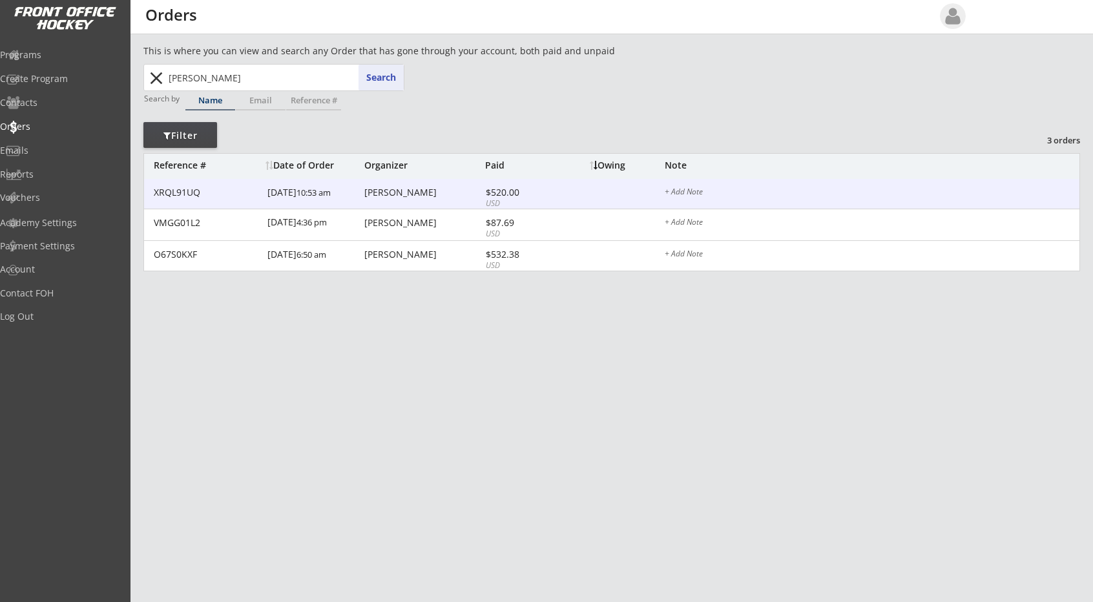
click at [372, 193] on div "Brian Mcleod" at bounding box center [423, 192] width 118 height 9
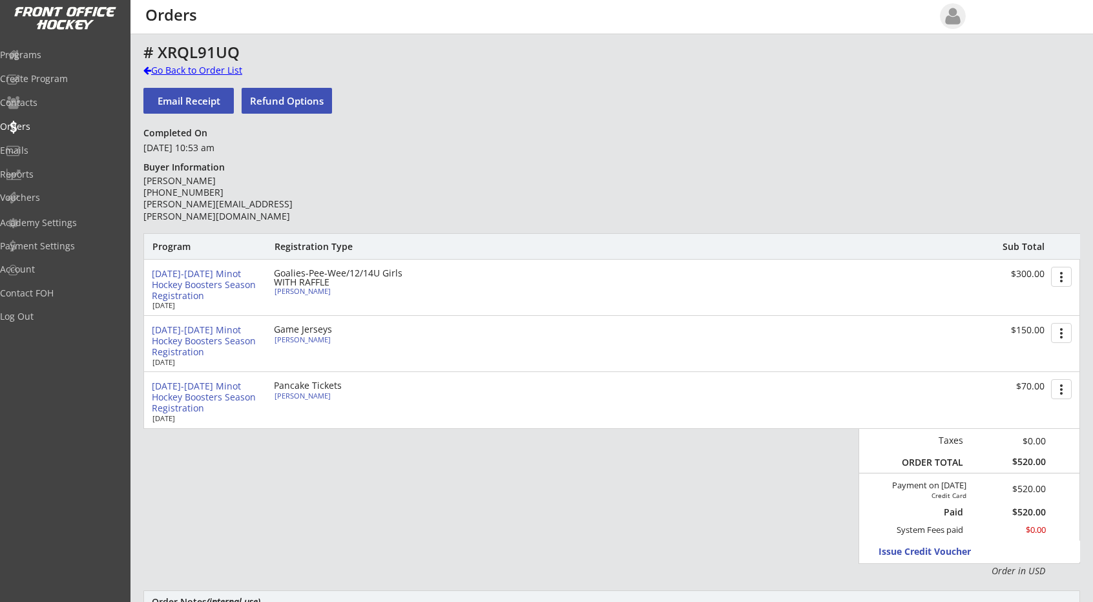
click at [146, 72] on div at bounding box center [147, 70] width 8 height 9
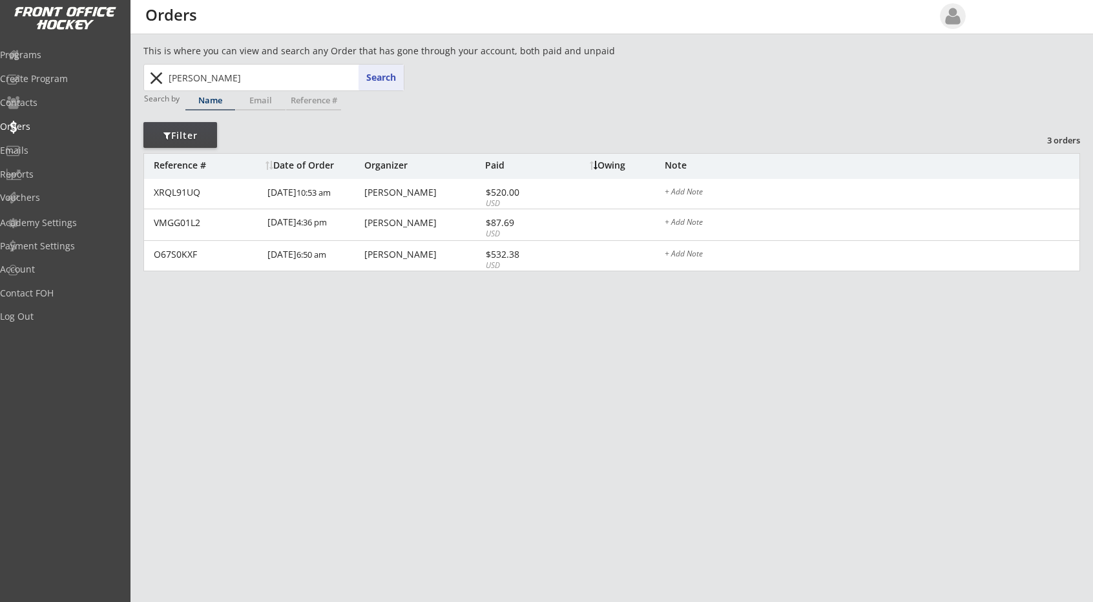
drag, startPoint x: 219, startPoint y: 79, endPoint x: 32, endPoint y: 89, distance: 187.1
click at [32, 89] on body "REVENUE $ 55,615 Last 30 days REGISTRATIONS 218 Last 30 days CONTACTS 83 New in…" at bounding box center [546, 301] width 1093 height 602
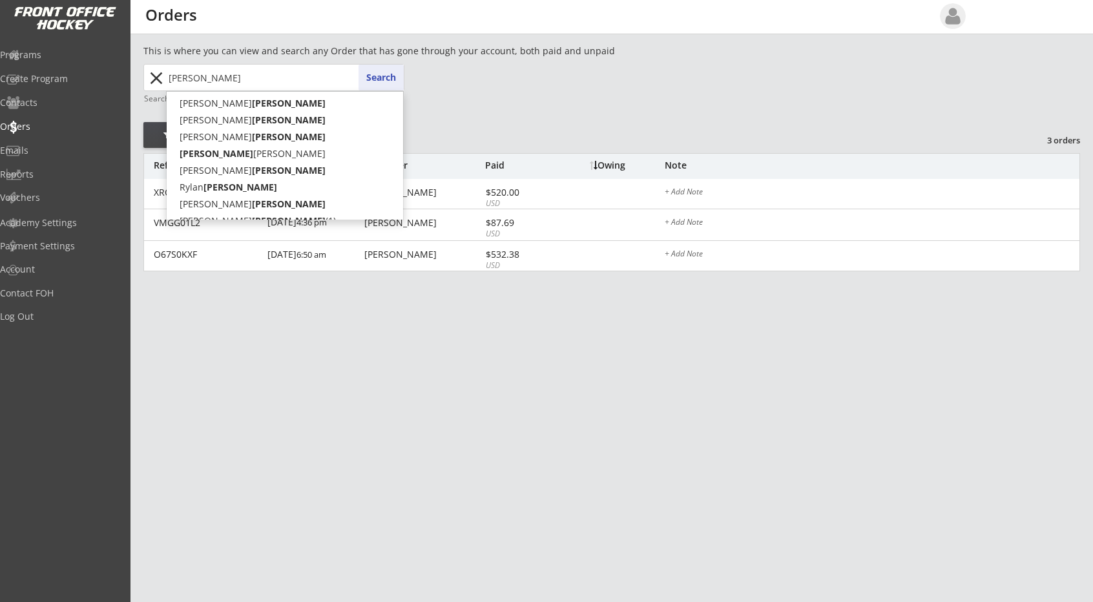
type input "keller"
click at [375, 76] on button "Search" at bounding box center [381, 78] width 45 height 26
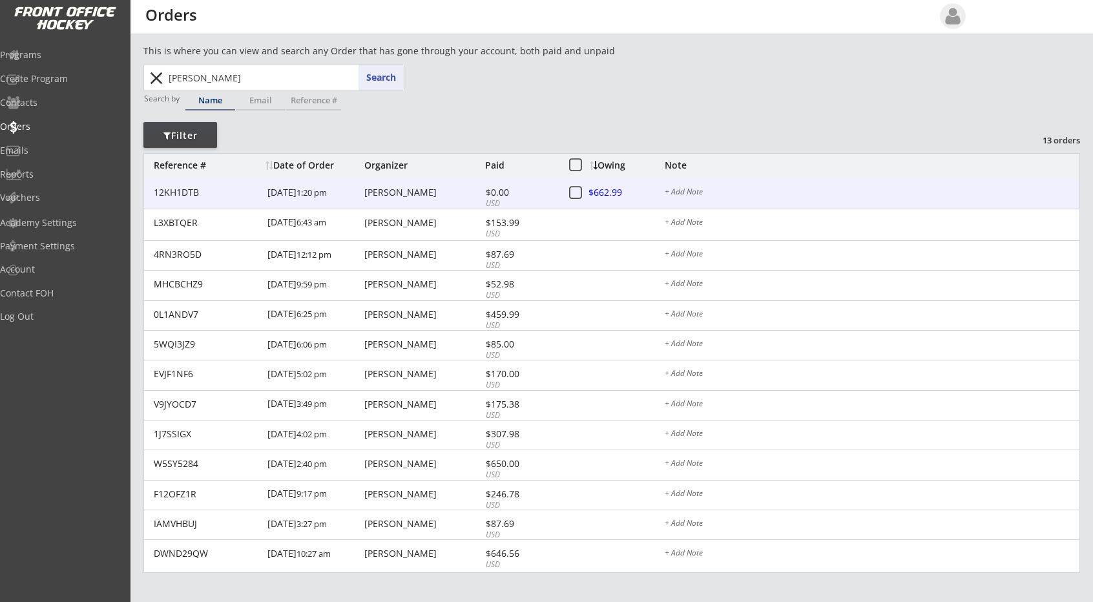
click at [408, 193] on div "Brandee Keller" at bounding box center [423, 192] width 118 height 9
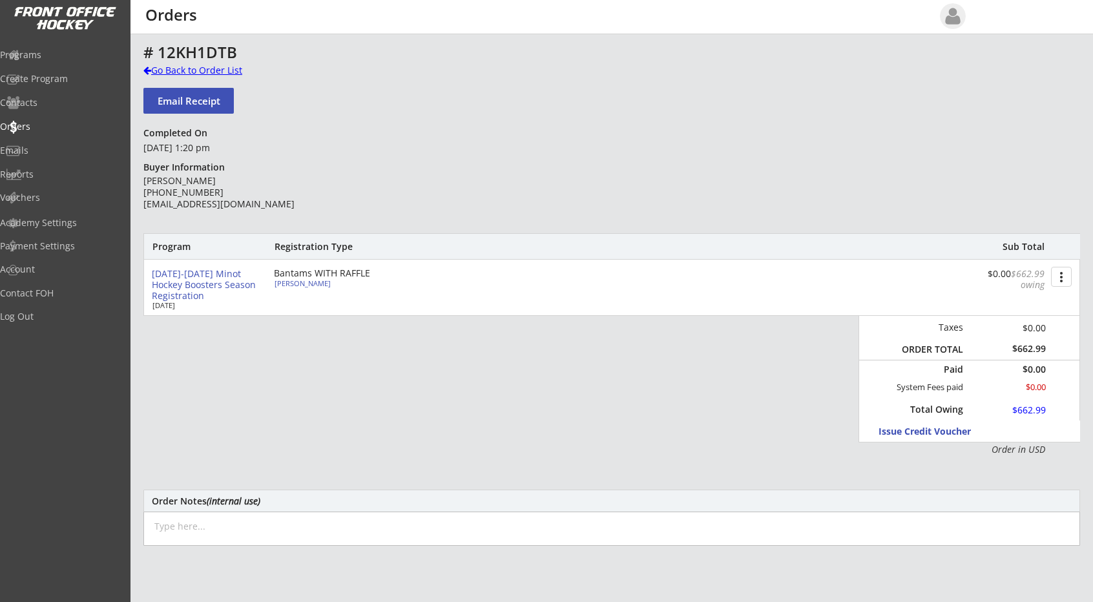
click at [143, 67] on div at bounding box center [147, 70] width 8 height 9
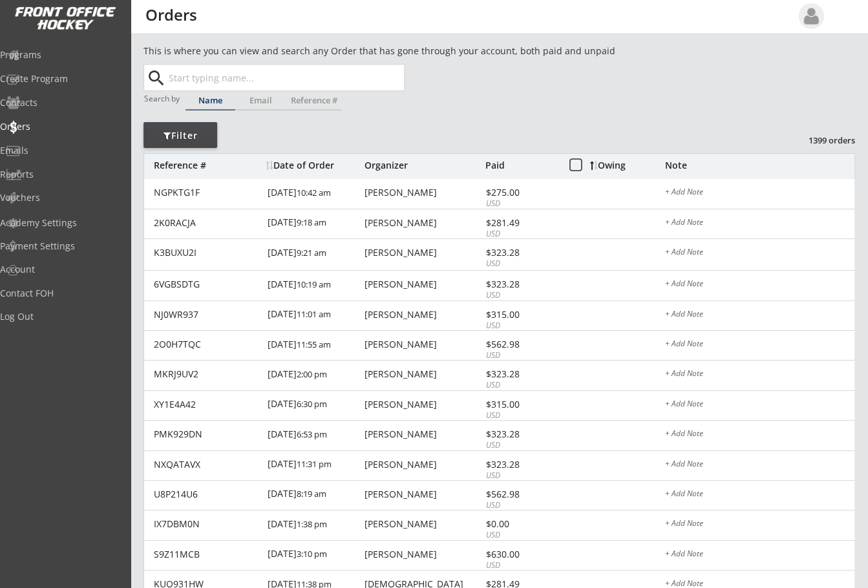
click at [732, 59] on div "This is where you can view and search any Order that has gone through your acco…" at bounding box center [499, 560] width 712 height 1033
click at [195, 76] on input "text" at bounding box center [285, 78] width 238 height 26
click at [382, 77] on button "Search" at bounding box center [381, 78] width 45 height 26
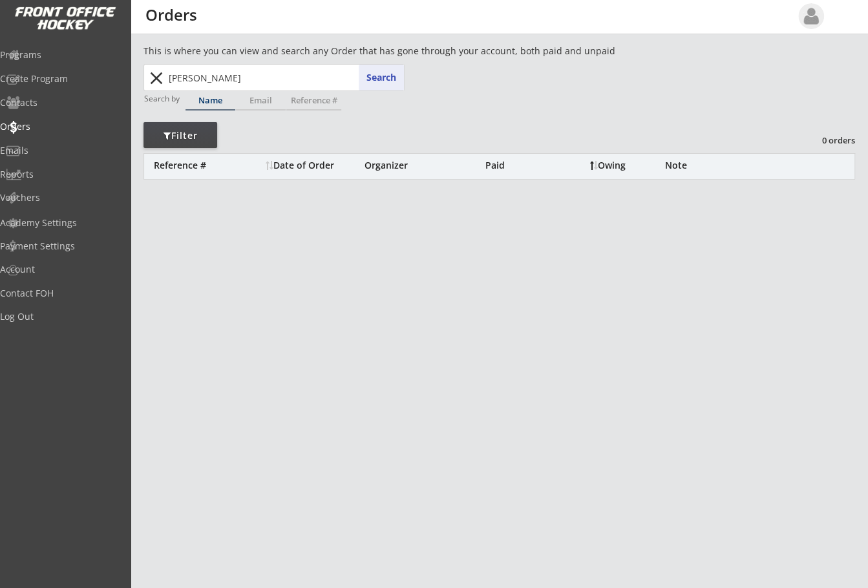
drag, startPoint x: 280, startPoint y: 87, endPoint x: 114, endPoint y: 91, distance: 166.1
click at [114, 91] on body "REVENUE $ 54,415 Last 30 days REGISTRATIONS 213 Last 30 days CONTACTS 83 New in…" at bounding box center [434, 294] width 868 height 588
click at [114, 91] on div "Programs Create Program Contacts Orders Emails Reports Vouchers" at bounding box center [65, 126] width 131 height 171
drag, startPoint x: 242, startPoint y: 78, endPoint x: 112, endPoint y: 71, distance: 130.1
click at [112, 71] on body "REVENUE $ 54,415 Last 30 days REGISTRATIONS 213 Last 30 days CONTACTS 83 New in…" at bounding box center [434, 294] width 868 height 588
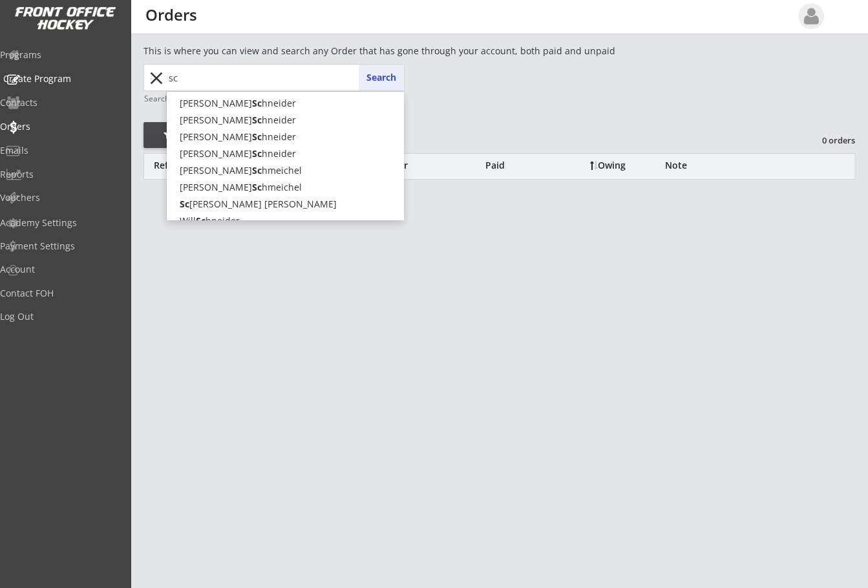
type input "s"
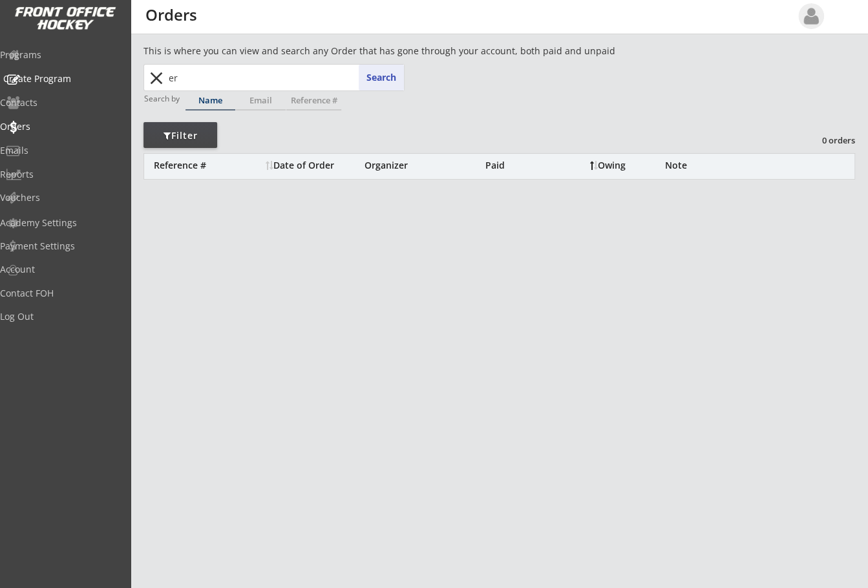
type input "eri"
type input "eric Thuner"
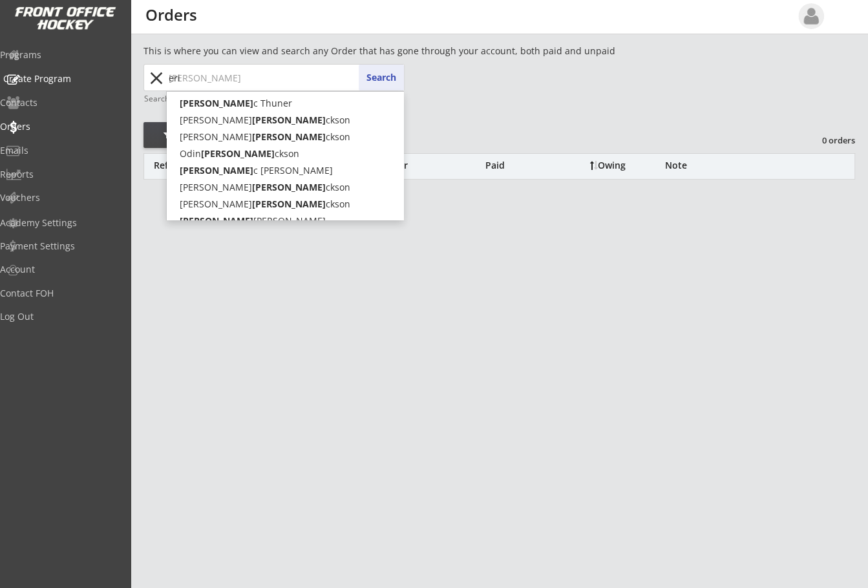
type input "erik"
type input "erika Kelly"
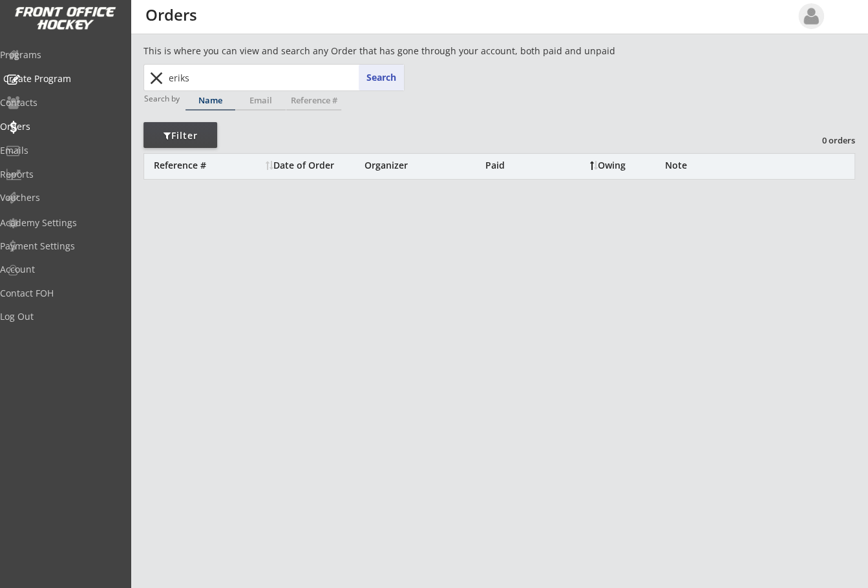
type input "erik"
type input "erika Kelly"
type input "eri"
type input "eric Thuner"
click at [376, 79] on button "Search" at bounding box center [381, 78] width 45 height 26
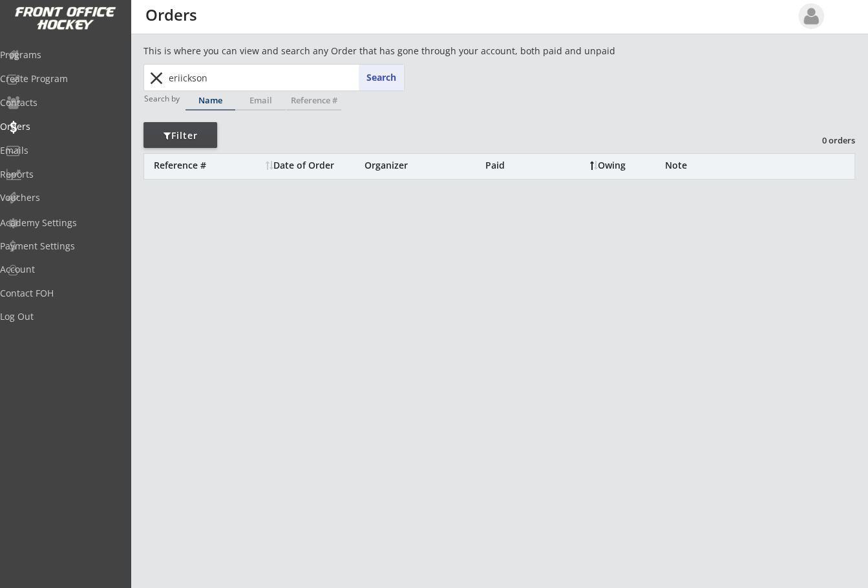
drag, startPoint x: 244, startPoint y: 88, endPoint x: 127, endPoint y: 103, distance: 117.9
click at [127, 103] on body "REVENUE $ 54,415 Last 30 days REGISTRATIONS 213 Last 30 days CONTACTS 83 New in…" at bounding box center [434, 294] width 868 height 588
type input "er"
type input "eric Thuner"
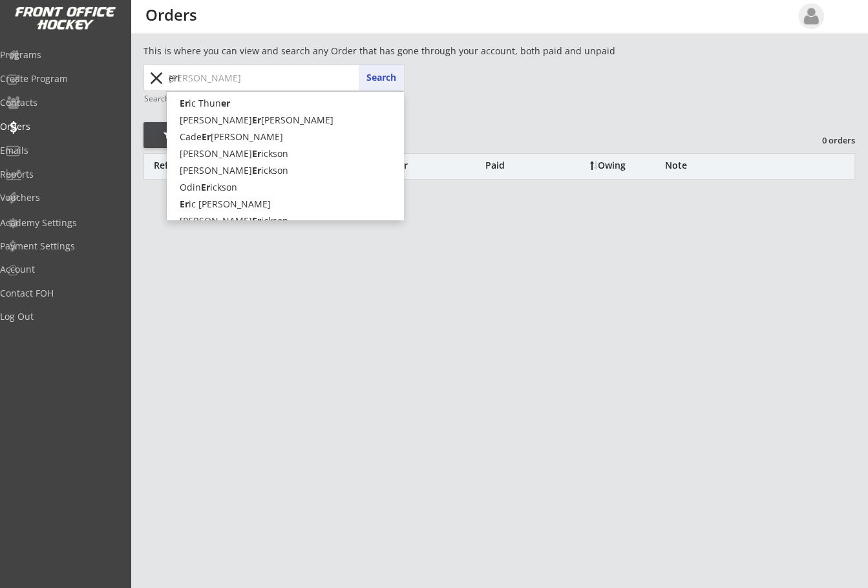
type input "eric"
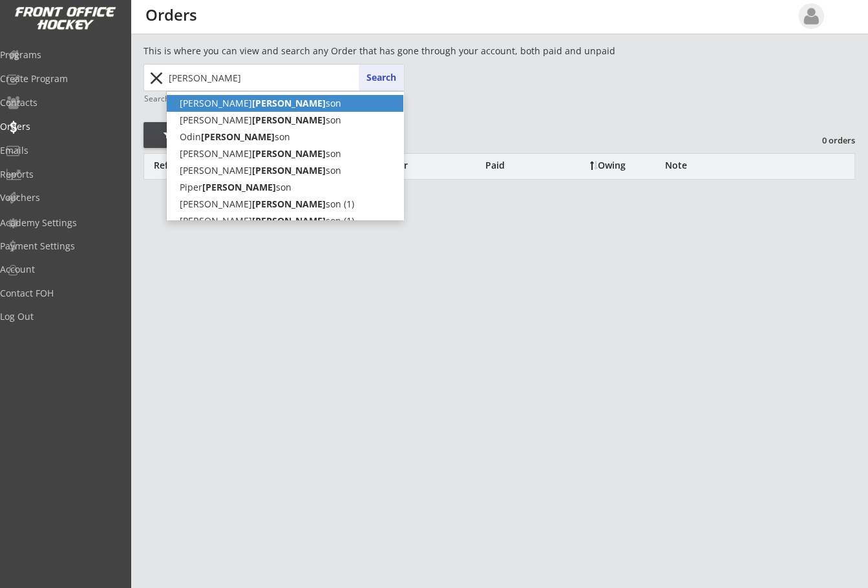
click at [215, 101] on p "Whitney Erick son" at bounding box center [285, 103] width 237 height 17
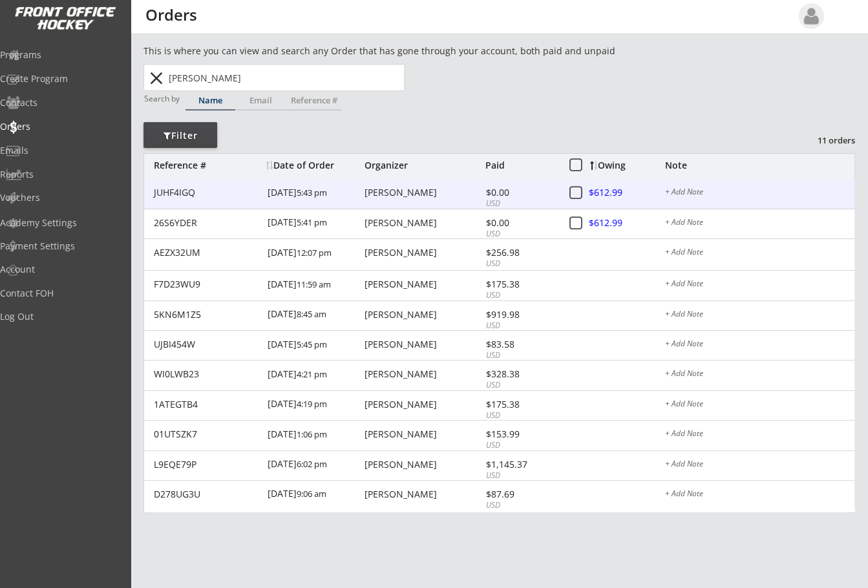
click at [411, 192] on div "Whitney Erickson" at bounding box center [423, 192] width 118 height 9
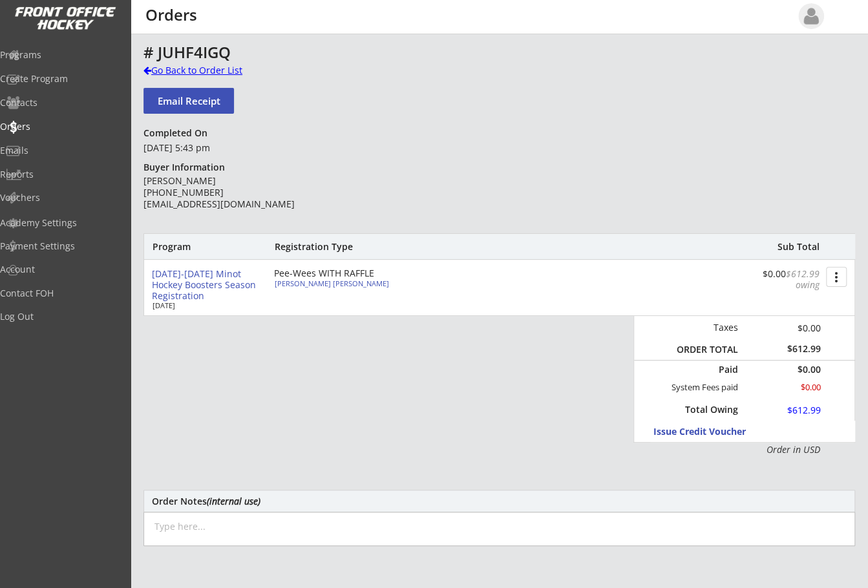
click at [146, 64] on div "Go Back to Order List" at bounding box center [209, 70] width 133 height 13
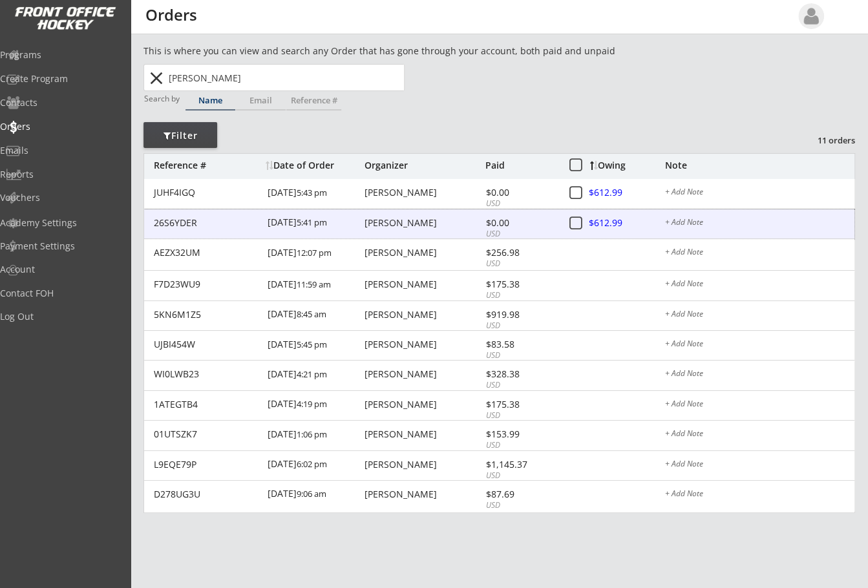
click at [385, 220] on div "Whitney Erickson" at bounding box center [423, 222] width 118 height 9
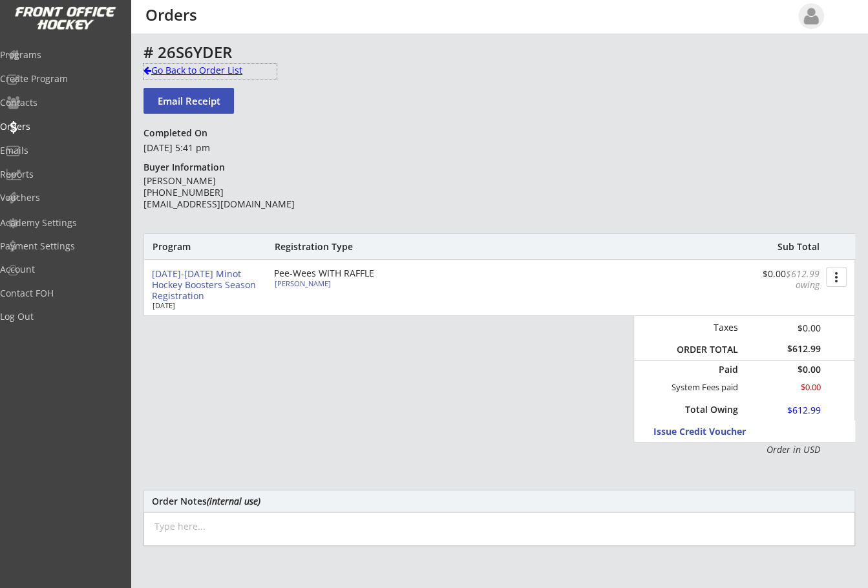
click at [147, 68] on div at bounding box center [147, 70] width 8 height 9
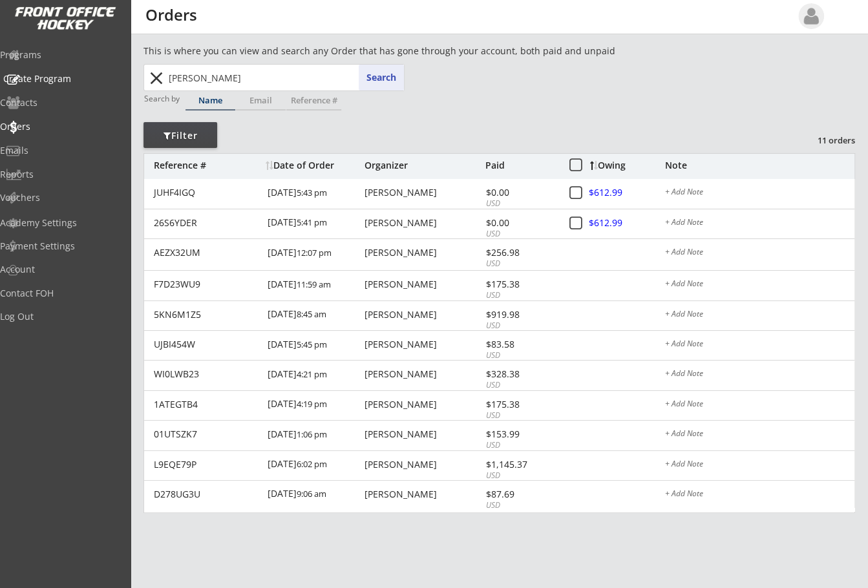
drag, startPoint x: 277, startPoint y: 73, endPoint x: 59, endPoint y: 75, distance: 218.4
click at [59, 75] on body "REVENUE $ 54,415 Last 30 days REGISTRATIONS 213 Last 30 days CONTACTS 83 New in…" at bounding box center [434, 294] width 868 height 588
type input "barr"
type input "barrett Zapf"
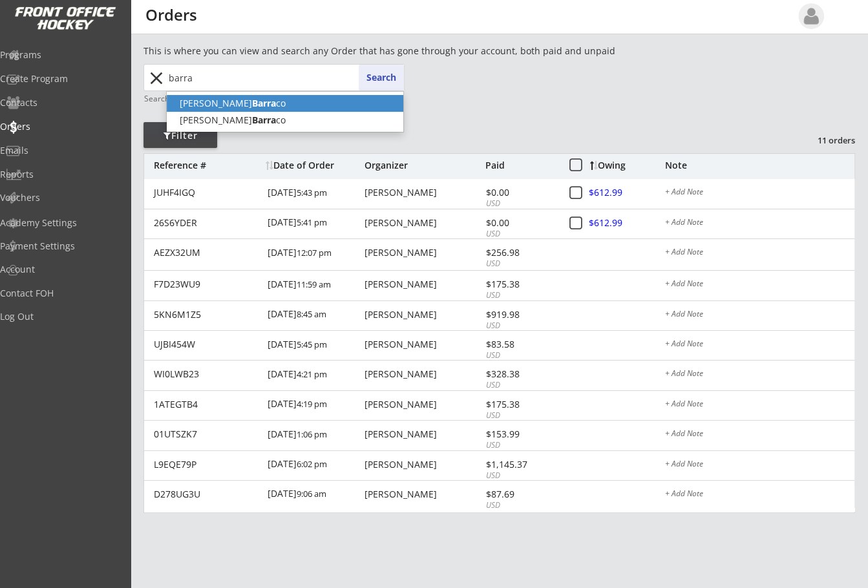
click at [203, 111] on p "Brittany Barra co" at bounding box center [285, 103] width 237 height 17
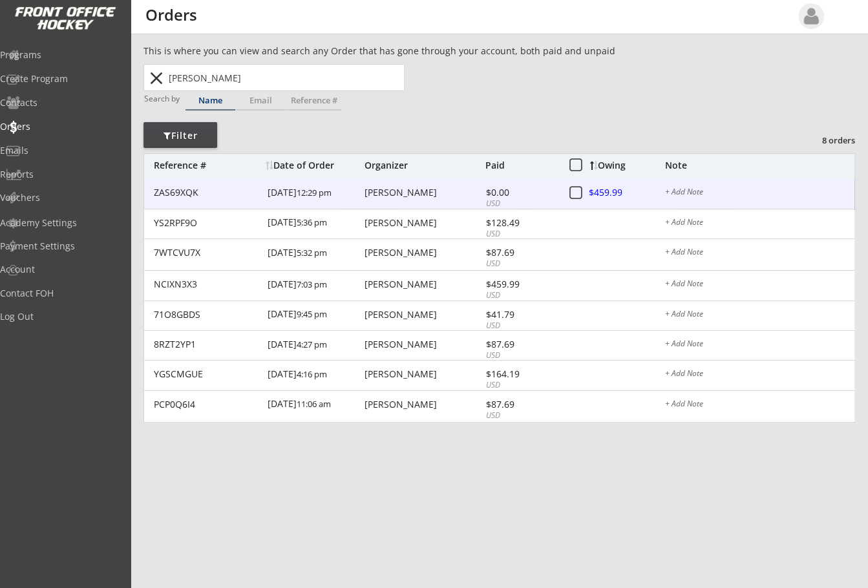
click at [407, 196] on div "Brittany Barraco" at bounding box center [423, 192] width 118 height 9
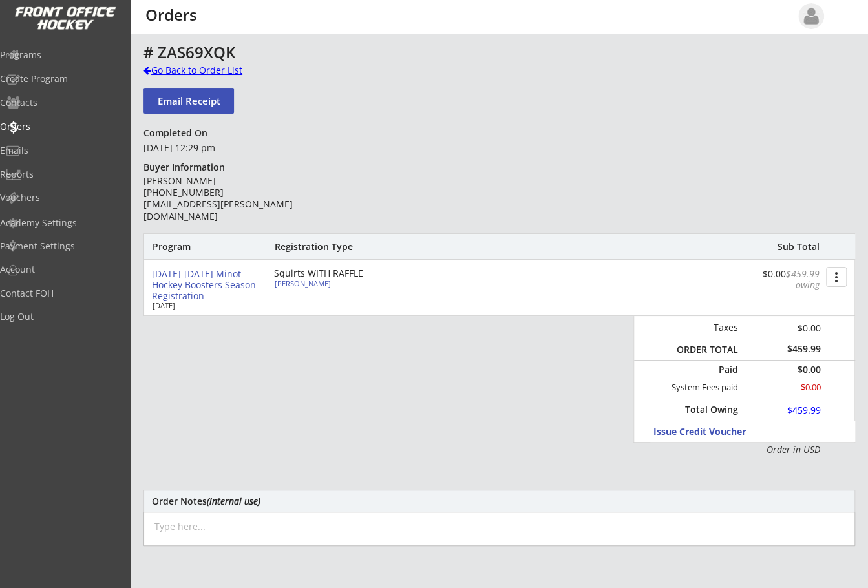
click at [145, 65] on div "Go Back to Order List" at bounding box center [209, 70] width 133 height 13
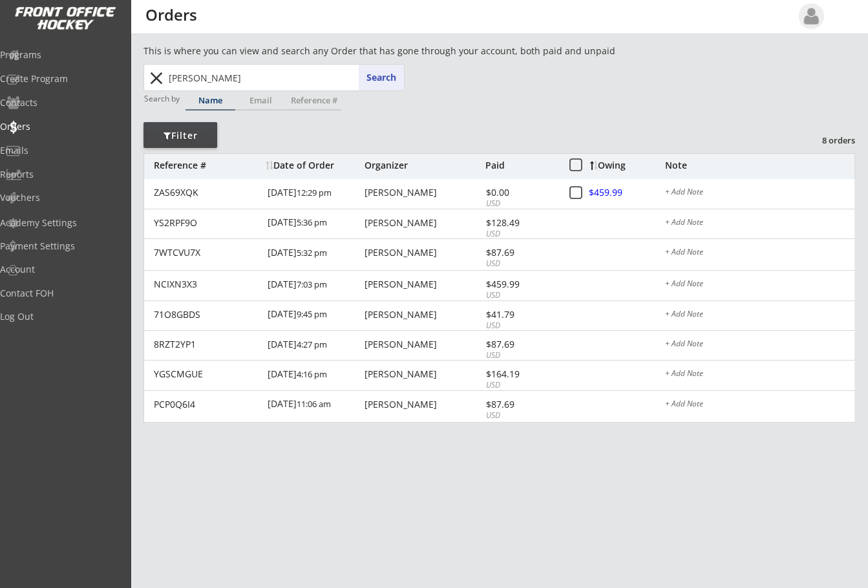
drag, startPoint x: 257, startPoint y: 76, endPoint x: -76, endPoint y: 142, distance: 339.9
click at [0, 142] on html "REVENUE $ 54,415 Last 30 days REGISTRATIONS 213 Last 30 days CONTACTS 83 New in…" at bounding box center [434, 294] width 868 height 588
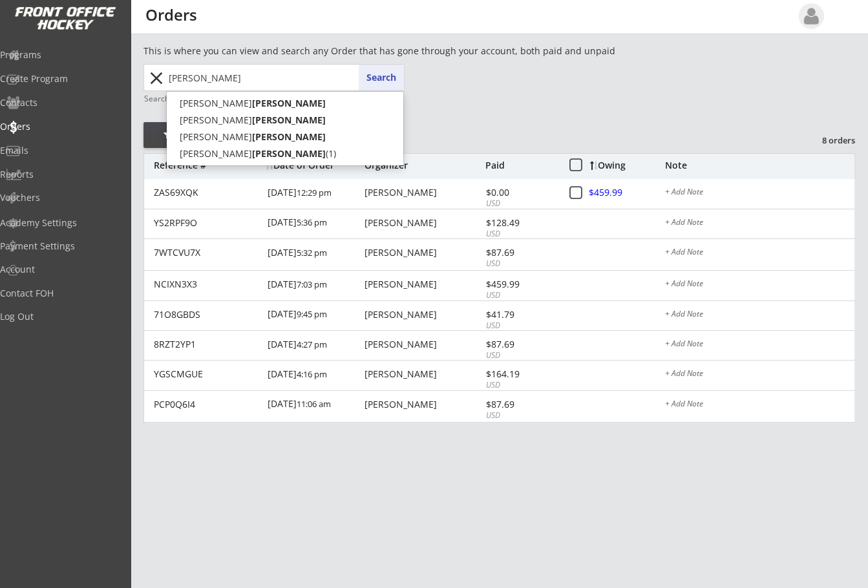
click at [381, 72] on button "Search" at bounding box center [381, 78] width 45 height 26
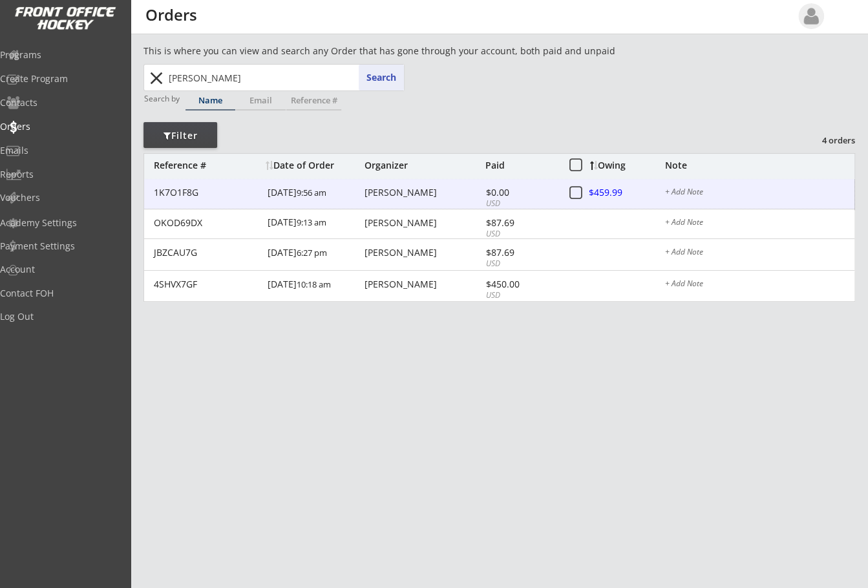
click at [402, 185] on div "1K7O1F8G 9/12/25 9:56 am Wesley Elkins $0.00 USD $459.99 + Add Note" at bounding box center [499, 194] width 710 height 30
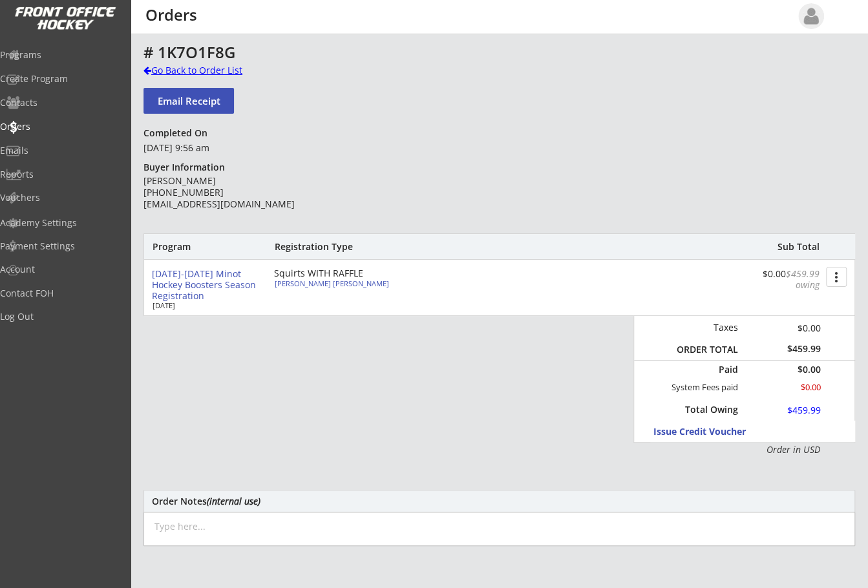
click at [149, 69] on div at bounding box center [147, 70] width 8 height 9
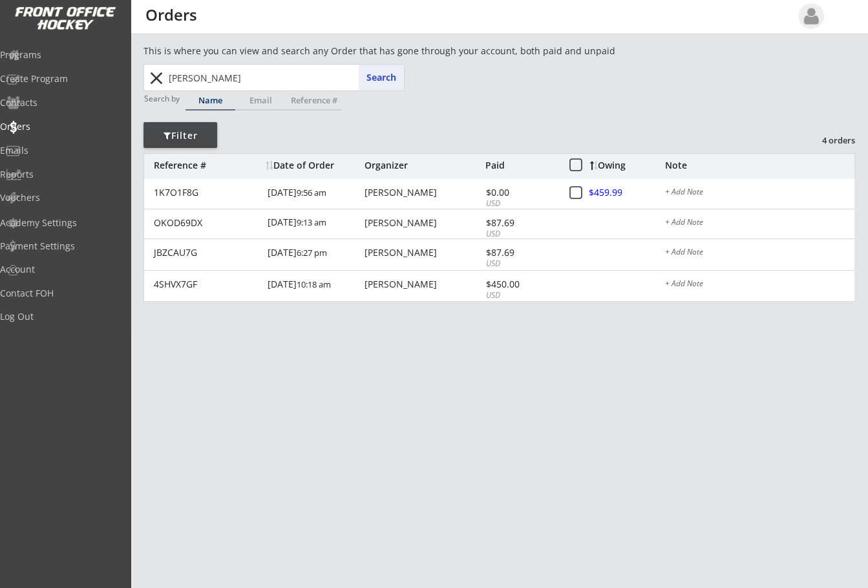
drag, startPoint x: 224, startPoint y: 74, endPoint x: -32, endPoint y: 130, distance: 261.3
click at [0, 130] on html "REVENUE $ 54,415 Last 30 days REGISTRATIONS 213 Last 30 days CONTACTS 83 New in…" at bounding box center [434, 294] width 868 height 588
type input "bu"
type input "burton Atkinson"
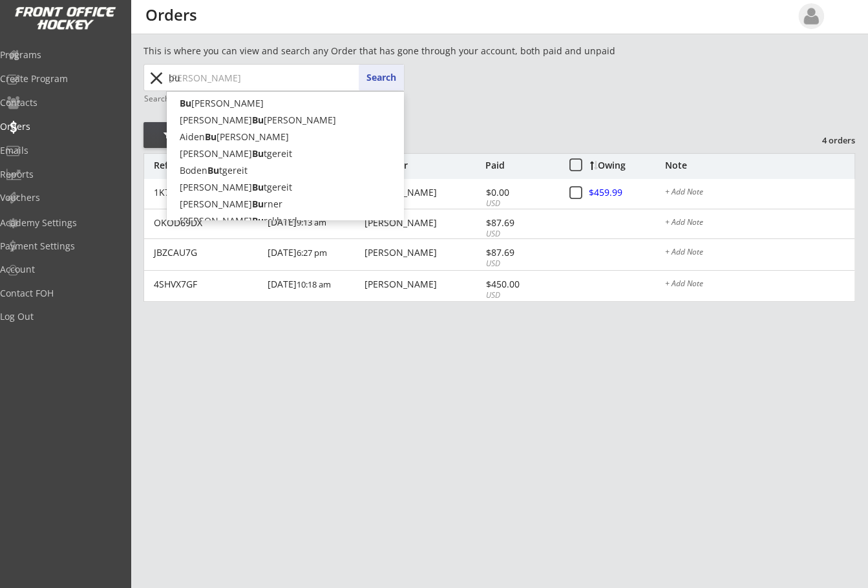
type input "bur"
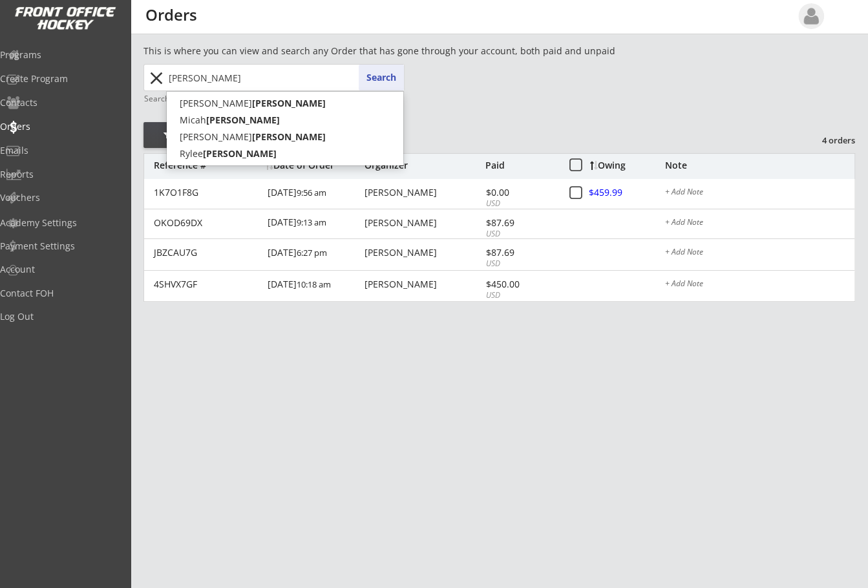
type input "burckhard"
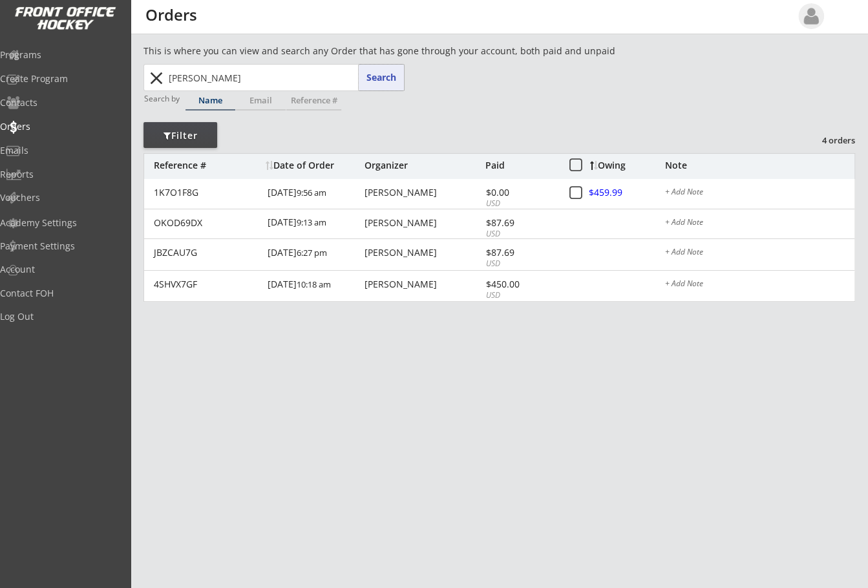
click at [390, 75] on button "Search" at bounding box center [381, 78] width 45 height 26
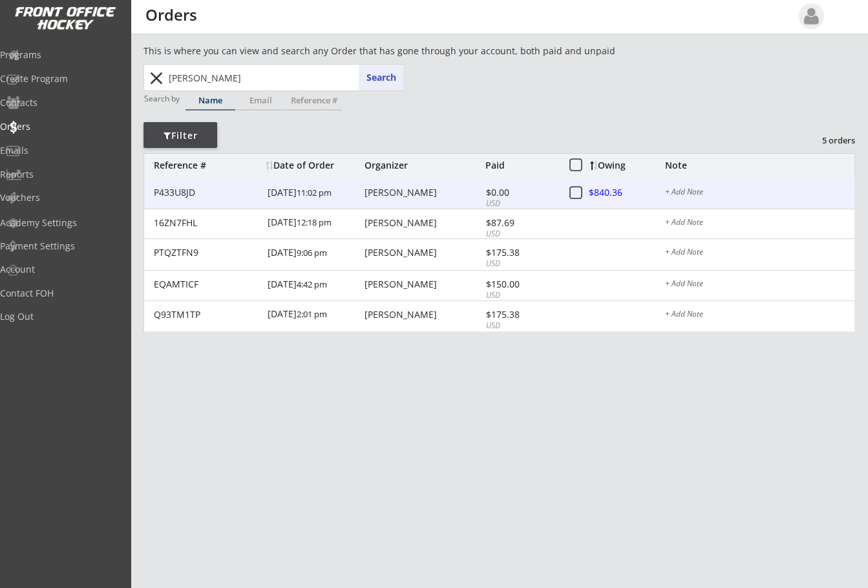
click at [388, 195] on div "Lisa Burckhard" at bounding box center [423, 192] width 118 height 9
